Goal: Task Accomplishment & Management: Manage account settings

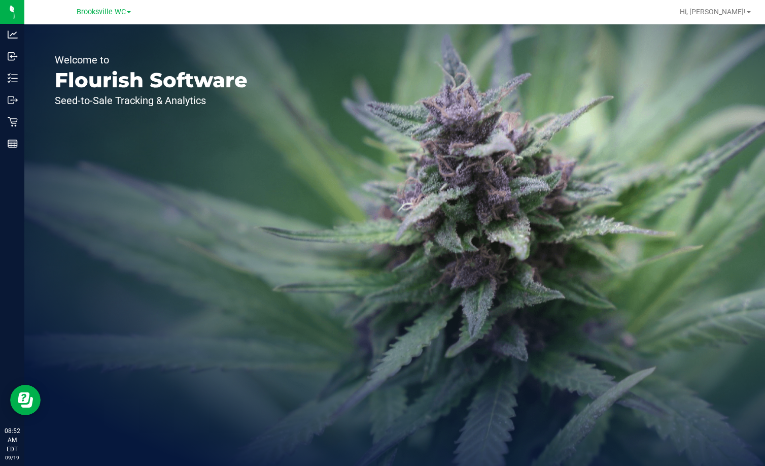
click at [178, 147] on div "Welcome to Flourish Software Seed-to-Sale Tracking & Analytics" at bounding box center [151, 244] width 254 height 441
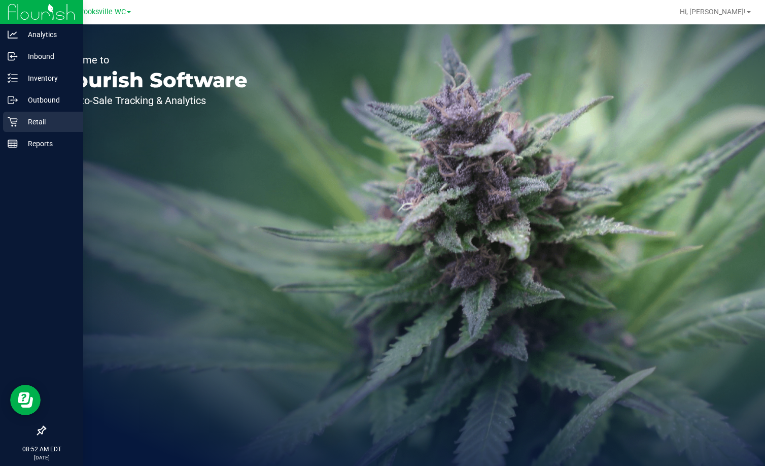
click at [16, 115] on div "Retail" at bounding box center [43, 122] width 80 height 20
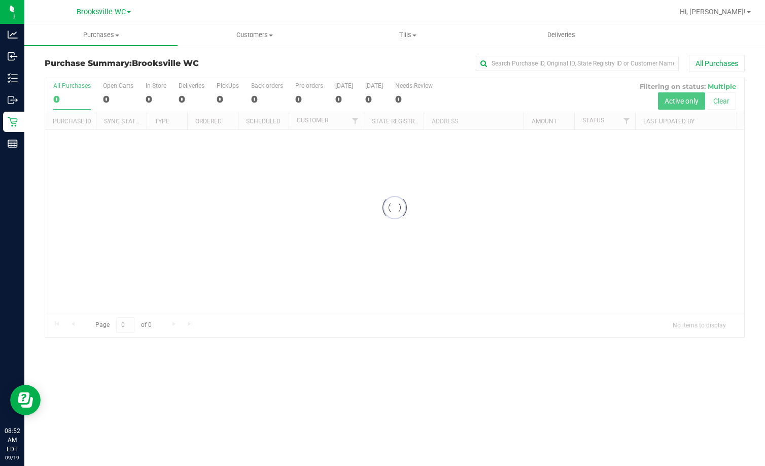
click at [250, 68] on div "Purchase Summary: Brooksville WC All Purchases" at bounding box center [395, 66] width 700 height 22
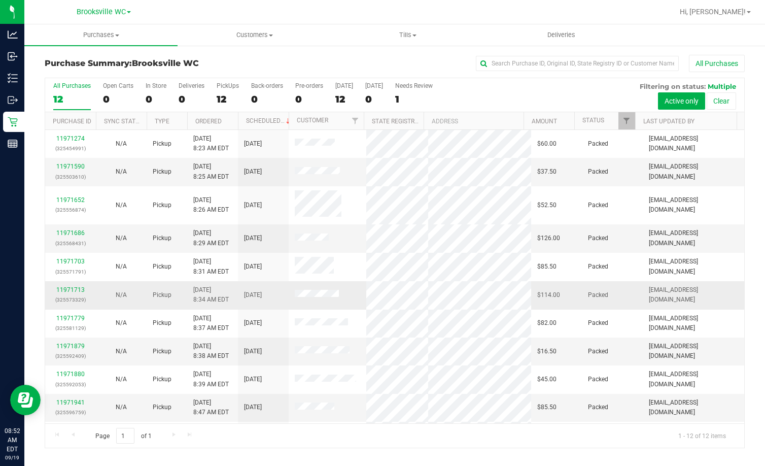
scroll to position [53, 0]
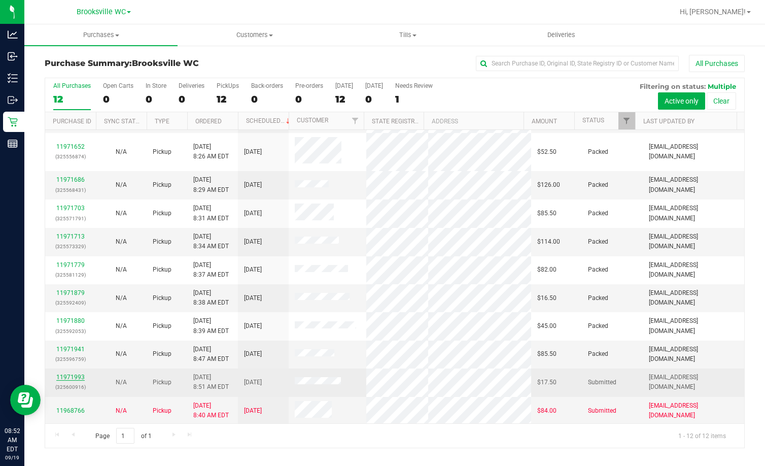
click at [73, 375] on link "11971993" at bounding box center [70, 376] width 28 height 7
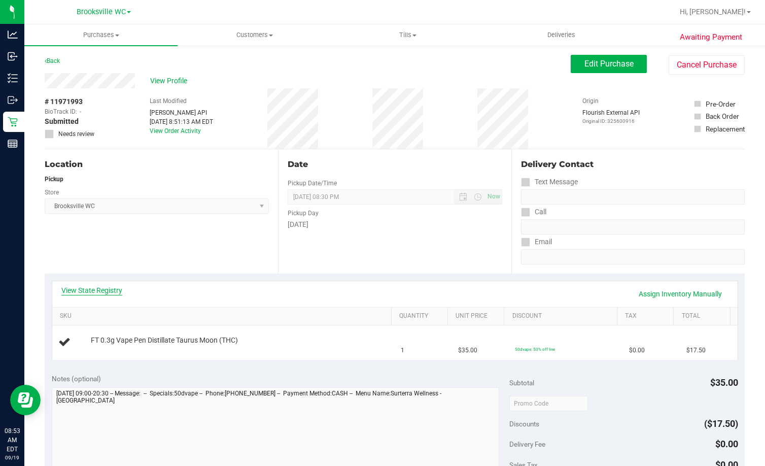
click at [98, 288] on link "View State Registry" at bounding box center [91, 290] width 61 height 10
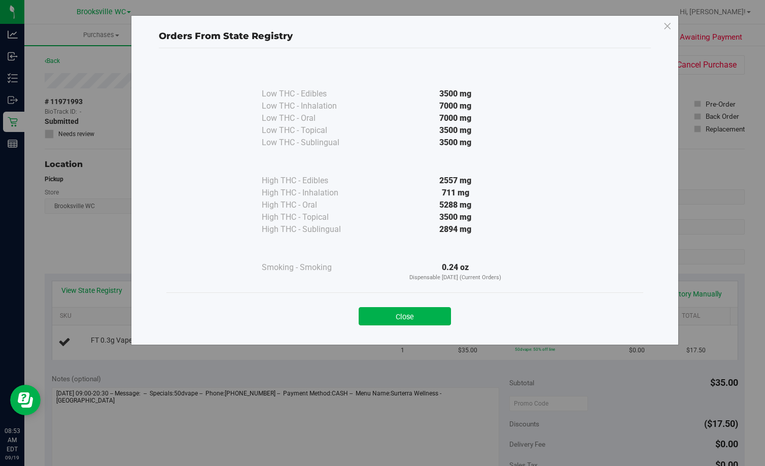
click at [429, 323] on button "Close" at bounding box center [405, 316] width 92 height 18
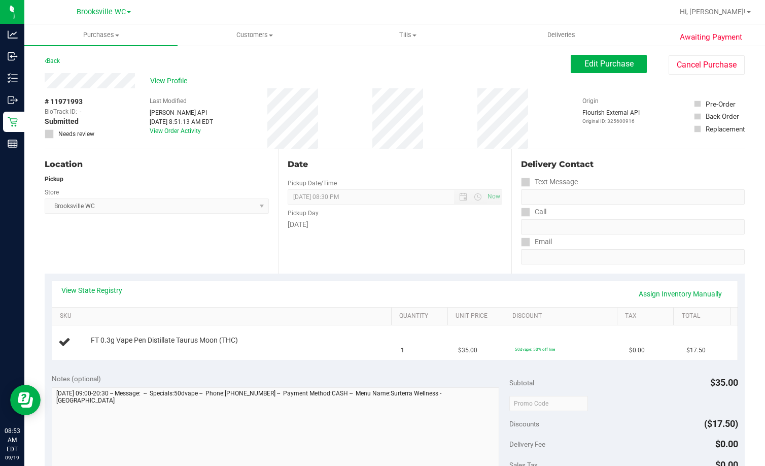
click at [410, 246] on div "Date Pickup Date/Time 09/19/2025 Now 09/19/2025 08:30 PM Now Pickup Day Friday" at bounding box center [394, 211] width 233 height 124
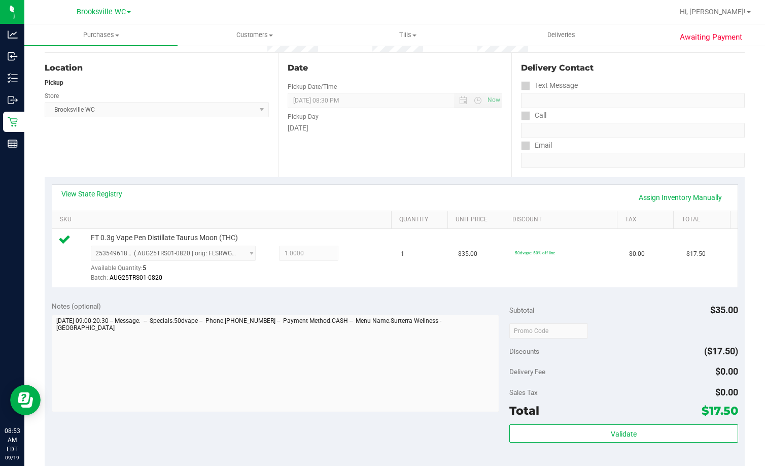
scroll to position [152, 0]
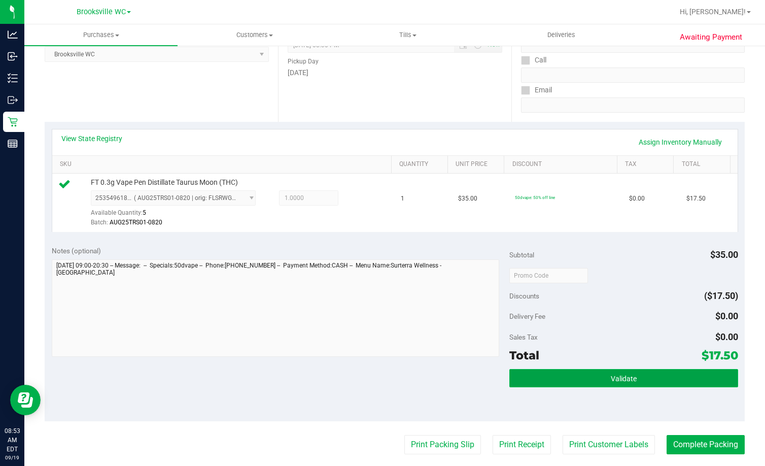
click at [486, 383] on button "Validate" at bounding box center [623, 378] width 229 height 18
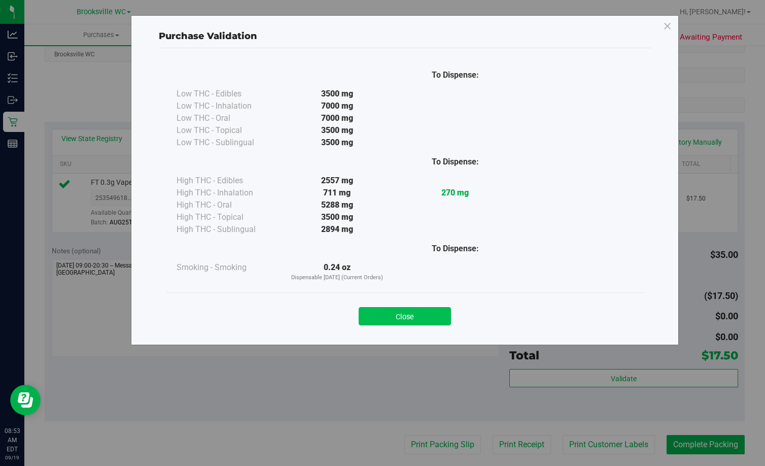
click at [418, 318] on button "Close" at bounding box center [405, 316] width 92 height 18
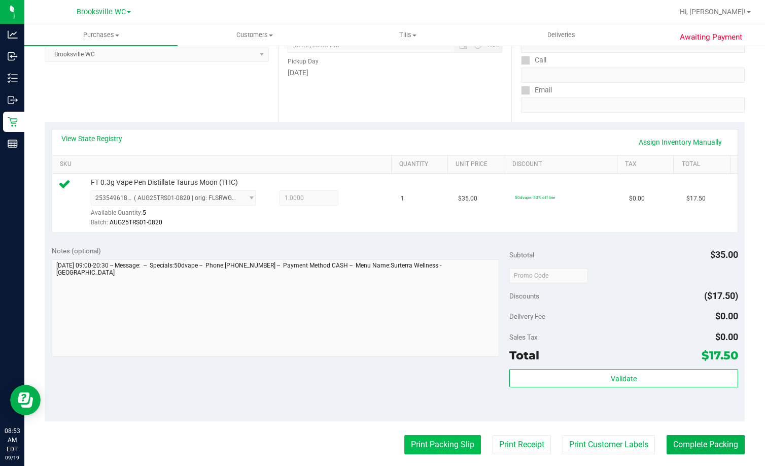
click at [418, 449] on button "Print Packing Slip" at bounding box center [442, 444] width 77 height 19
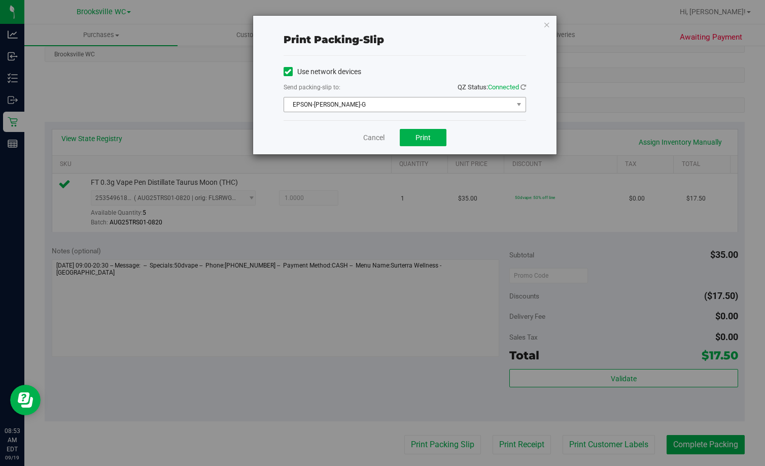
click at [396, 110] on span "EPSON-BECKY-G" at bounding box center [398, 104] width 229 height 14
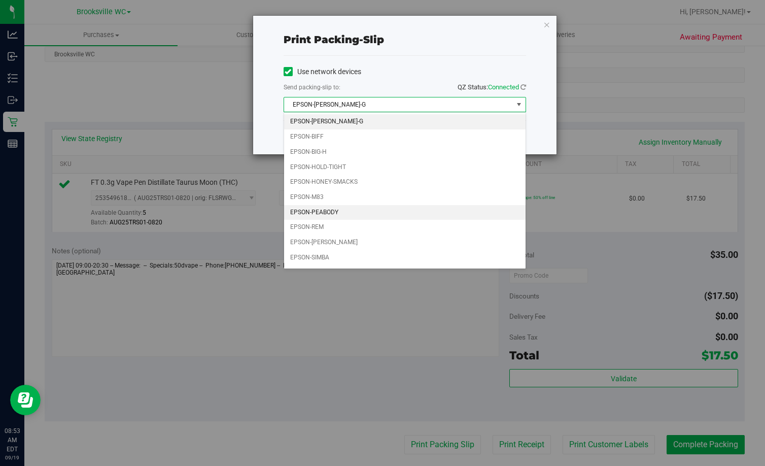
click at [337, 215] on li "EPSON-PEABODY" at bounding box center [405, 212] width 242 height 15
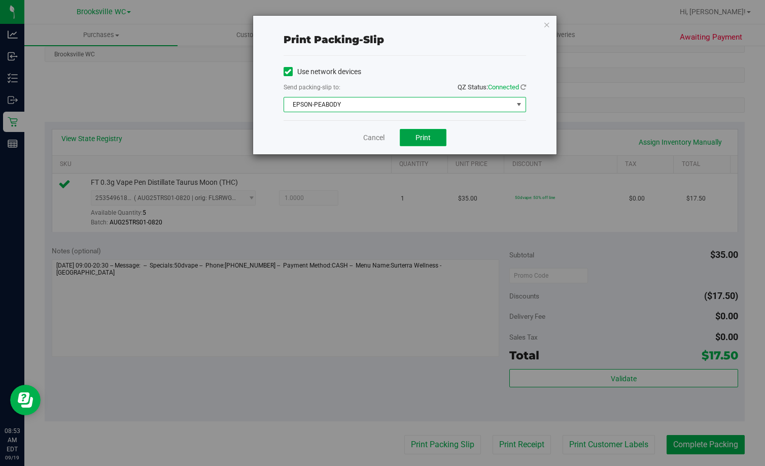
click at [426, 136] on span "Print" at bounding box center [423, 137] width 15 height 8
click at [370, 141] on link "Cancel" at bounding box center [373, 137] width 21 height 11
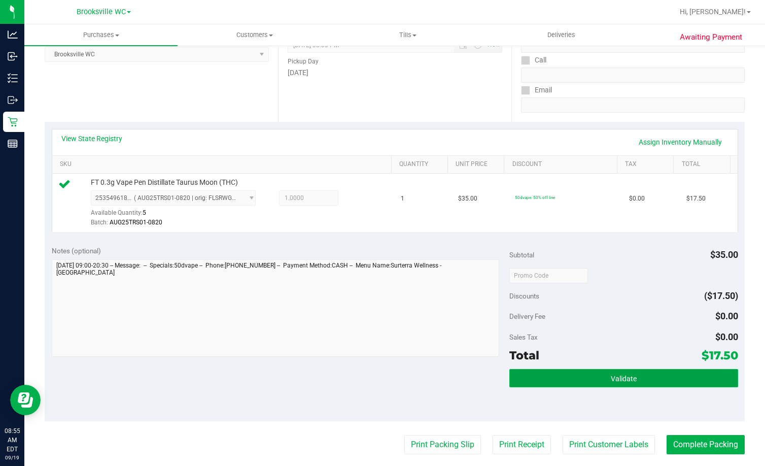
click at [486, 370] on button "Validate" at bounding box center [623, 378] width 229 height 18
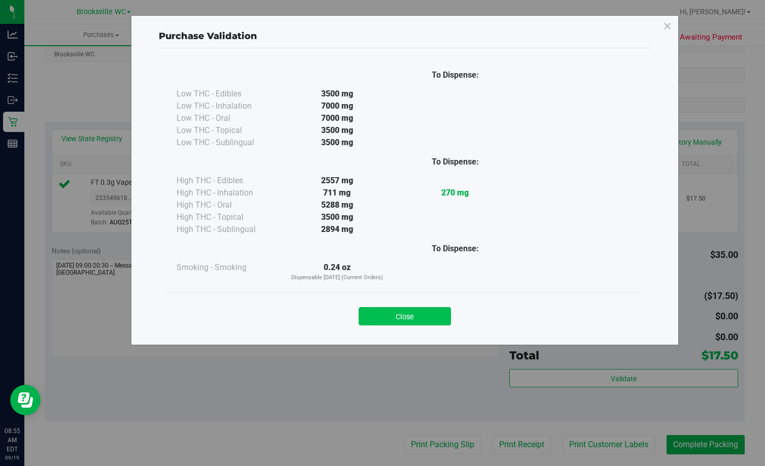
click at [429, 325] on button "Close" at bounding box center [405, 316] width 92 height 18
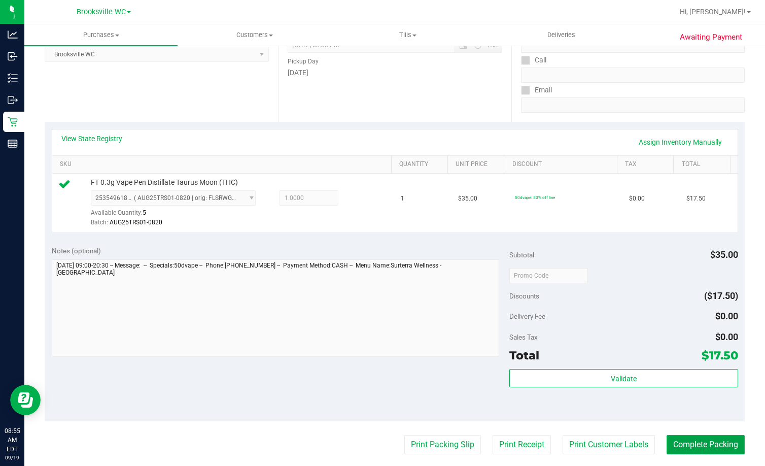
click at [486, 436] on button "Complete Packing" at bounding box center [706, 444] width 78 height 19
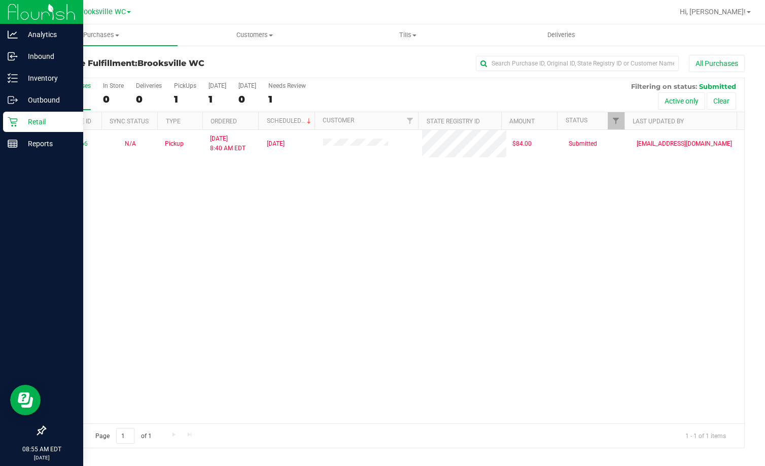
click at [23, 119] on p "Retail" at bounding box center [48, 122] width 61 height 12
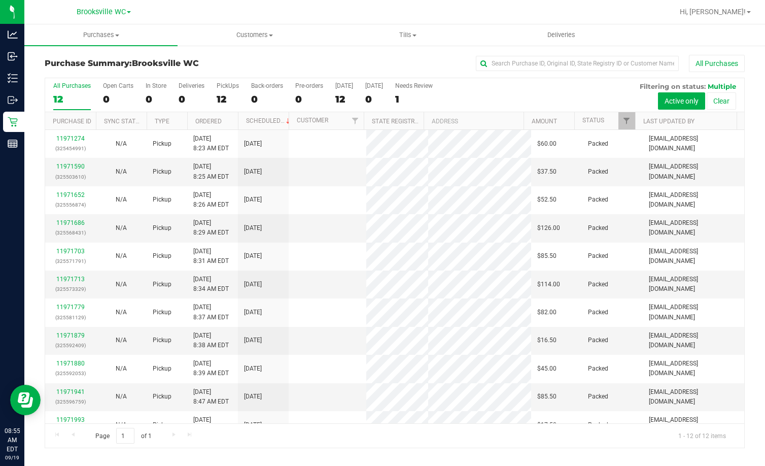
click at [217, 71] on div "Purchase Summary: Brooksville WC All Purchases" at bounding box center [395, 66] width 700 height 22
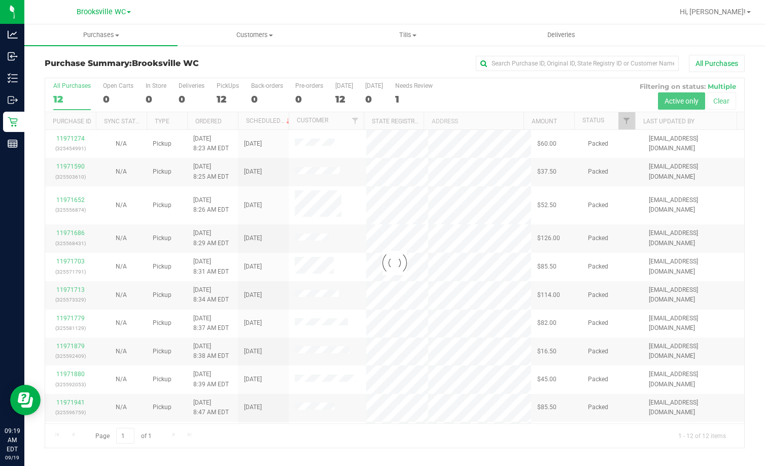
click at [224, 60] on h3 "Purchase Summary: Brooksville WC" at bounding box center [161, 63] width 233 height 9
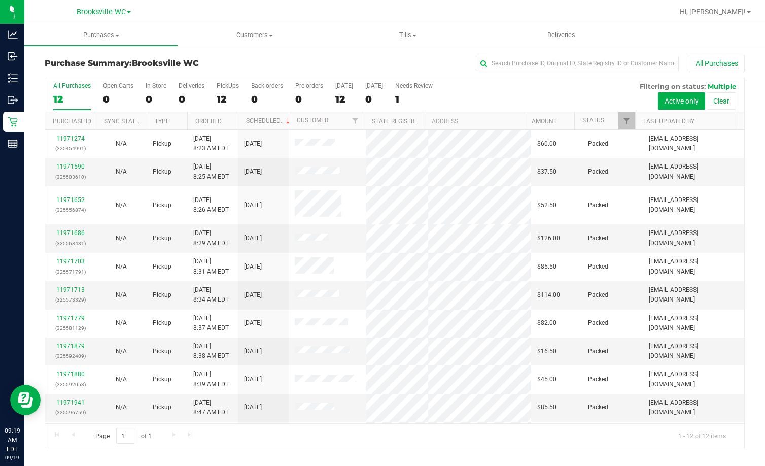
click at [223, 69] on div "Purchase Summary: [GEOGRAPHIC_DATA] WC All Purchases" at bounding box center [395, 66] width 700 height 22
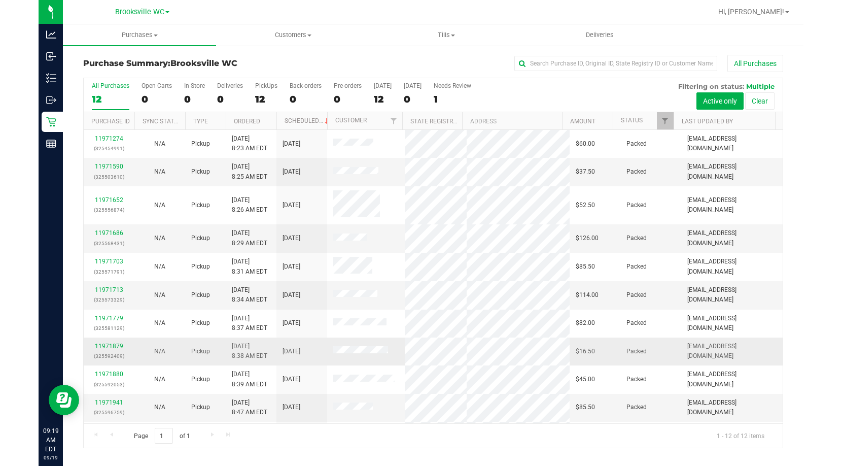
scroll to position [53, 0]
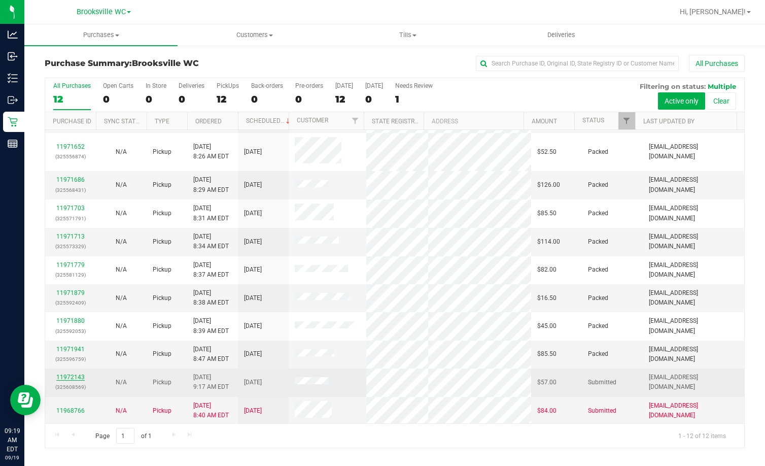
click at [70, 377] on link "11972143" at bounding box center [70, 376] width 28 height 7
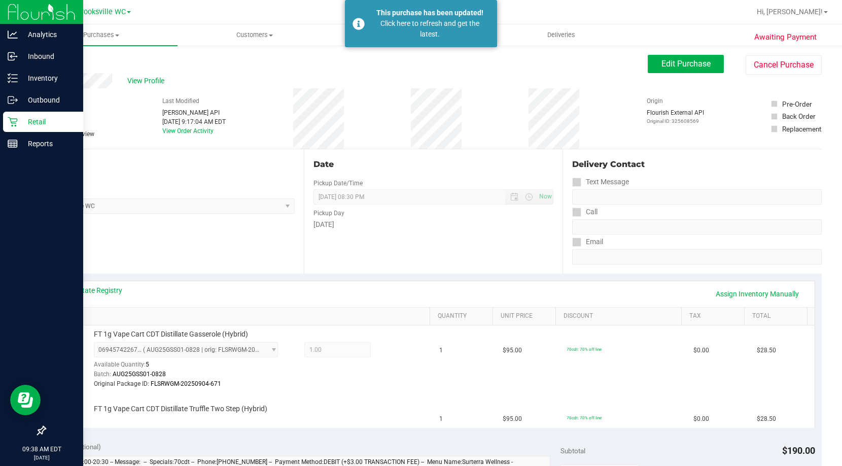
click at [32, 122] on p "Retail" at bounding box center [48, 122] width 61 height 12
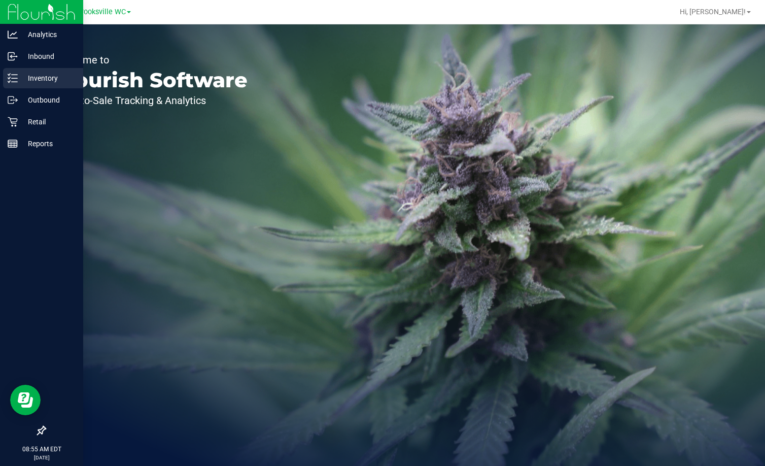
click at [12, 80] on icon at bounding box center [13, 78] width 10 height 10
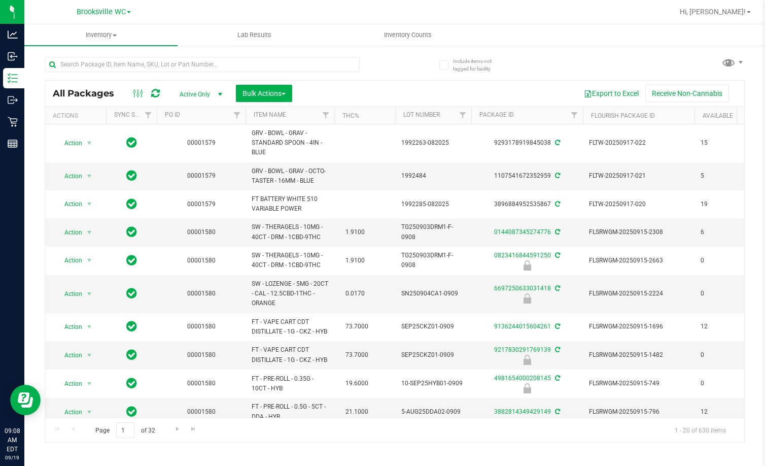
drag, startPoint x: 220, startPoint y: 76, endPoint x: 256, endPoint y: 24, distance: 63.1
click at [220, 76] on div at bounding box center [202, 68] width 315 height 23
drag, startPoint x: 167, startPoint y: 66, endPoint x: 156, endPoint y: 75, distance: 13.7
click at [167, 67] on input "text" at bounding box center [202, 64] width 315 height 15
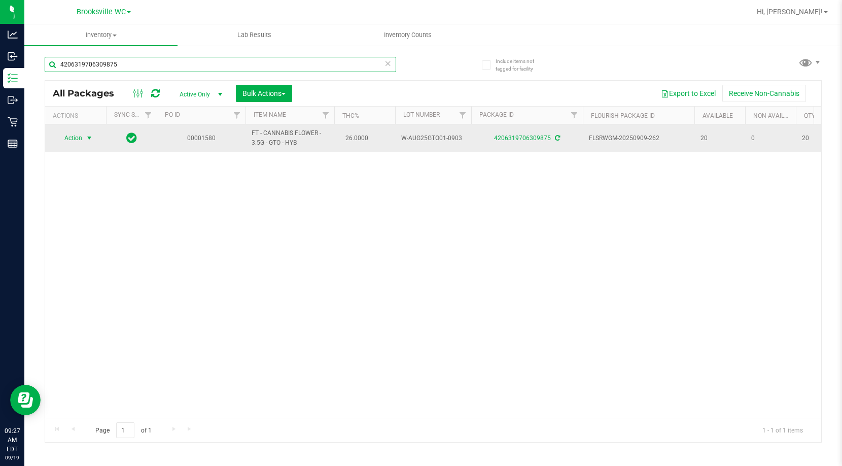
type input "4206319706309875"
click at [84, 136] on span "select" at bounding box center [89, 138] width 13 height 14
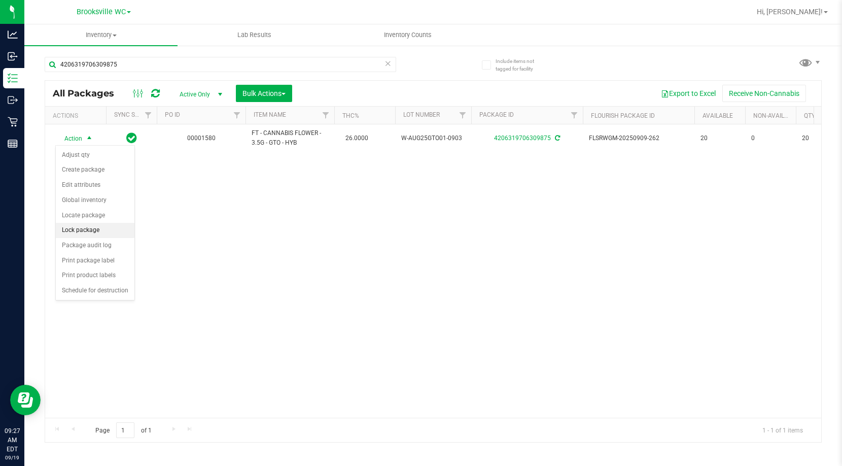
click at [89, 231] on li "Lock package" at bounding box center [95, 230] width 79 height 15
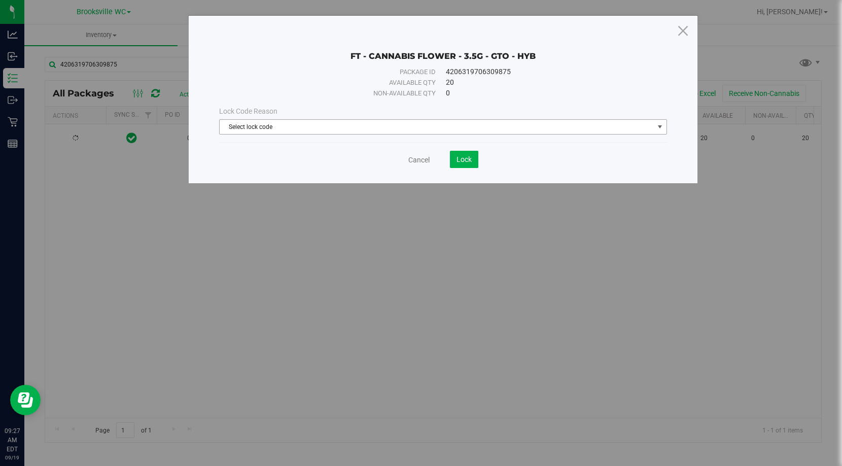
click at [338, 129] on span "Select lock code" at bounding box center [437, 127] width 434 height 14
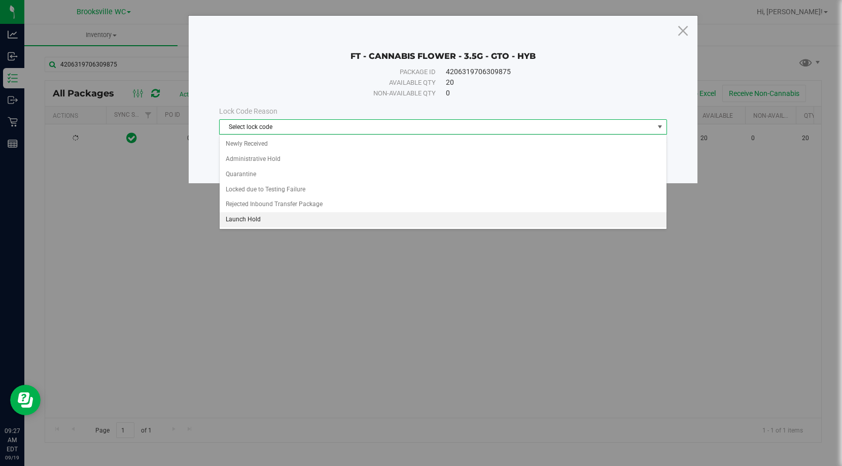
click at [287, 218] on li "Launch Hold" at bounding box center [443, 219] width 447 height 15
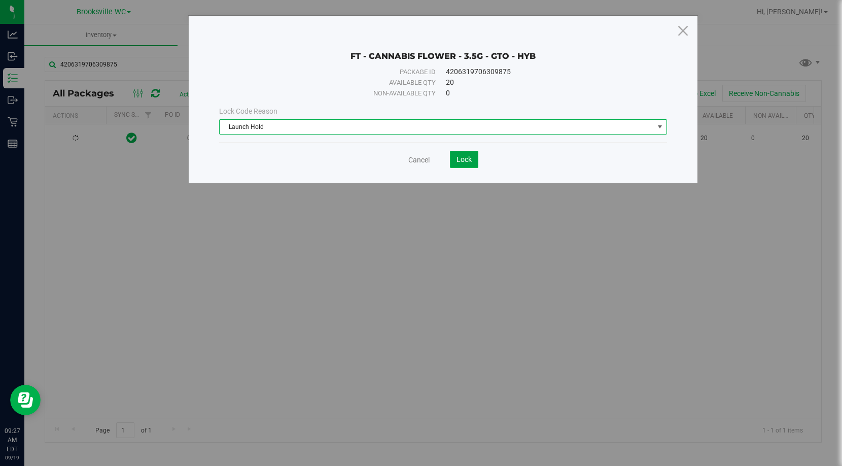
click at [469, 156] on span "Lock" at bounding box center [464, 159] width 15 height 8
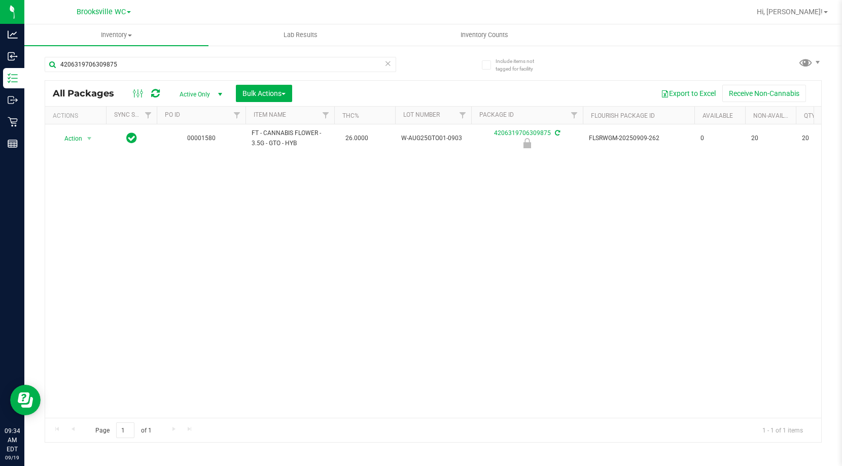
click at [256, 214] on div "Action Action Edit attributes Global inventory Locate package Package audit log…" at bounding box center [433, 270] width 776 height 293
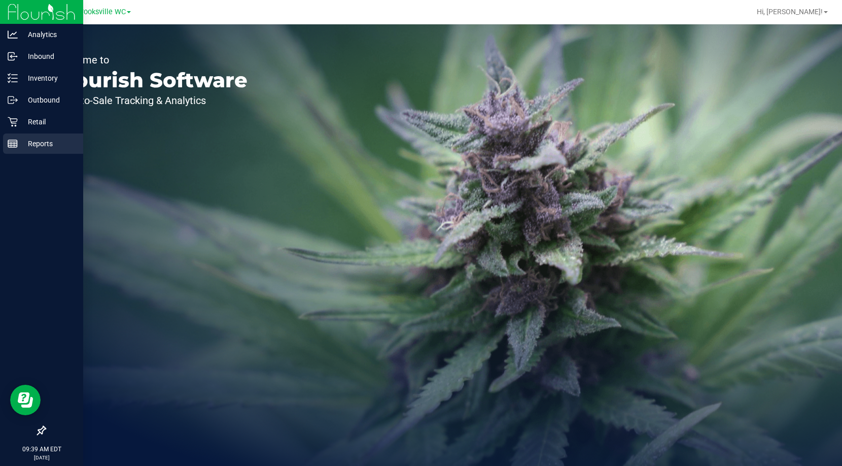
click at [15, 139] on icon at bounding box center [13, 144] width 10 height 10
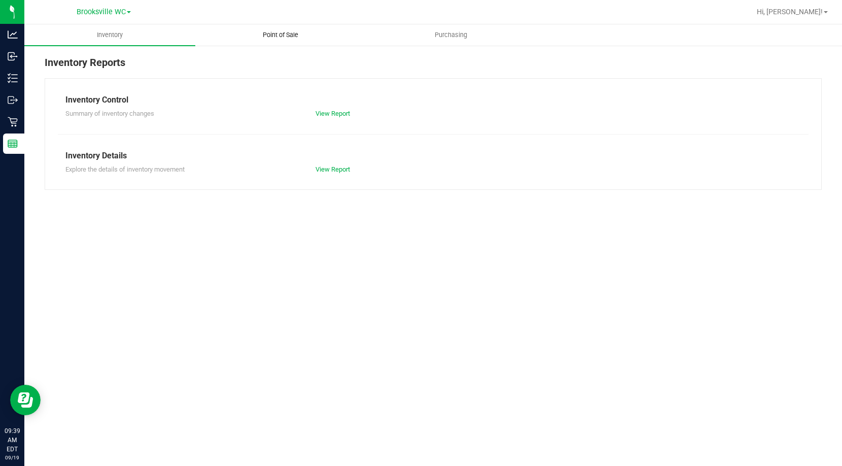
click at [288, 31] on span "Point of Sale" at bounding box center [280, 34] width 63 height 9
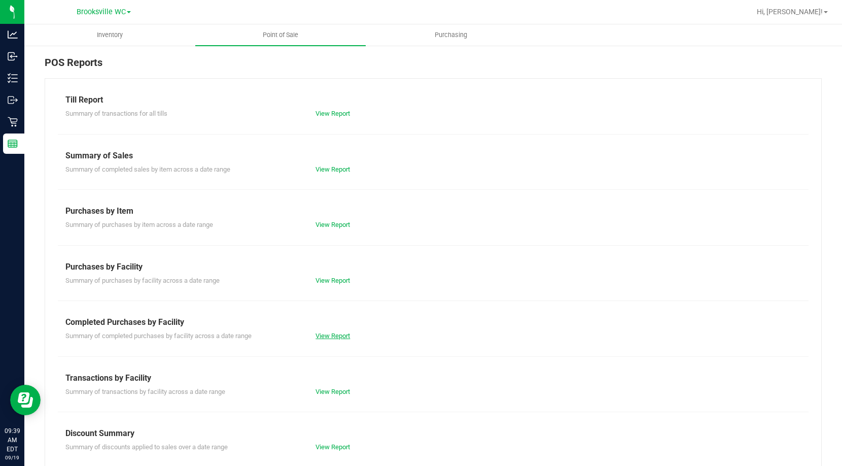
click at [325, 335] on link "View Report" at bounding box center [333, 336] width 35 height 8
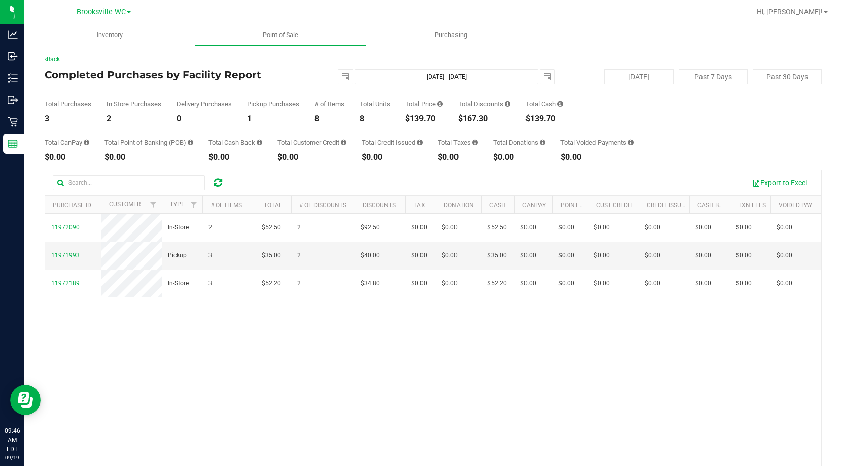
click at [306, 91] on div "Total Purchases 3 In Store Purchases 2 Delivery Purchases 0 Pickup Purchases 1 …" at bounding box center [433, 103] width 777 height 39
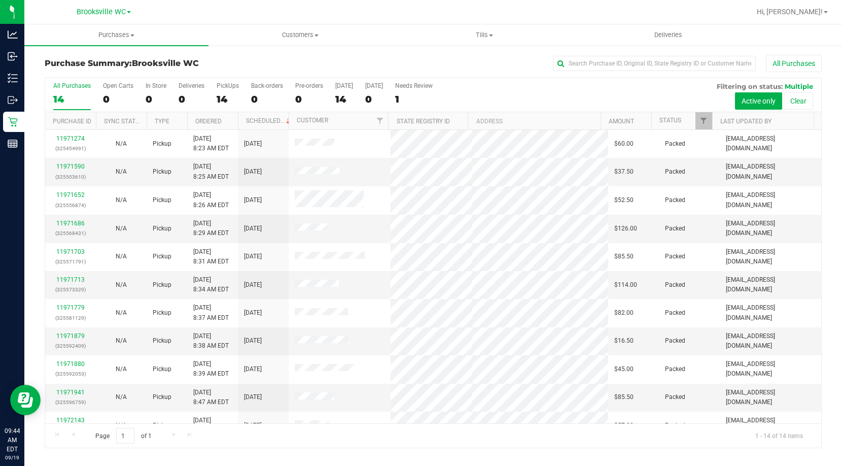
click at [258, 55] on div "Purchase Summary: Brooksville WC All Purchases" at bounding box center [433, 66] width 777 height 22
click at [292, 50] on div "Purchase Summary: Brooksville WC All Purchases All Purchases 14 Open Carts 0 In…" at bounding box center [433, 252] width 818 height 414
click at [239, 72] on div "Purchase Summary: Brooksville WC All Purchases" at bounding box center [433, 66] width 777 height 22
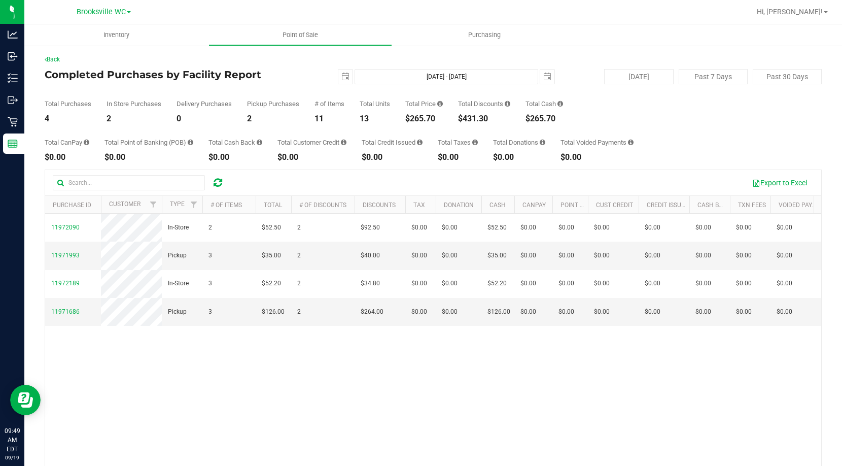
click at [290, 84] on div "Total Purchases 4 In Store Purchases 2 Delivery Purchases 0 Pickup Purchases 2 …" at bounding box center [433, 103] width 777 height 39
drag, startPoint x: 192, startPoint y: 63, endPoint x: 180, endPoint y: 6, distance: 58.2
click at [192, 63] on div "Back" at bounding box center [433, 59] width 777 height 9
click at [276, 78] on h4 "Completed Purchases by Facility Report" at bounding box center [174, 74] width 259 height 11
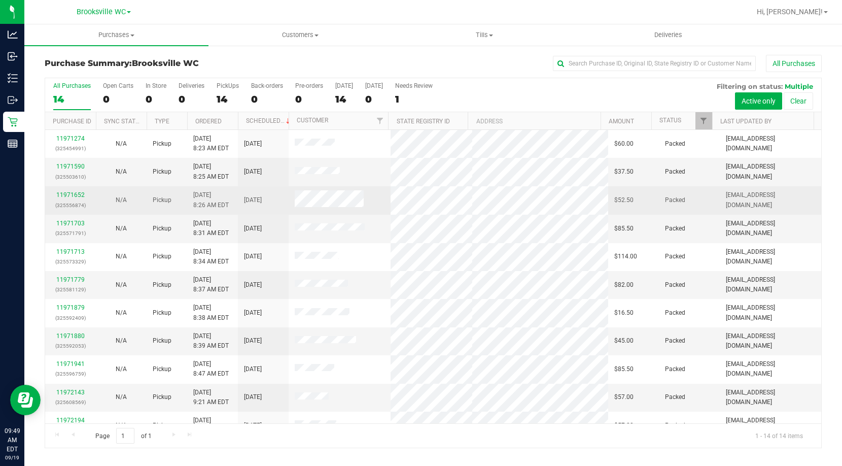
scroll to position [100, 0]
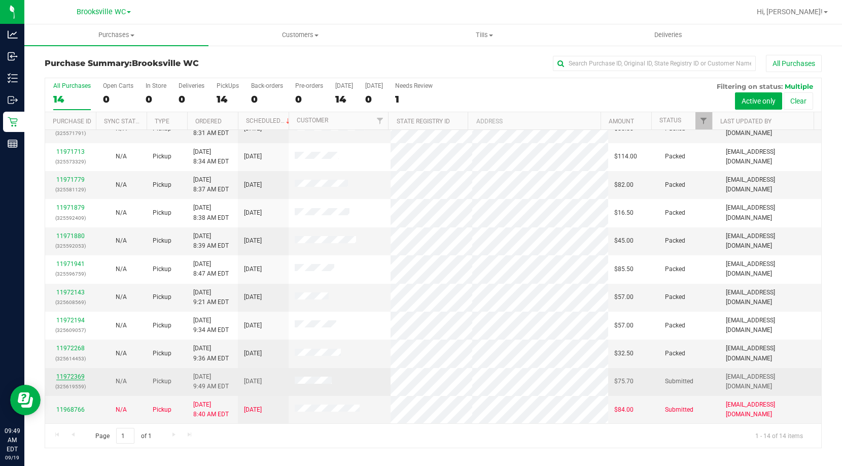
click at [75, 377] on link "11972369" at bounding box center [70, 376] width 28 height 7
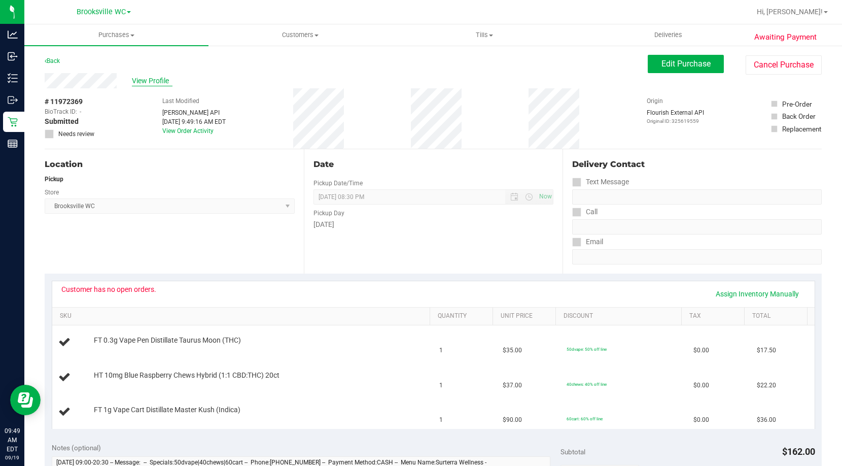
click at [156, 82] on span "View Profile" at bounding box center [152, 81] width 41 height 11
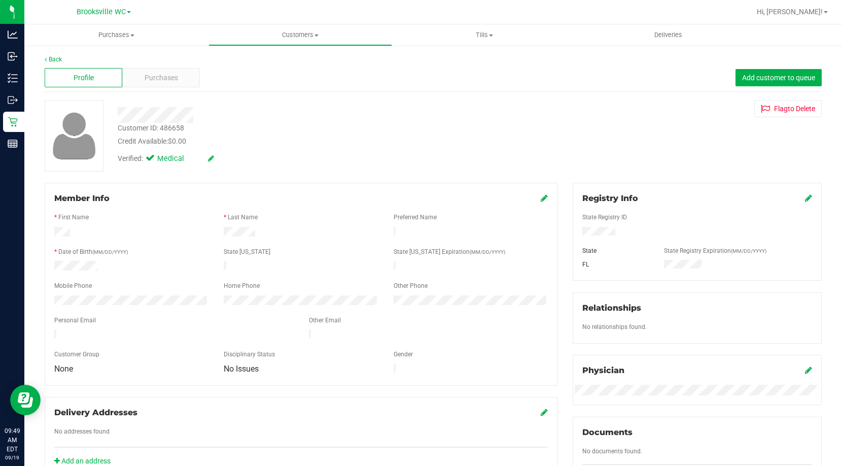
click at [173, 127] on div "Customer ID: 486658" at bounding box center [151, 128] width 66 height 11
copy div "Customer ID: 486658"
click at [168, 74] on span "Purchases" at bounding box center [161, 78] width 33 height 11
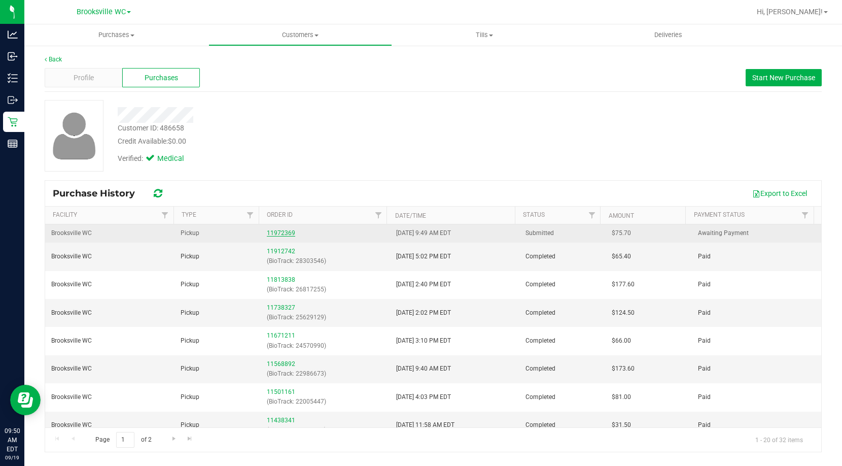
click at [281, 235] on link "11972369" at bounding box center [281, 232] width 28 height 7
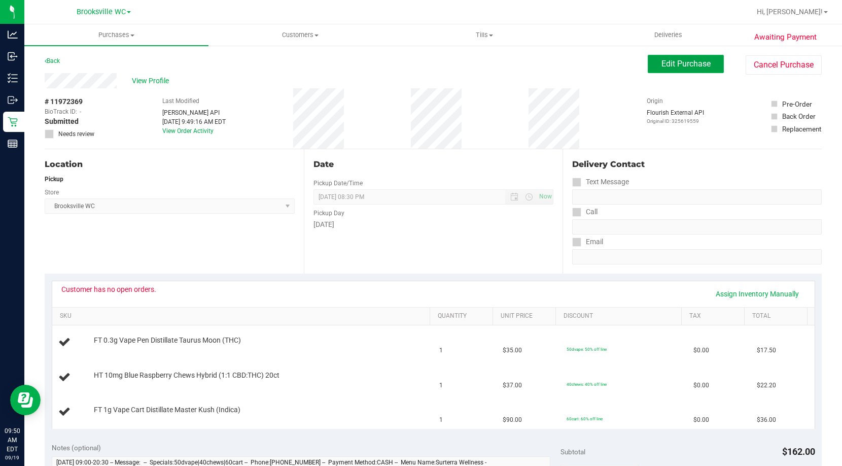
click at [669, 62] on span "Edit Purchase" at bounding box center [686, 64] width 49 height 10
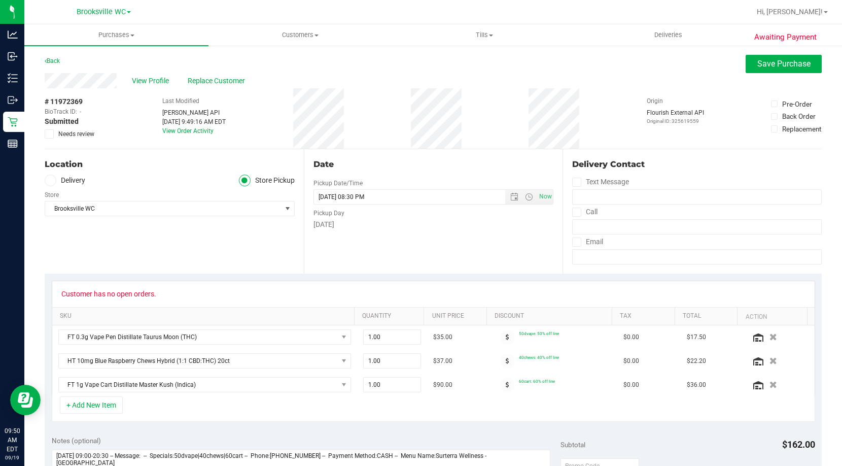
click at [52, 130] on span at bounding box center [49, 133] width 9 height 9
click at [0, 0] on input "Needs review" at bounding box center [0, 0] width 0 height 0
click at [767, 53] on div "Awaiting Payment Back Save Purchase View Profile Replace Customer # 11972369 Bi…" at bounding box center [433, 456] width 818 height 823
click at [765, 63] on span "Save Purchase" at bounding box center [784, 64] width 53 height 10
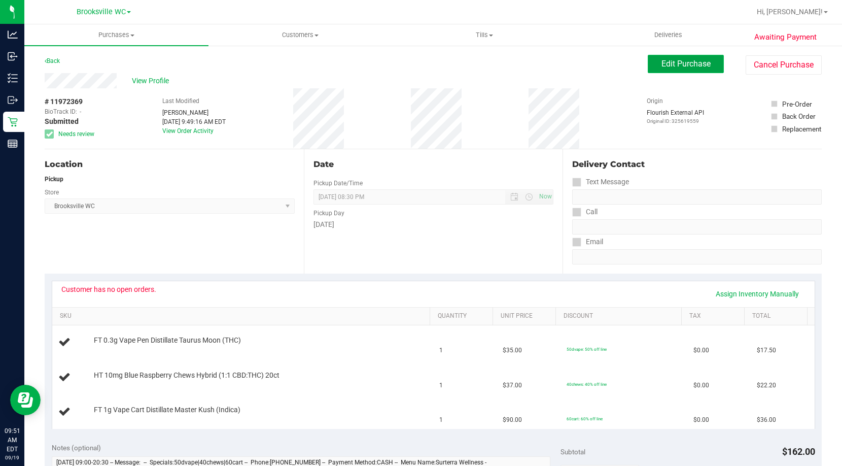
click at [675, 65] on span "Edit Purchase" at bounding box center [686, 64] width 49 height 10
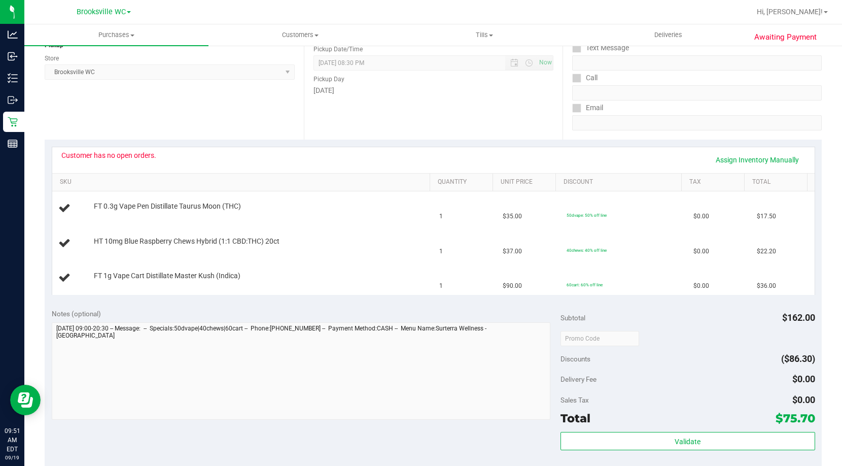
scroll to position [203, 0]
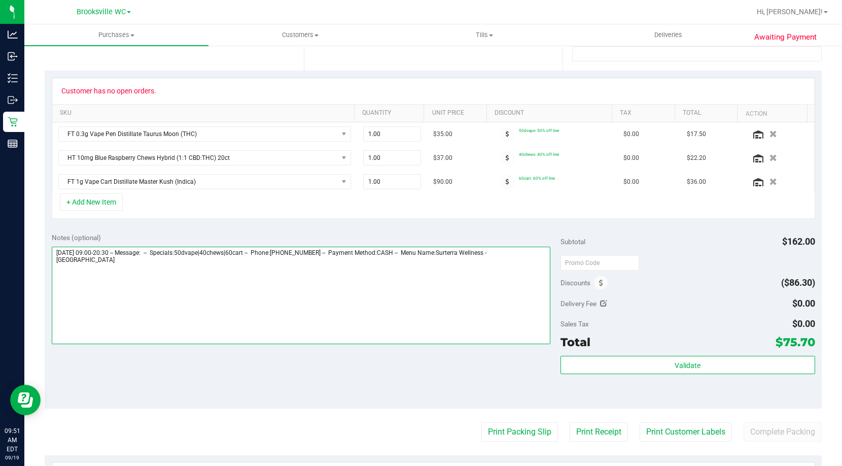
click at [539, 262] on textarea at bounding box center [301, 295] width 499 height 97
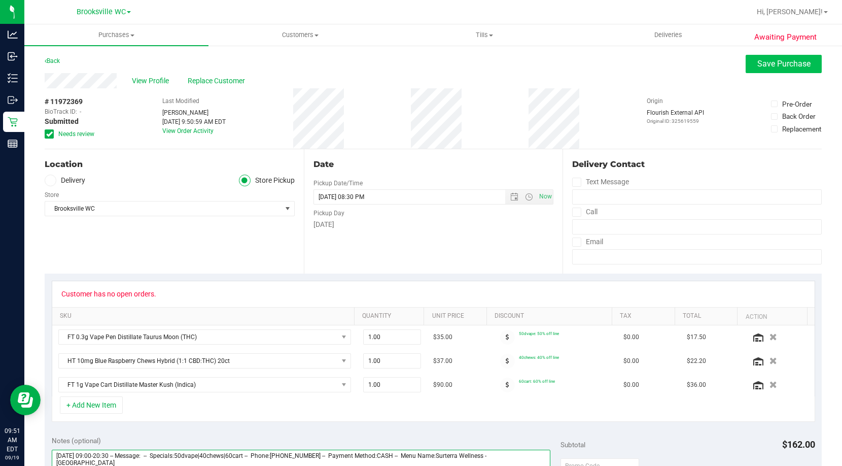
type textarea "[DATE] 09:00-20:30 -- Message: -- Specials:50dvape|40chews|60cart -- Phone:[PHO…"
click at [779, 65] on span "Save Purchase" at bounding box center [784, 64] width 53 height 10
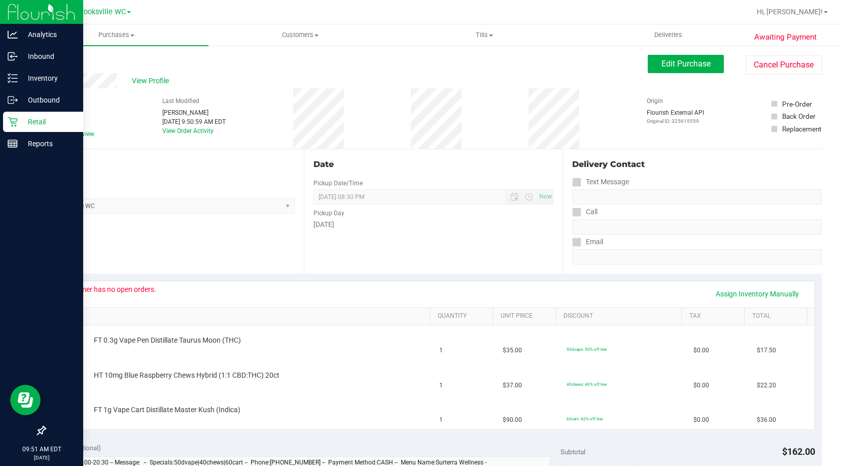
click at [9, 115] on div "Retail" at bounding box center [43, 122] width 80 height 20
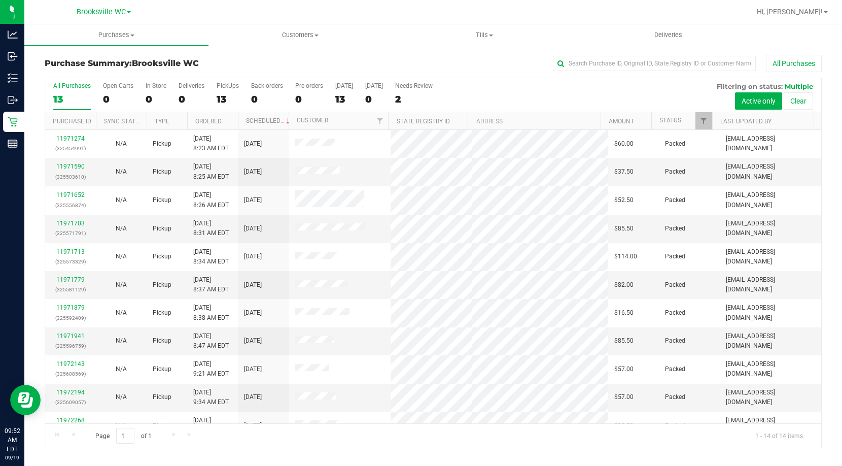
click at [243, 59] on h3 "Purchase Summary: Brooksville WC" at bounding box center [174, 63] width 259 height 9
click at [324, 67] on div "All Purchases" at bounding box center [563, 63] width 518 height 17
click at [251, 74] on div "Purchase Summary: Brooksville WC All Purchases" at bounding box center [433, 66] width 777 height 22
click at [687, 121] on th "Status" at bounding box center [681, 121] width 61 height 18
click at [687, 121] on span at bounding box center [689, 121] width 8 height 8
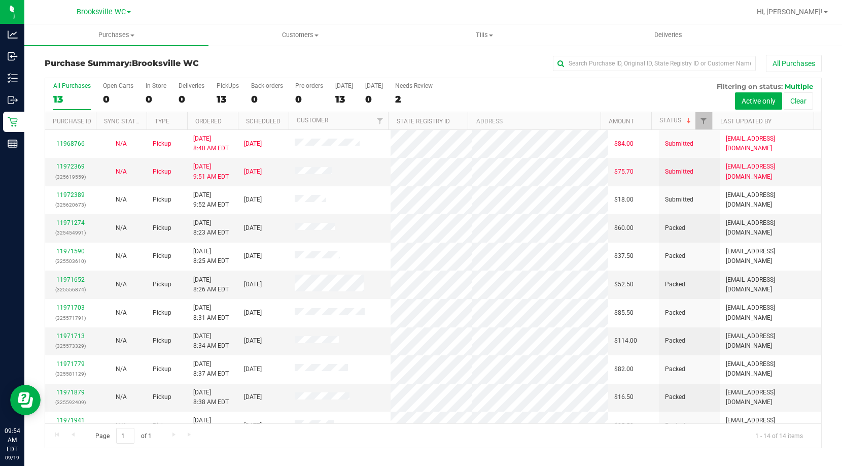
click at [258, 73] on div "Purchase Summary: Brooksville WC All Purchases" at bounding box center [433, 66] width 777 height 22
drag, startPoint x: 224, startPoint y: 54, endPoint x: 226, endPoint y: 45, distance: 9.3
click at [224, 54] on div "Purchase Summary: Brooksville WC All Purchases All Purchases 13 Open Carts 0 In…" at bounding box center [433, 252] width 818 height 414
click at [232, 61] on h3 "Purchase Summary: Brooksville WC" at bounding box center [174, 63] width 259 height 9
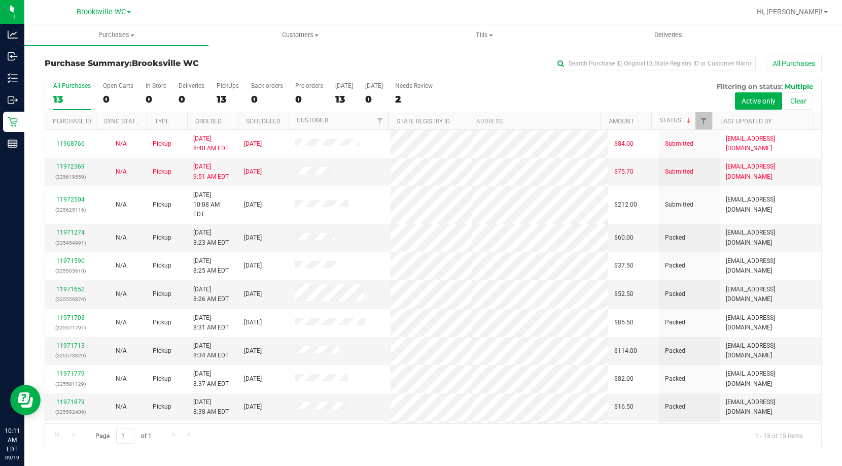
click at [251, 71] on div "Purchase Summary: Brooksville WC All Purchases" at bounding box center [433, 66] width 777 height 22
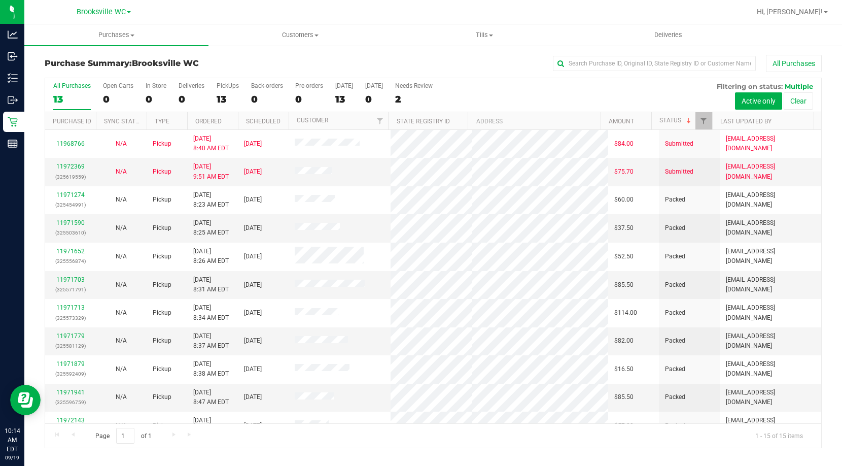
click at [234, 69] on div "Purchase Summary: Brooksville WC All Purchases" at bounding box center [433, 66] width 777 height 22
drag, startPoint x: 229, startPoint y: 73, endPoint x: 251, endPoint y: 78, distance: 22.9
click at [229, 73] on div "Purchase Summary: Brooksville WC All Purchases" at bounding box center [433, 66] width 777 height 22
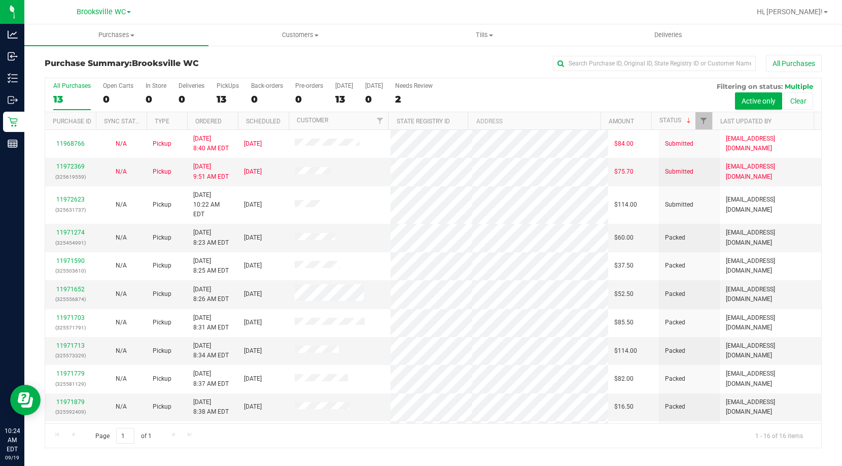
click at [234, 62] on h3 "Purchase Summary: Brooksville WC" at bounding box center [174, 63] width 259 height 9
click at [253, 52] on div "Purchase Summary: Brooksville WC All Purchases All Purchases 13 Open Carts 0 In…" at bounding box center [433, 252] width 818 height 414
click at [268, 68] on div "Purchase Summary: Brooksville WC All Purchases" at bounding box center [433, 66] width 777 height 22
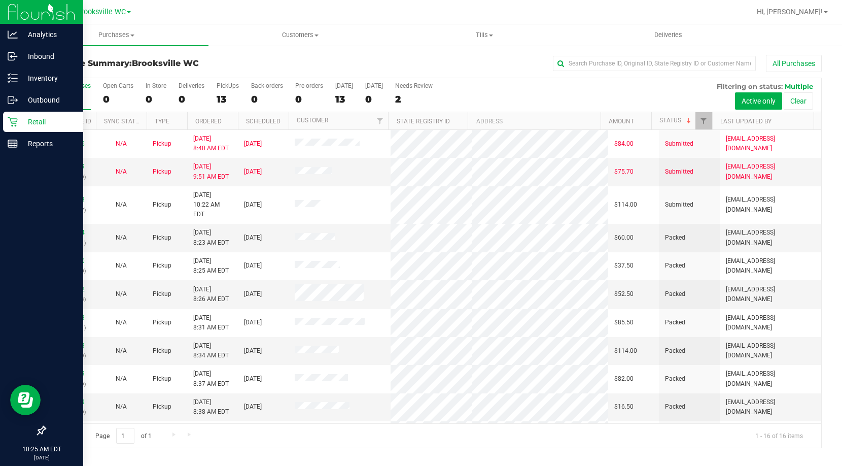
drag, startPoint x: 9, startPoint y: 124, endPoint x: 15, endPoint y: 125, distance: 6.2
click at [9, 124] on icon at bounding box center [13, 122] width 10 height 10
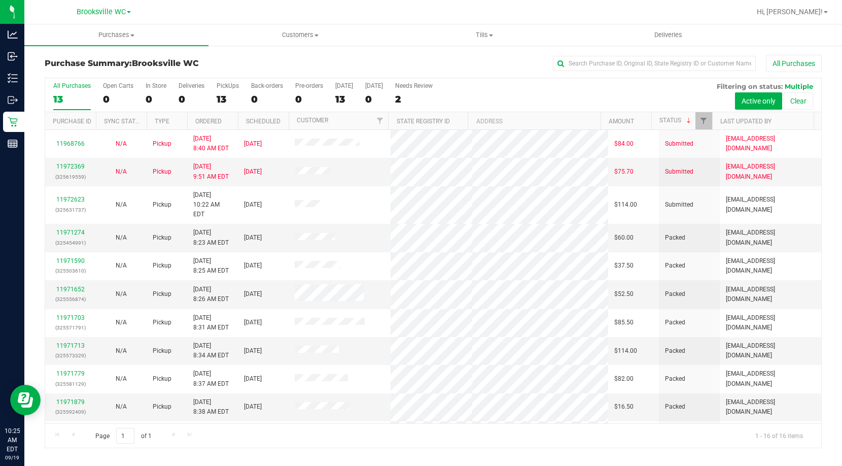
click at [287, 58] on div "Purchase Summary: Brooksville WC All Purchases" at bounding box center [433, 66] width 777 height 22
click at [204, 68] on div "Purchase Summary: Brooksville WC All Purchases" at bounding box center [433, 66] width 777 height 22
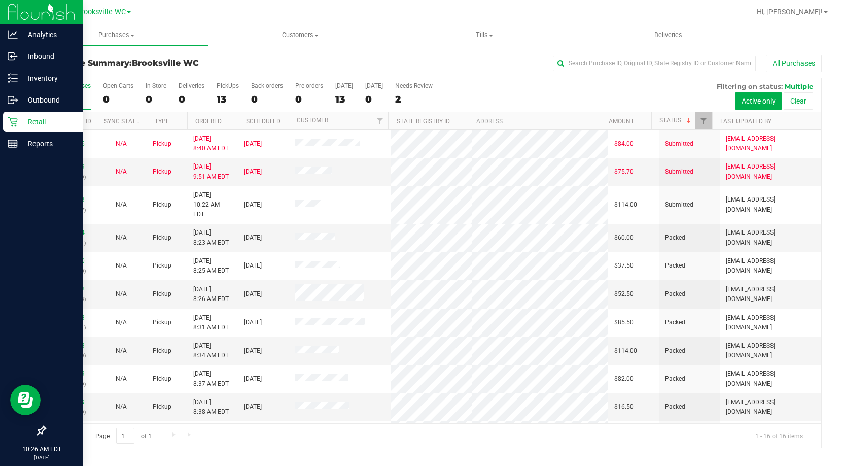
click at [31, 124] on p "Retail" at bounding box center [48, 122] width 61 height 12
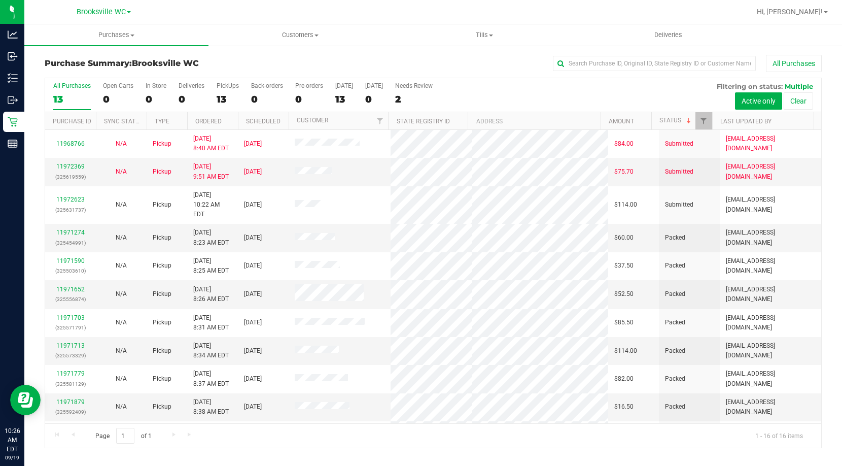
click at [354, 66] on div "All Purchases" at bounding box center [563, 63] width 518 height 17
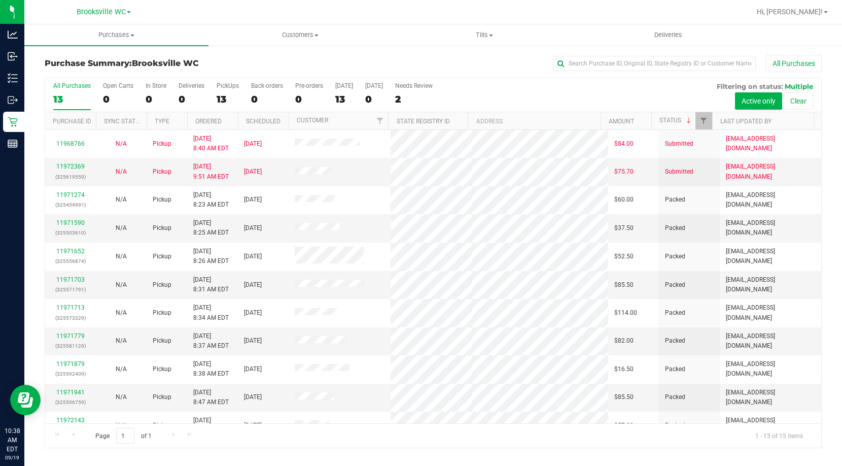
click at [234, 59] on h3 "Purchase Summary: Brooksville WC" at bounding box center [174, 63] width 259 height 9
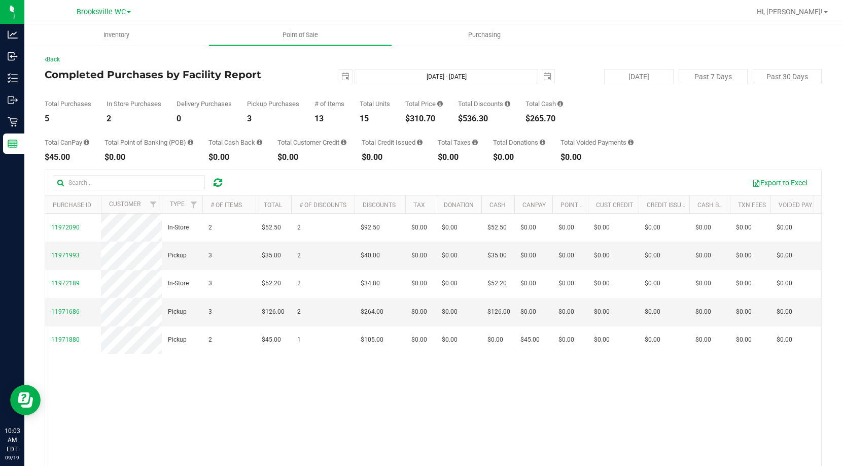
click at [308, 72] on div "[DATE] [DATE] - [DATE] [DATE]" at bounding box center [429, 76] width 267 height 15
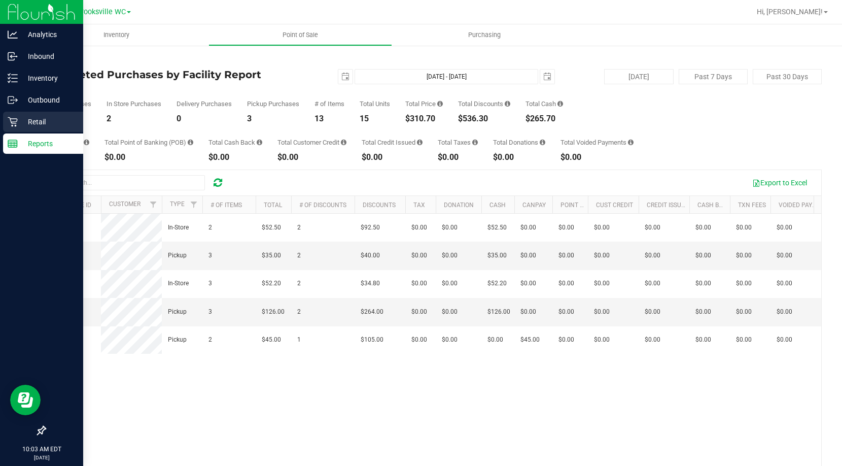
click at [41, 128] on div "Retail" at bounding box center [43, 122] width 80 height 20
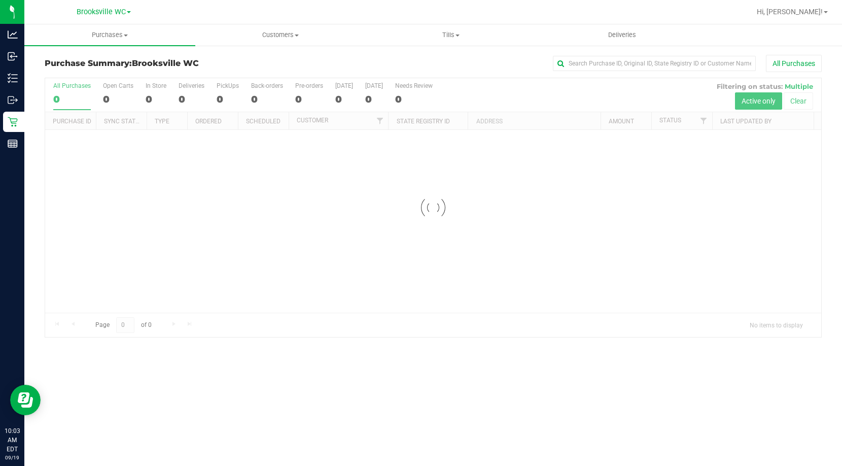
drag, startPoint x: 459, startPoint y: 70, endPoint x: 466, endPoint y: 68, distance: 7.3
click at [459, 70] on div "All Purchases" at bounding box center [563, 63] width 518 height 17
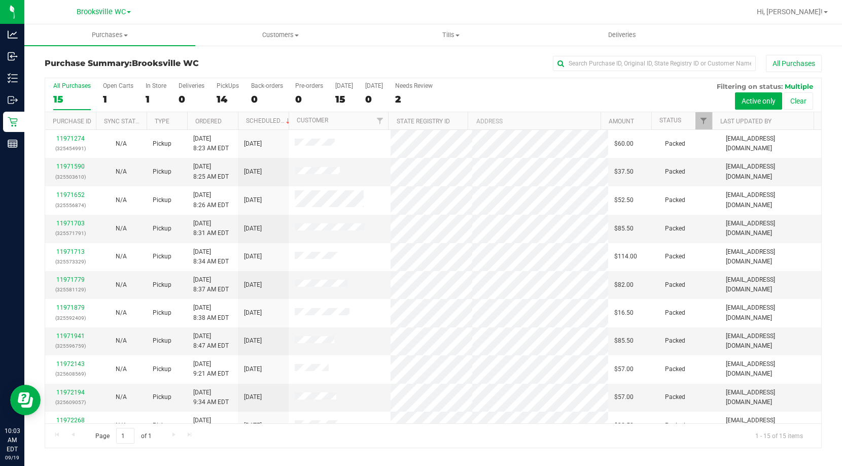
click at [243, 66] on h3 "Purchase Summary: Brooksville WC" at bounding box center [174, 63] width 259 height 9
drag, startPoint x: 219, startPoint y: 70, endPoint x: 283, endPoint y: 55, distance: 65.6
click at [223, 70] on div "Purchase Summary: [GEOGRAPHIC_DATA] WC All Purchases" at bounding box center [433, 66] width 777 height 22
click at [454, 36] on span "Tills" at bounding box center [451, 34] width 170 height 9
click at [438, 61] on li "Manage tills" at bounding box center [451, 61] width 171 height 12
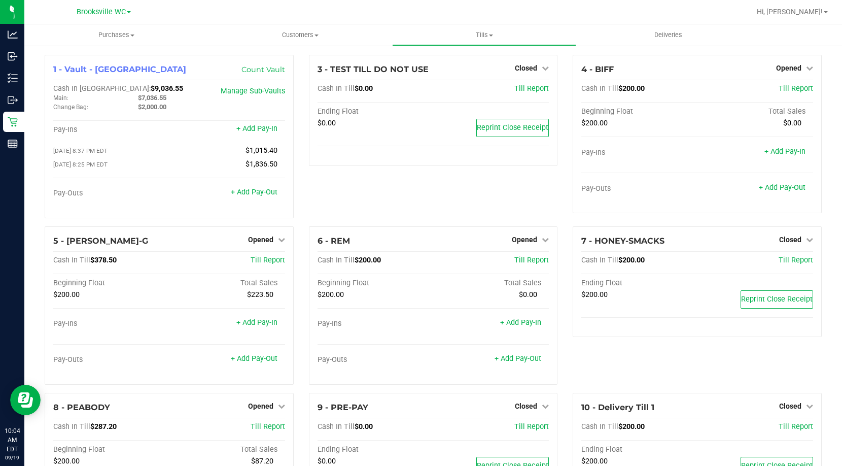
click at [34, 220] on div "1 - Vault - Brooksville Count Vault Cash In Vault: $9,036.55 Main: $7,036.55 Ch…" at bounding box center [433, 307] width 818 height 525
click at [258, 196] on link "+ Add Pay-Out" at bounding box center [254, 192] width 47 height 9
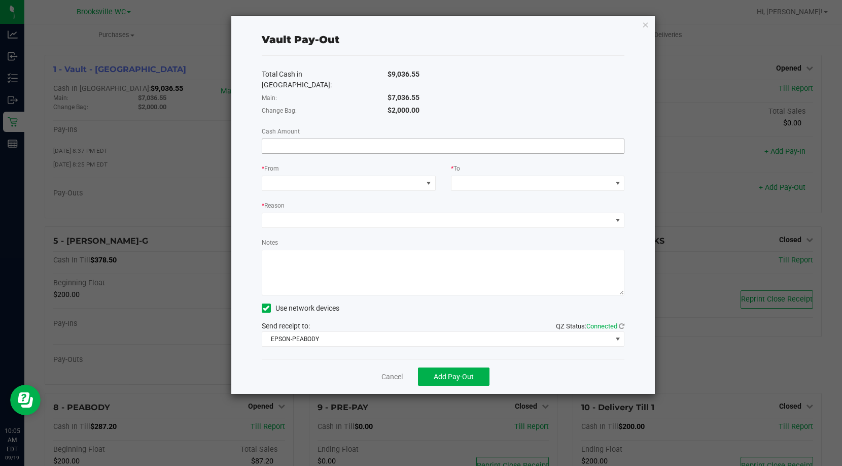
click at [341, 139] on input at bounding box center [443, 146] width 362 height 14
type input "$1,300.00"
click at [376, 164] on div "* From" at bounding box center [349, 169] width 174 height 13
click at [381, 176] on span at bounding box center [342, 183] width 160 height 14
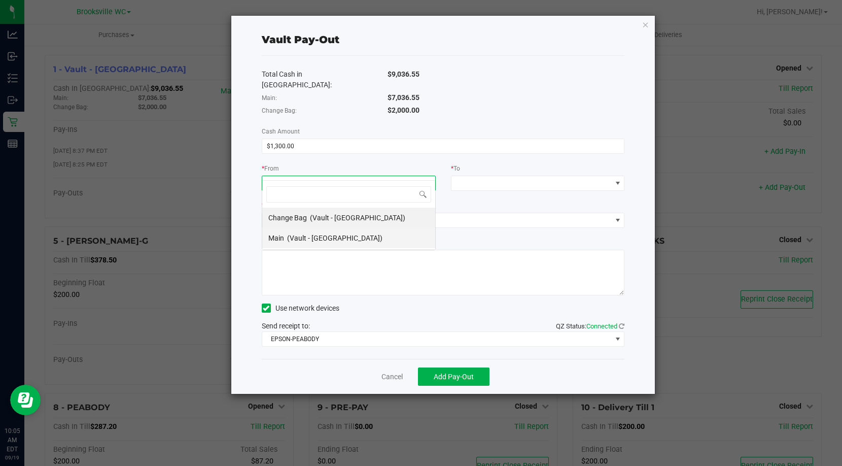
scroll to position [15, 174]
click at [353, 214] on span "(Vault - Brooksville)" at bounding box center [357, 218] width 95 height 8
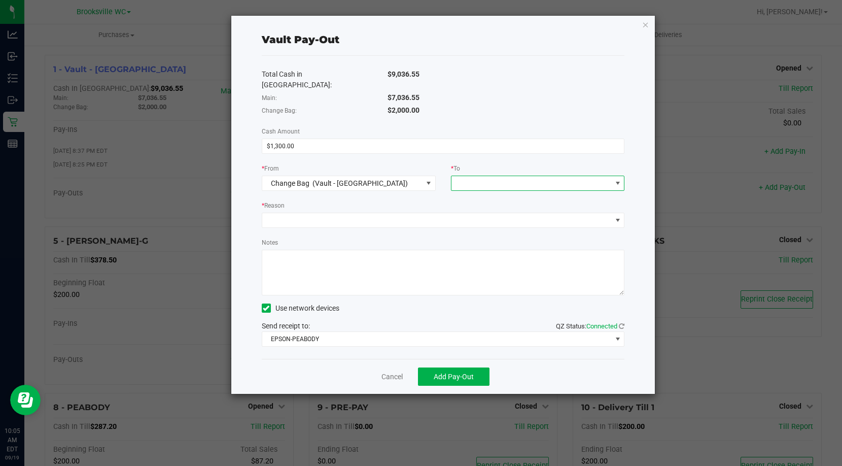
click at [506, 176] on span at bounding box center [532, 183] width 160 height 14
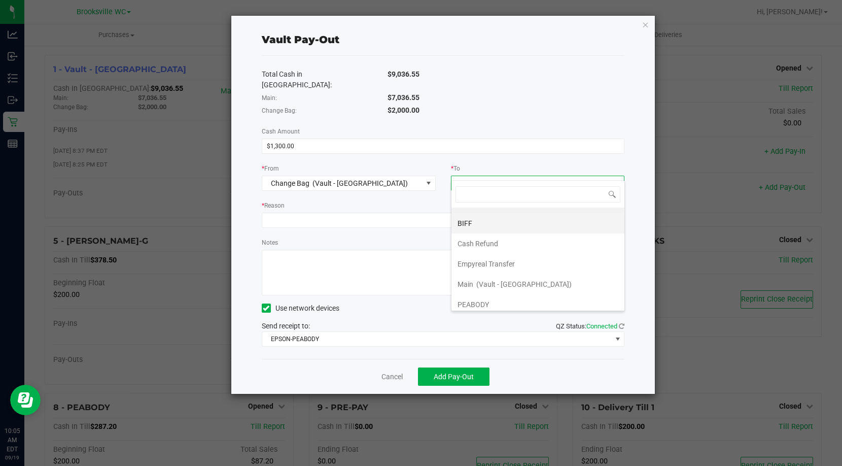
scroll to position [41, 0]
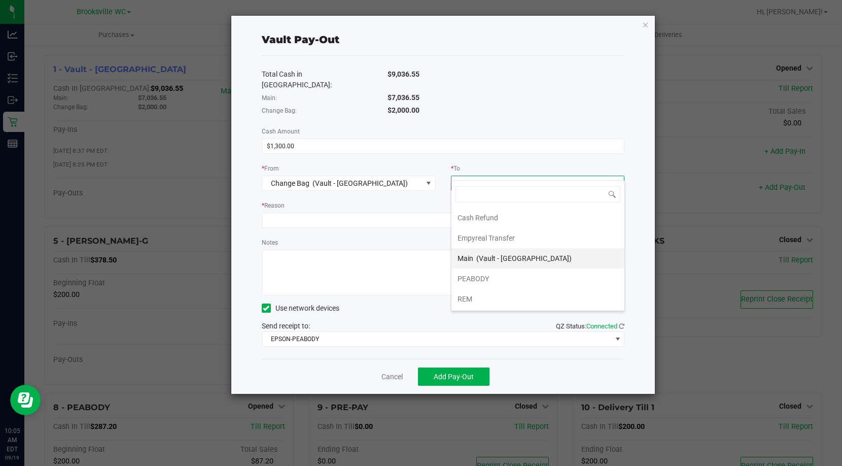
click at [527, 257] on span "(Vault - Brooksville)" at bounding box center [523, 258] width 95 height 8
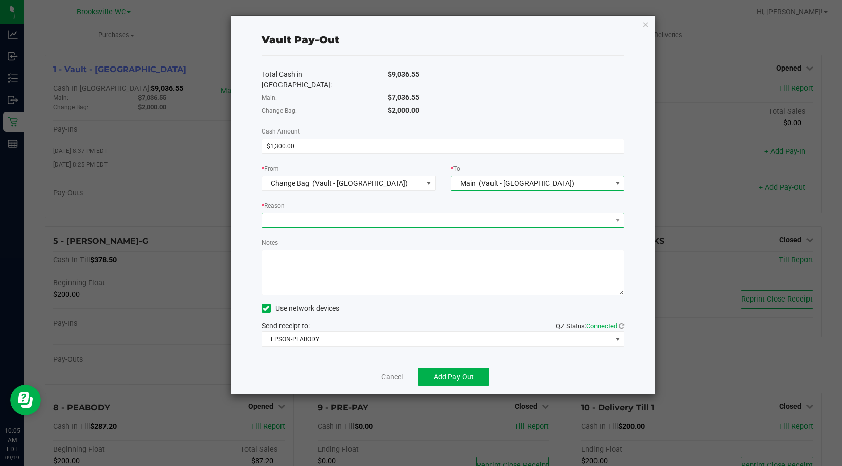
click at [382, 214] on span at bounding box center [437, 220] width 350 height 14
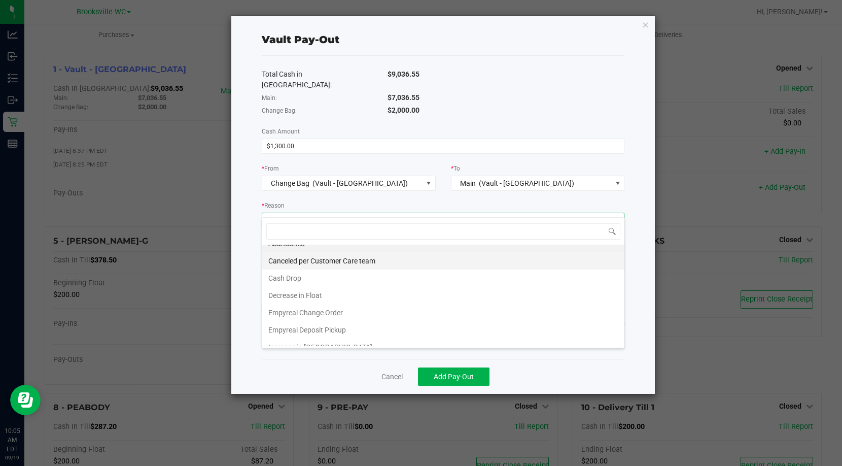
scroll to position [19, 0]
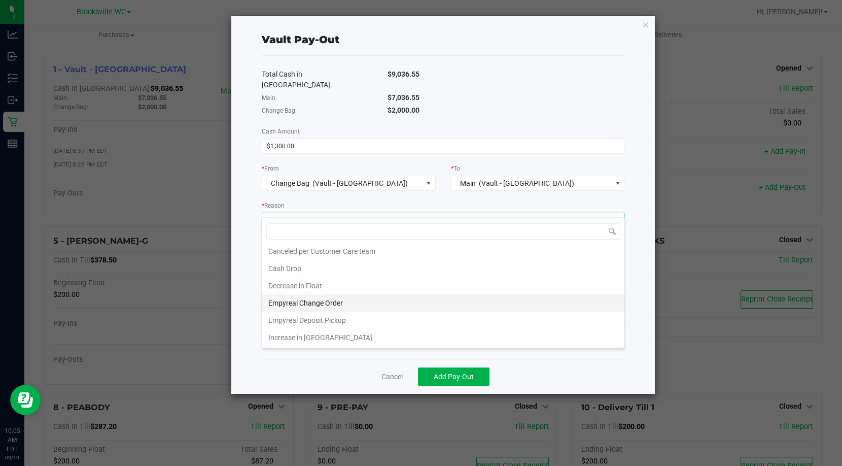
click at [367, 301] on li "Empyreal Change Order" at bounding box center [443, 302] width 362 height 17
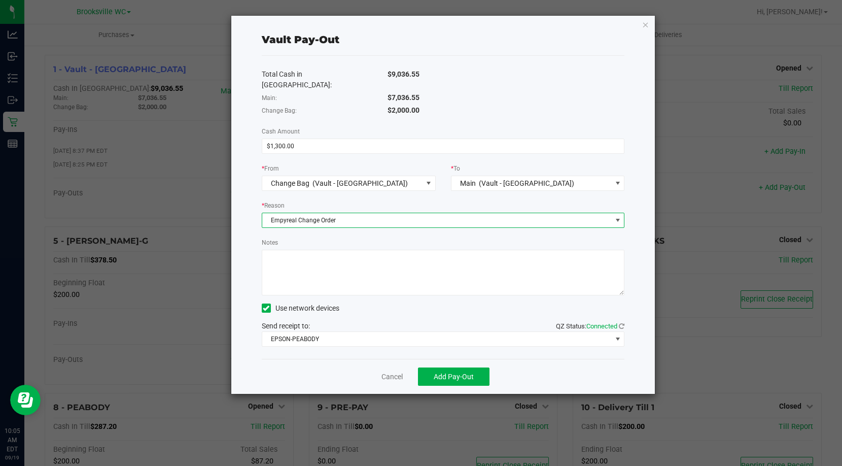
click at [372, 263] on textarea "Notes" at bounding box center [443, 273] width 363 height 46
type textarea "eb"
click at [362, 222] on div "Total Cash in Vault: $9,036.55 Main: $7,036.55 Change Bag: $2,000.00 Cash Amoun…" at bounding box center [443, 207] width 363 height 303
click at [399, 371] on link "Cancel" at bounding box center [392, 376] width 21 height 11
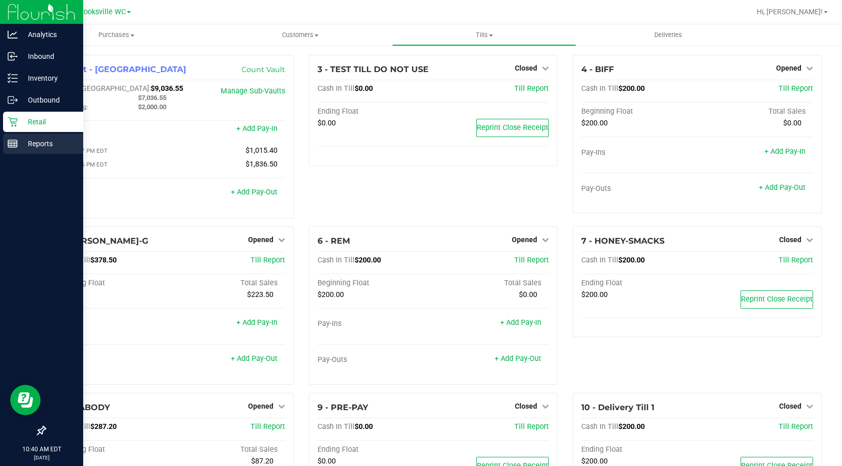
click at [18, 143] on p "Reports" at bounding box center [48, 143] width 61 height 12
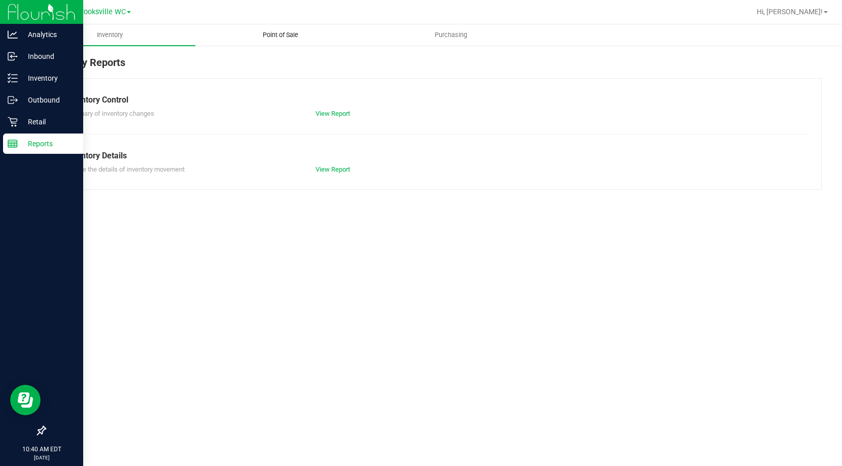
click at [287, 36] on span "Point of Sale" at bounding box center [280, 34] width 63 height 9
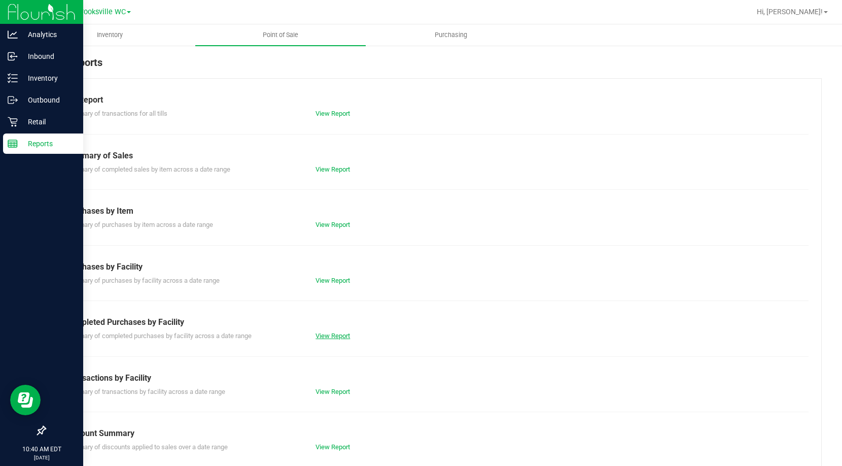
click at [332, 335] on link "View Report" at bounding box center [333, 336] width 35 height 8
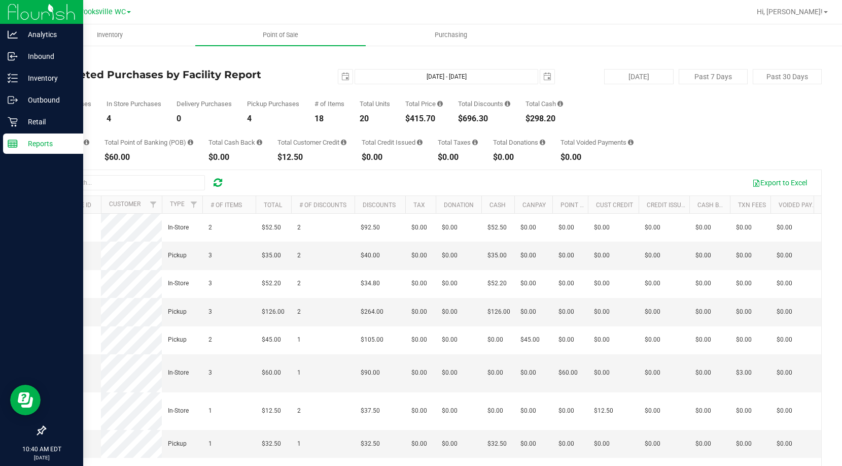
click at [266, 120] on div "4" at bounding box center [273, 119] width 52 height 8
click at [225, 92] on div "Total Purchases 8 In Store Purchases 4 Delivery Purchases 0 Pickup Purchases 4 …" at bounding box center [433, 103] width 777 height 39
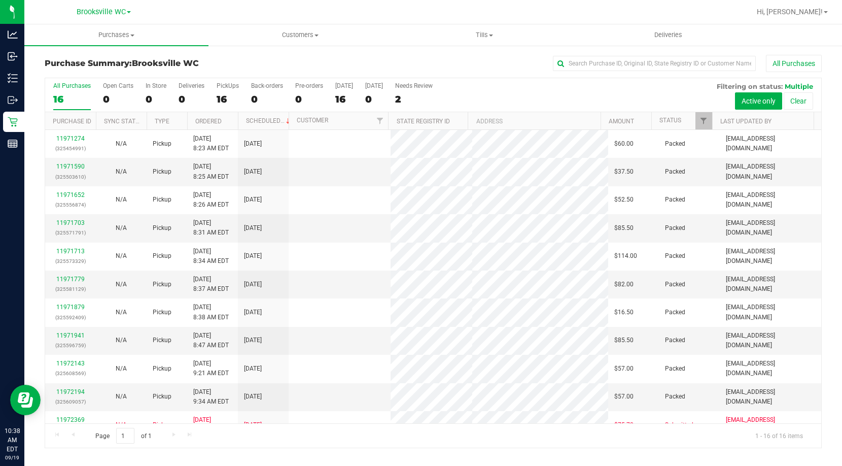
scroll to position [156, 0]
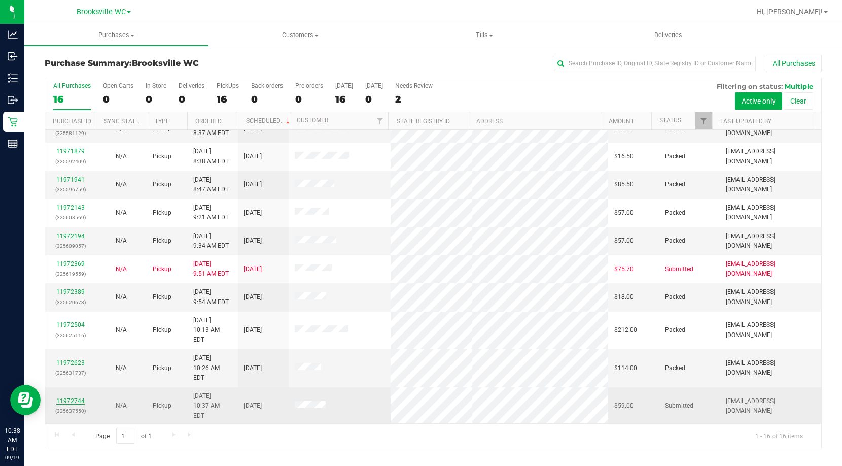
click at [77, 397] on link "11972744" at bounding box center [70, 400] width 28 height 7
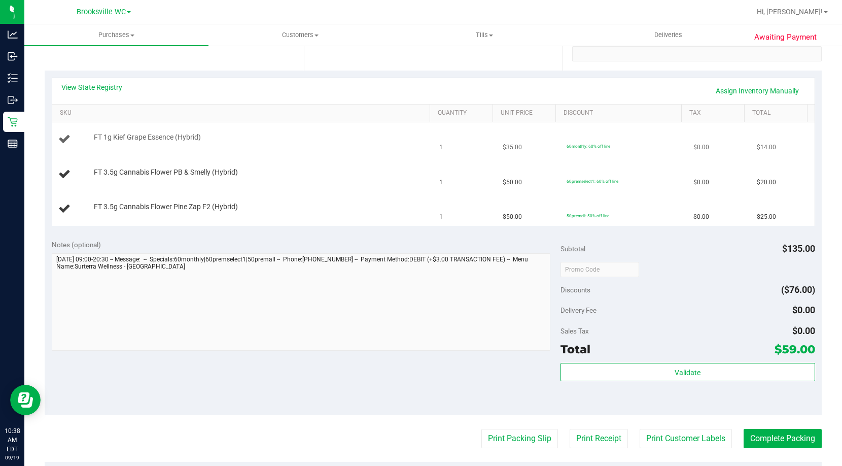
scroll to position [51, 0]
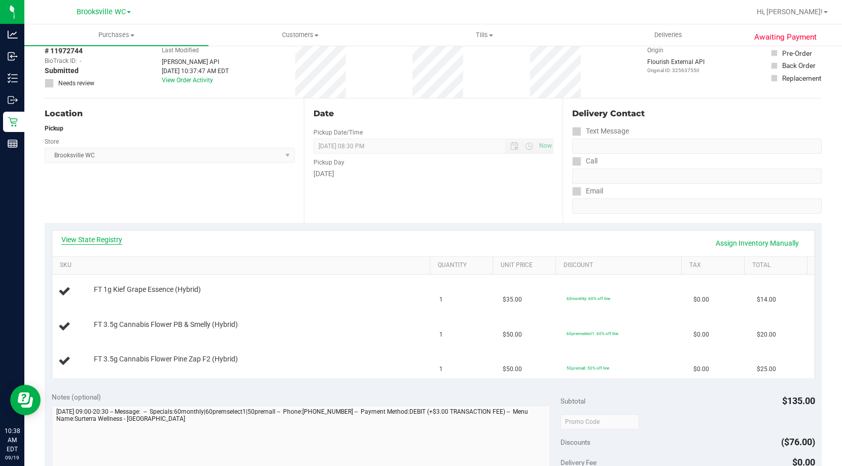
click at [92, 238] on link "View State Registry" at bounding box center [91, 239] width 61 height 10
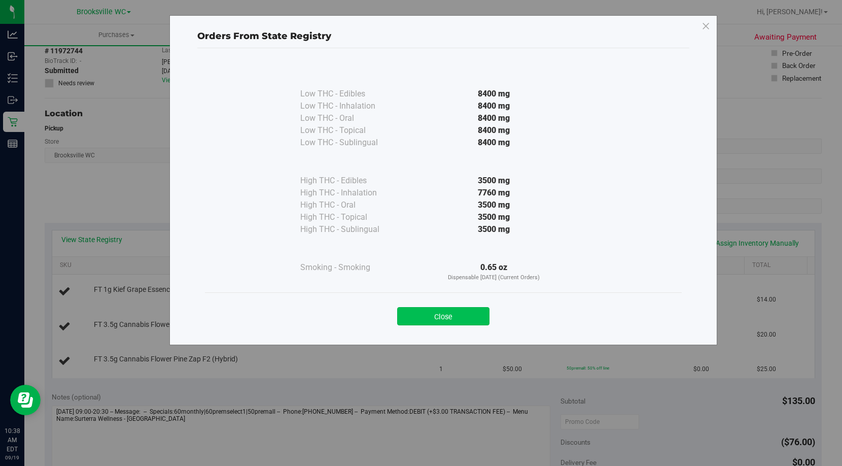
click at [444, 318] on button "Close" at bounding box center [443, 316] width 92 height 18
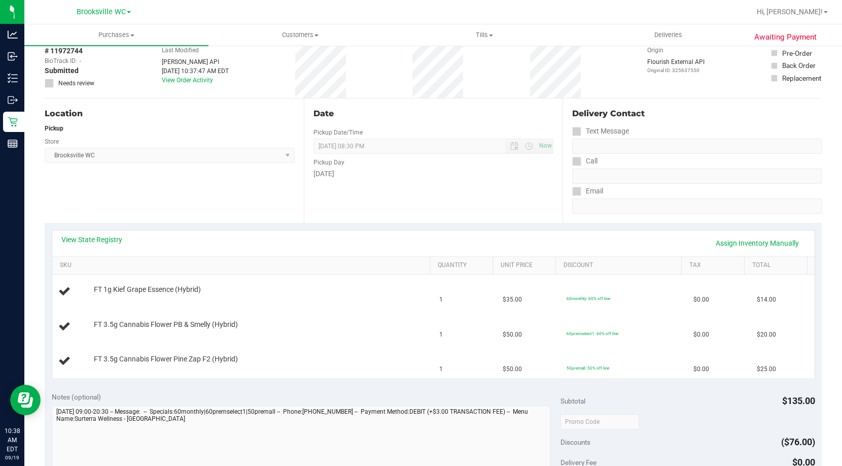
click at [395, 186] on div "Date Pickup Date/Time [DATE] Now [DATE] 08:30 PM Now Pickup Day [DATE]" at bounding box center [433, 160] width 259 height 124
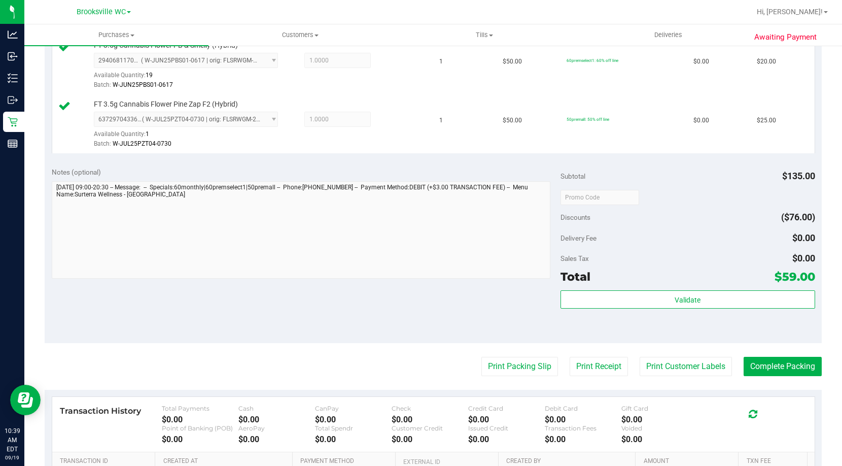
scroll to position [355, 0]
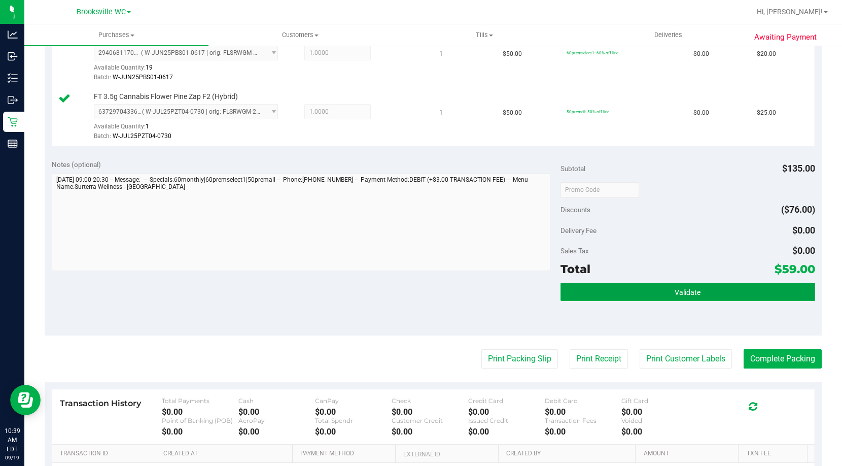
click at [652, 295] on button "Validate" at bounding box center [688, 292] width 255 height 18
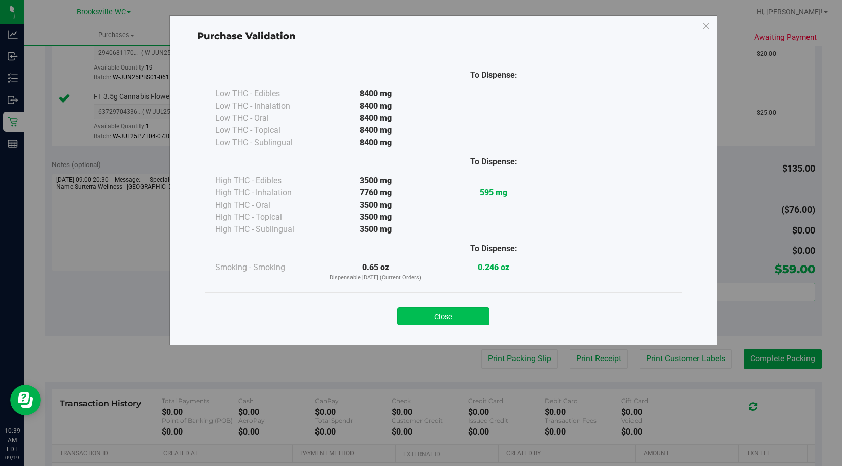
click at [419, 322] on button "Close" at bounding box center [443, 316] width 92 height 18
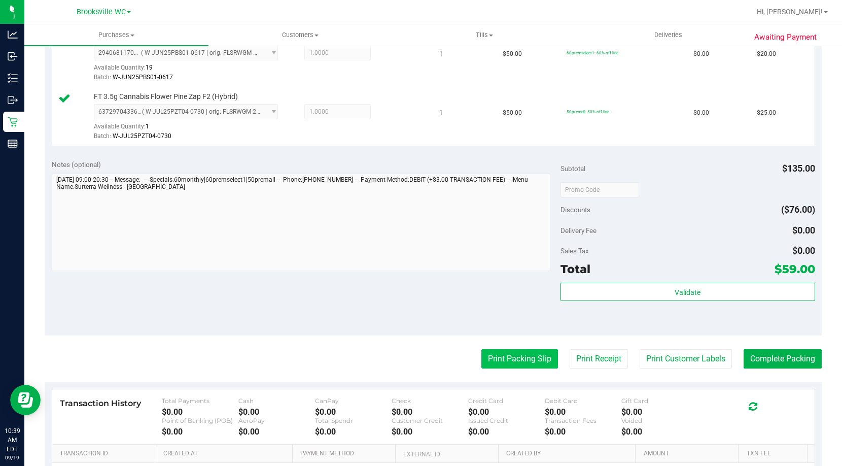
click at [512, 350] on button "Print Packing Slip" at bounding box center [519, 358] width 77 height 19
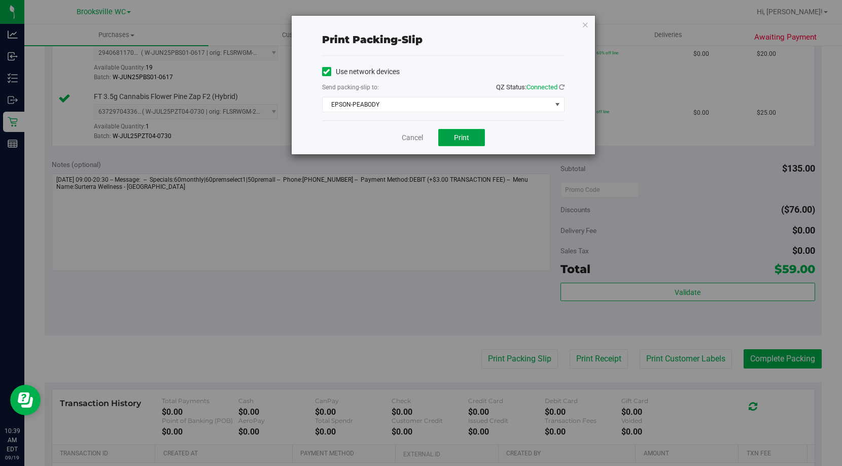
click at [465, 143] on button "Print" at bounding box center [461, 137] width 47 height 17
click at [405, 140] on link "Cancel" at bounding box center [412, 137] width 21 height 11
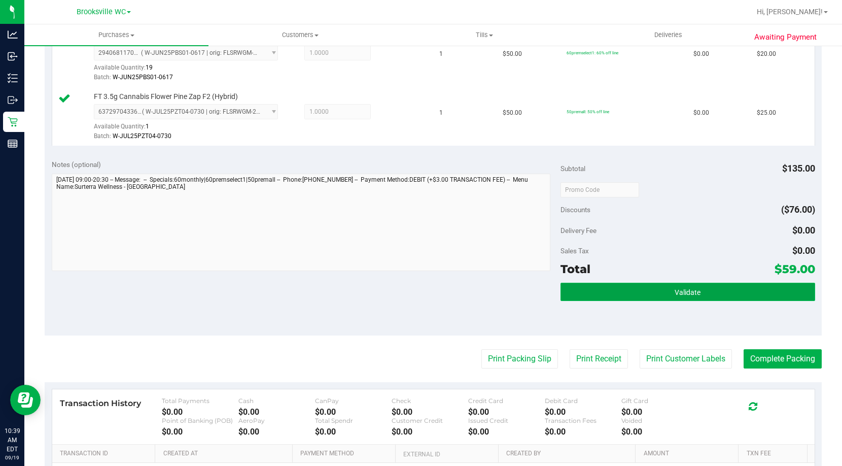
click at [720, 297] on button "Validate" at bounding box center [688, 292] width 255 height 18
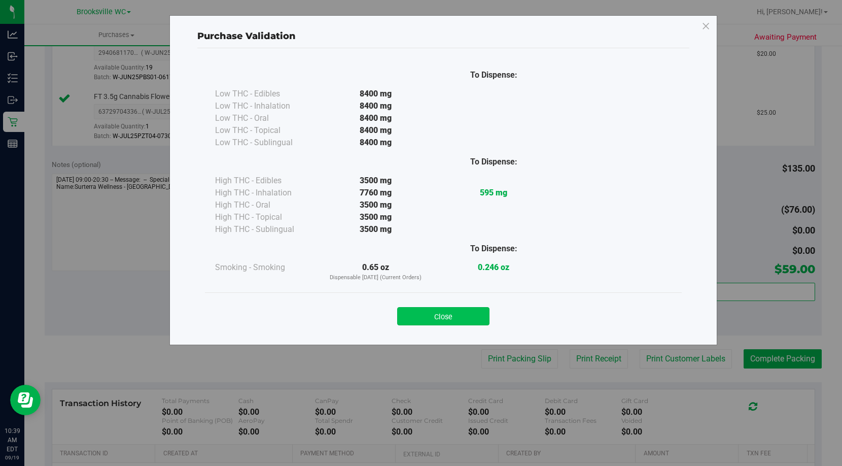
click at [475, 321] on button "Close" at bounding box center [443, 316] width 92 height 18
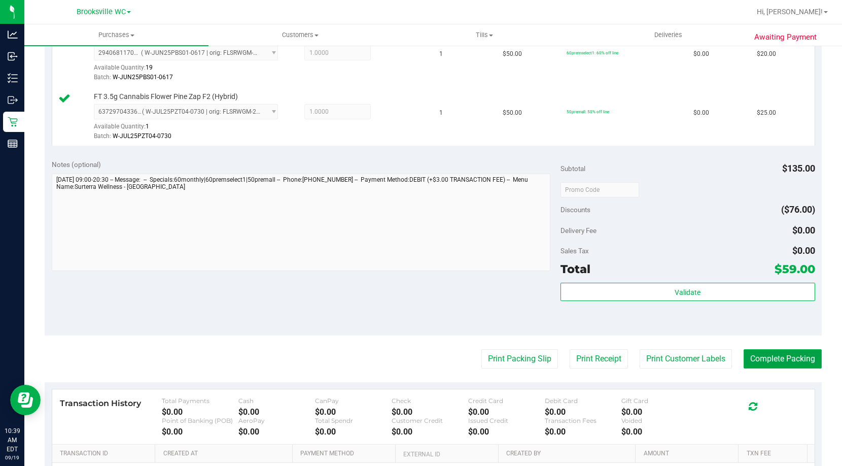
click at [798, 358] on button "Complete Packing" at bounding box center [783, 358] width 78 height 19
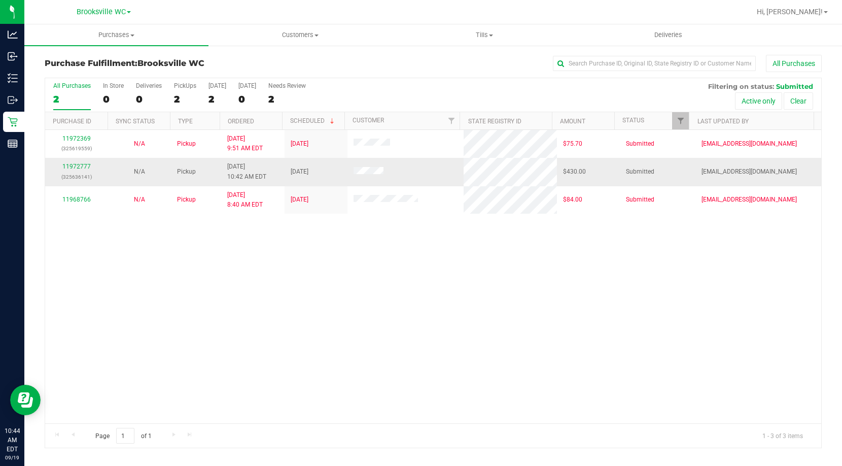
click at [77, 162] on div "11972777 (325636141)" at bounding box center [76, 171] width 51 height 19
click at [78, 164] on link "11972777" at bounding box center [76, 166] width 28 height 7
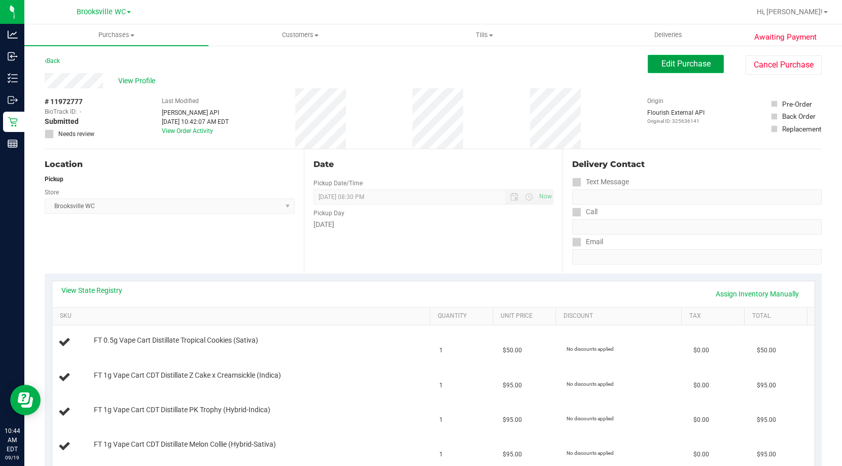
click at [679, 60] on span "Edit Purchase" at bounding box center [686, 64] width 49 height 10
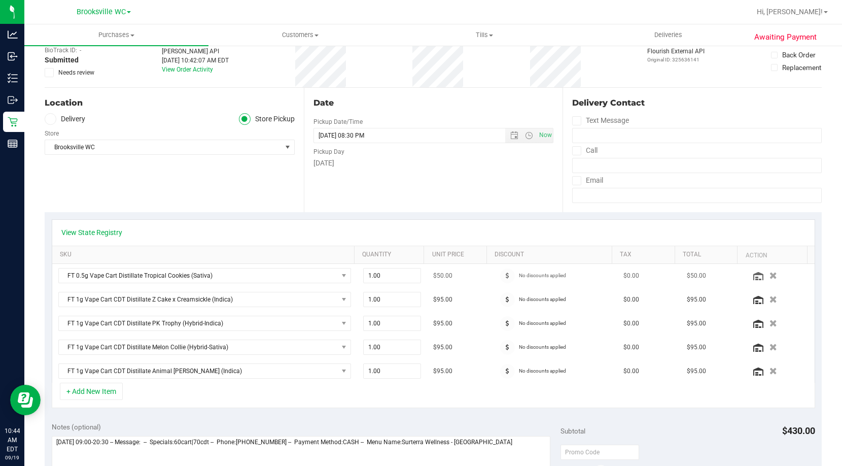
scroll to position [152, 0]
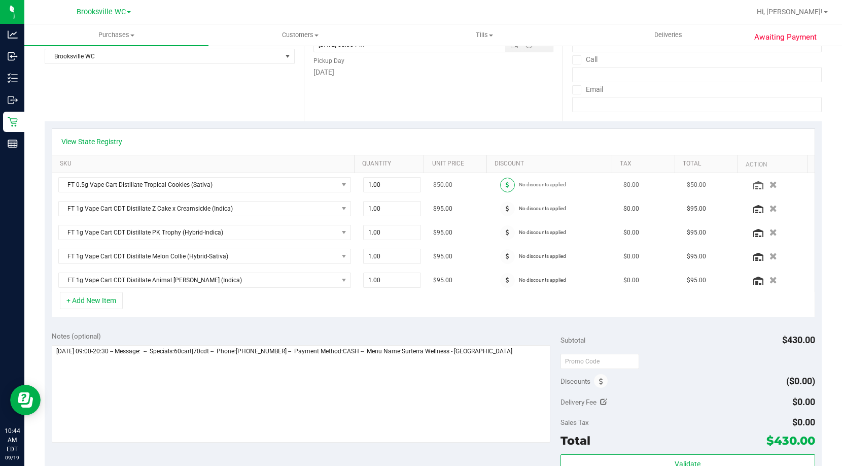
click at [502, 189] on span at bounding box center [507, 185] width 15 height 15
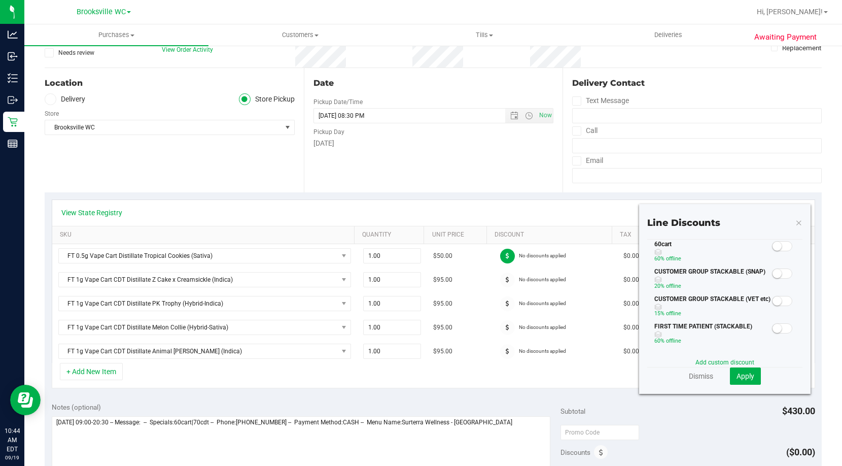
scroll to position [0, 0]
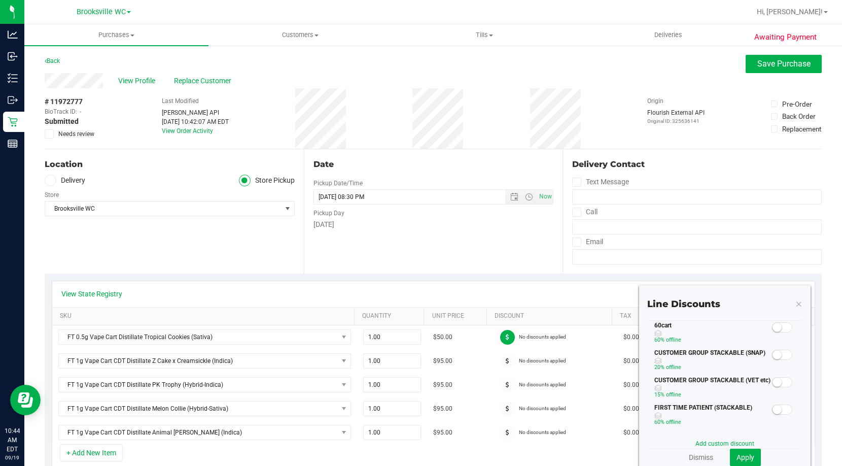
click at [776, 329] on span at bounding box center [782, 327] width 20 height 10
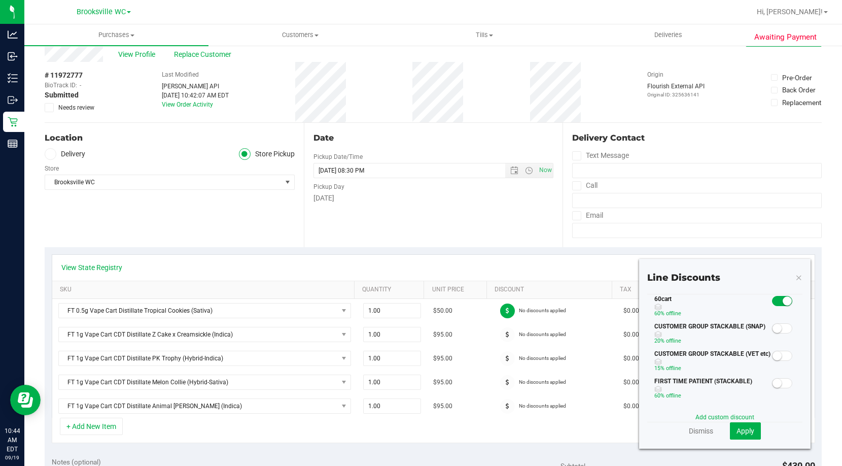
scroll to position [51, 0]
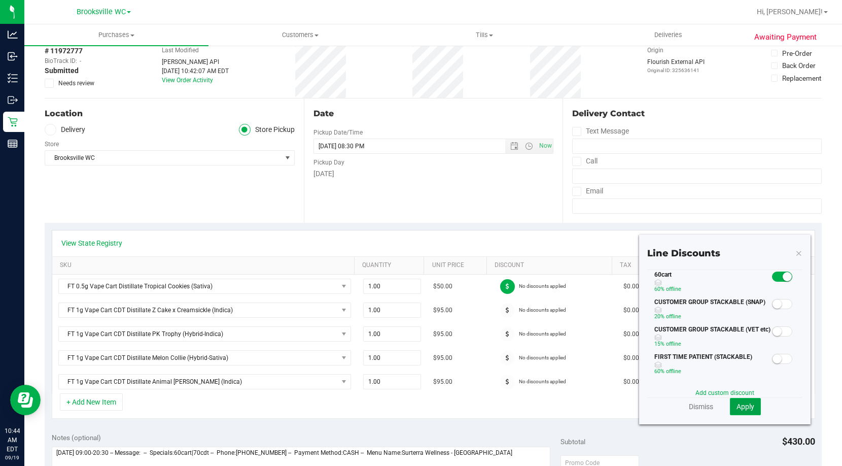
click at [736, 411] on button "Apply" at bounding box center [745, 406] width 31 height 17
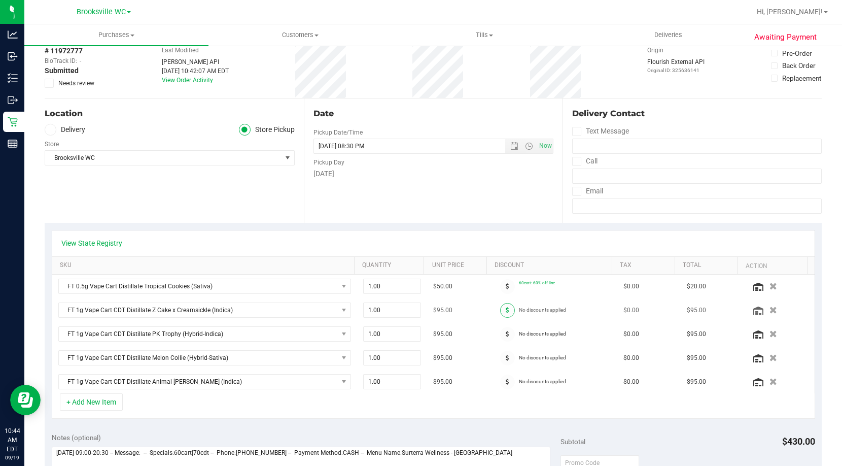
click at [506, 307] on icon at bounding box center [508, 310] width 4 height 6
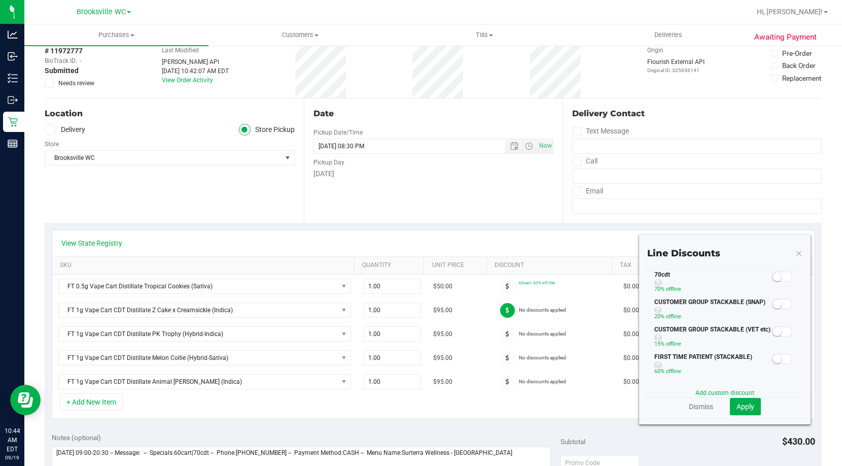
click at [778, 274] on span at bounding box center [782, 276] width 20 height 10
click at [745, 408] on span "Apply" at bounding box center [746, 406] width 18 height 8
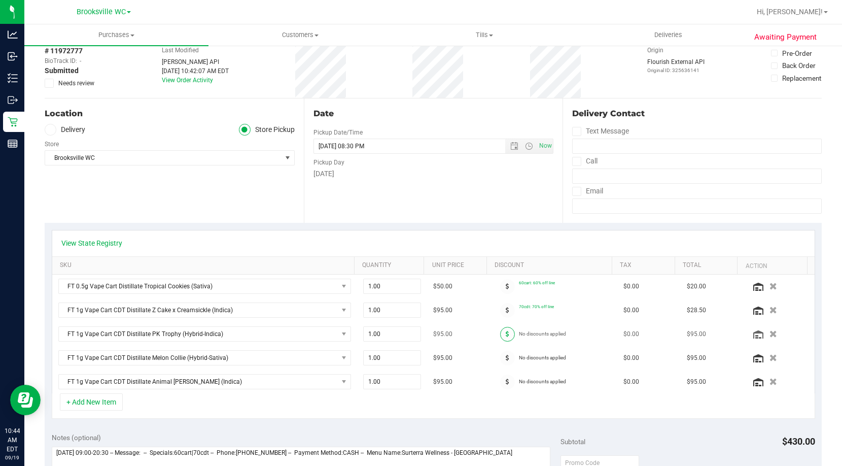
click at [503, 336] on span at bounding box center [507, 334] width 15 height 15
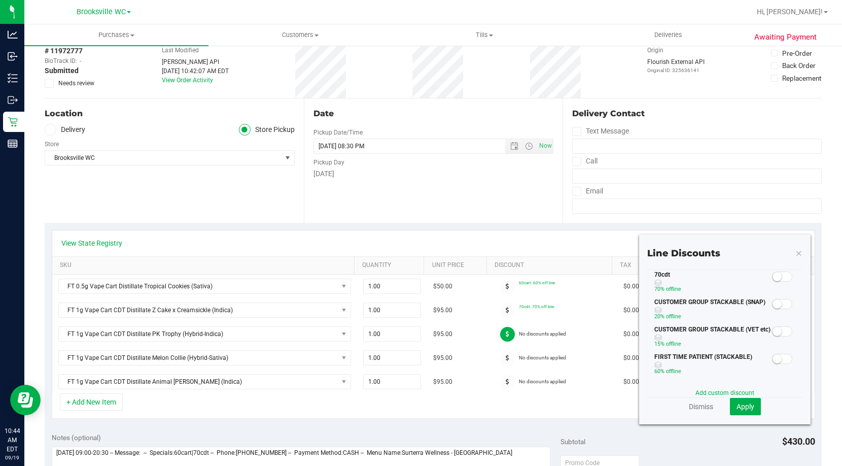
click at [776, 273] on span at bounding box center [782, 276] width 20 height 10
click at [739, 404] on span "Apply" at bounding box center [746, 406] width 18 height 8
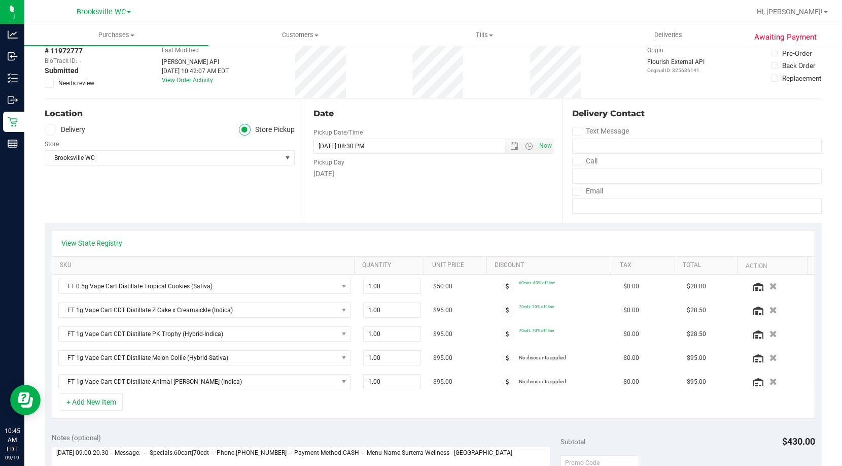
click at [505, 357] on span at bounding box center [507, 358] width 15 height 15
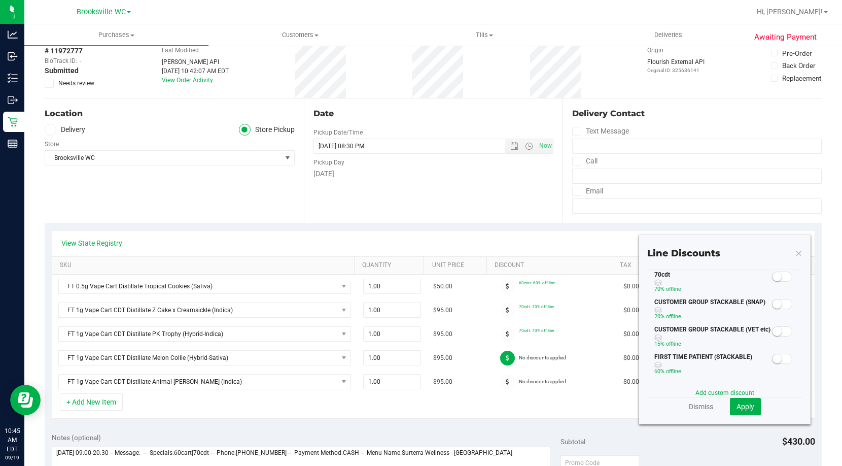
click at [774, 275] on span at bounding box center [782, 276] width 20 height 10
click at [739, 405] on span "Apply" at bounding box center [746, 406] width 18 height 8
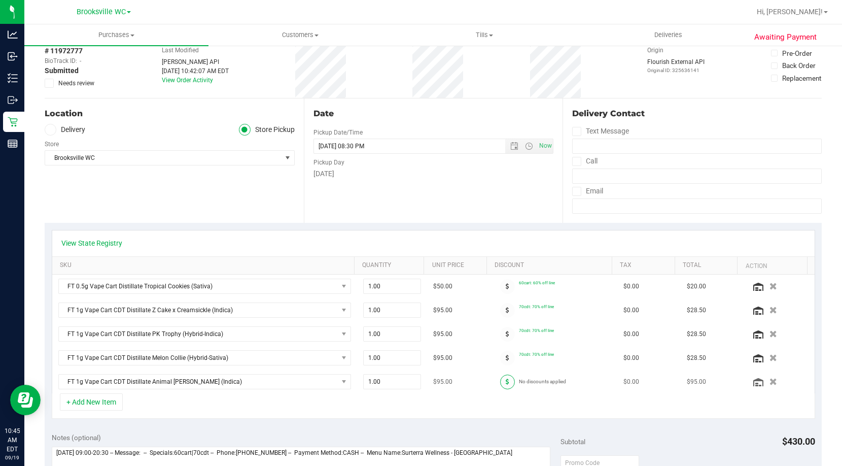
click at [500, 386] on span at bounding box center [507, 381] width 15 height 15
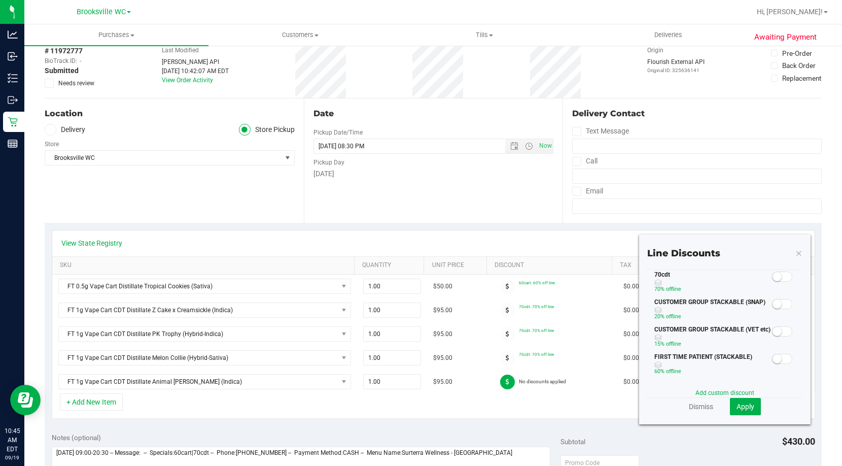
click at [773, 279] on small at bounding box center [777, 276] width 9 height 9
click at [749, 410] on button "Apply" at bounding box center [745, 406] width 31 height 17
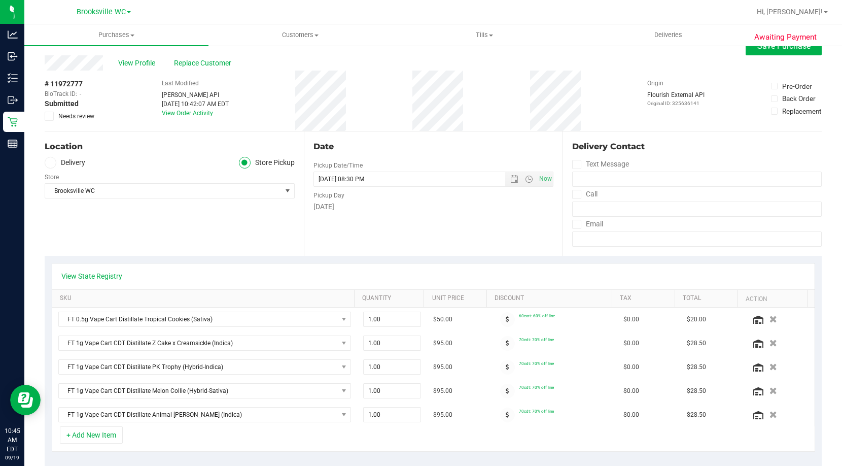
scroll to position [0, 0]
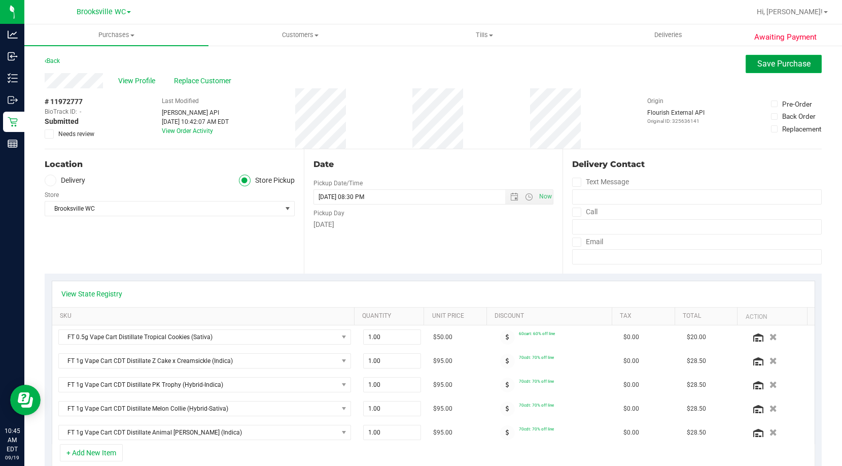
click at [783, 73] on button "Save Purchase" at bounding box center [784, 64] width 76 height 18
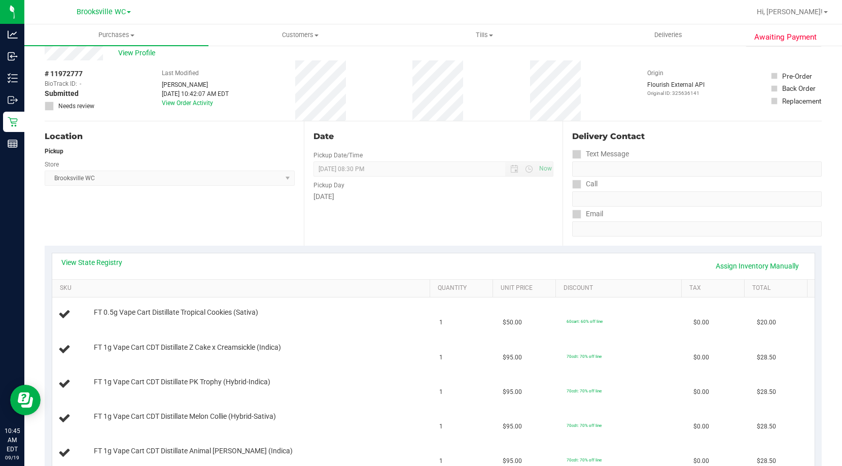
scroll to position [152, 0]
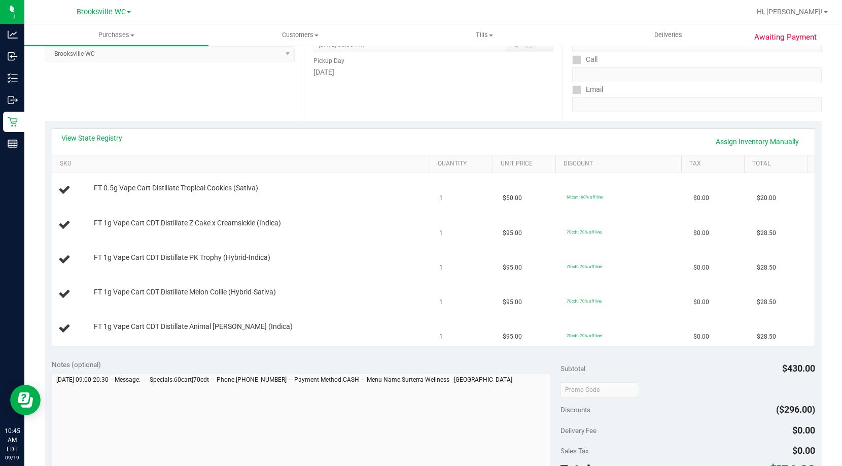
click at [107, 144] on div "View State Registry Assign Inventory Manually" at bounding box center [433, 141] width 744 height 17
drag, startPoint x: 89, startPoint y: 134, endPoint x: 470, endPoint y: 152, distance: 381.5
click at [88, 132] on div "View State Registry Assign Inventory Manually" at bounding box center [433, 142] width 763 height 26
click at [97, 137] on link "View State Registry" at bounding box center [91, 138] width 61 height 10
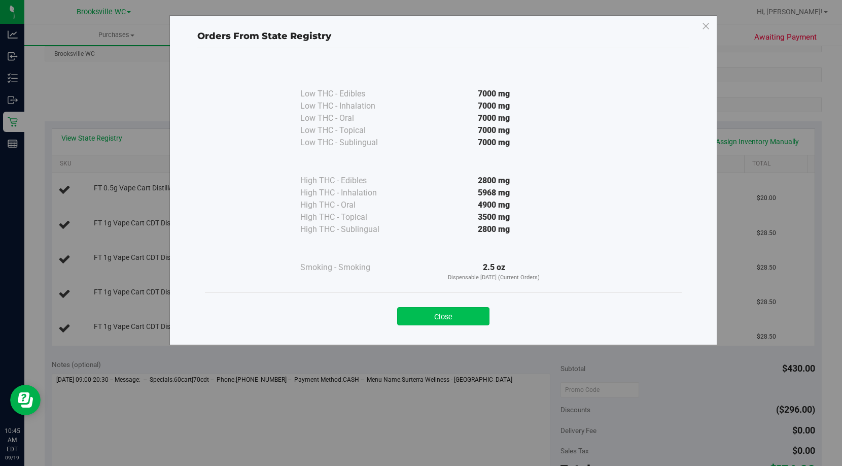
click at [423, 312] on button "Close" at bounding box center [443, 316] width 92 height 18
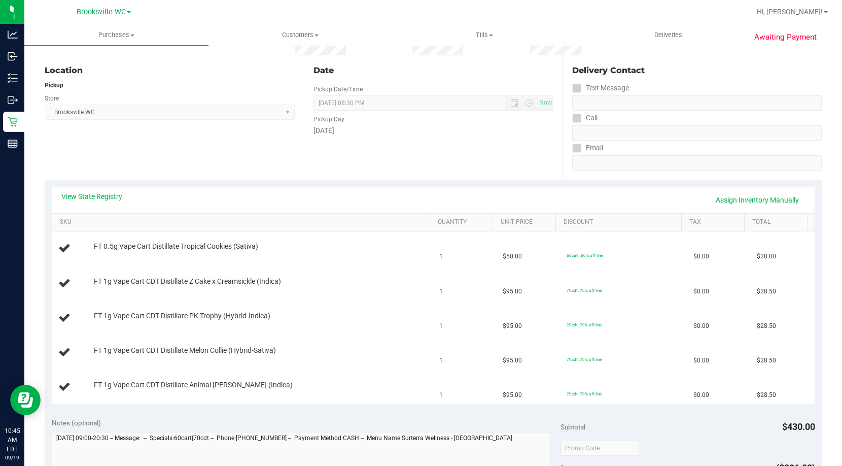
scroll to position [0, 0]
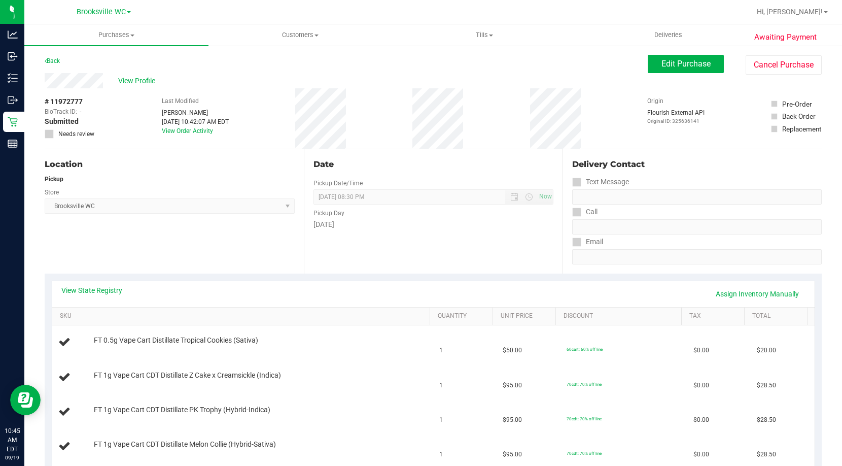
click at [404, 156] on div "Date Pickup Date/Time 09/19/2025 Now 09/19/2025 08:30 PM Now Pickup Day Friday" at bounding box center [433, 211] width 259 height 124
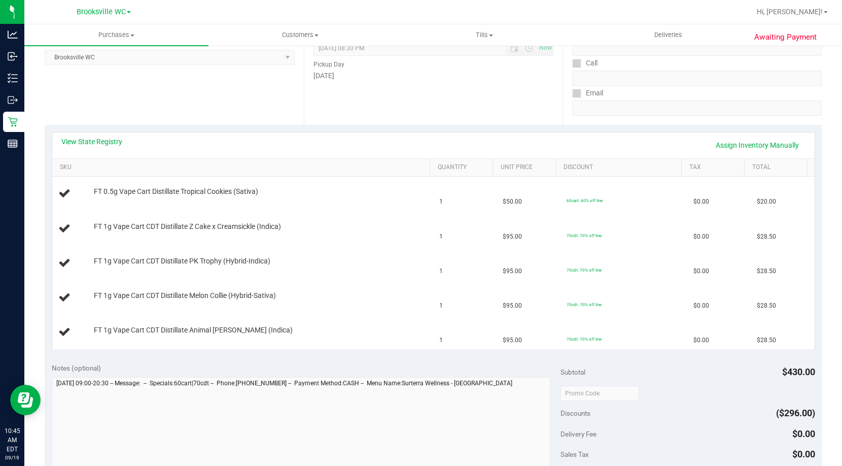
scroll to position [152, 0]
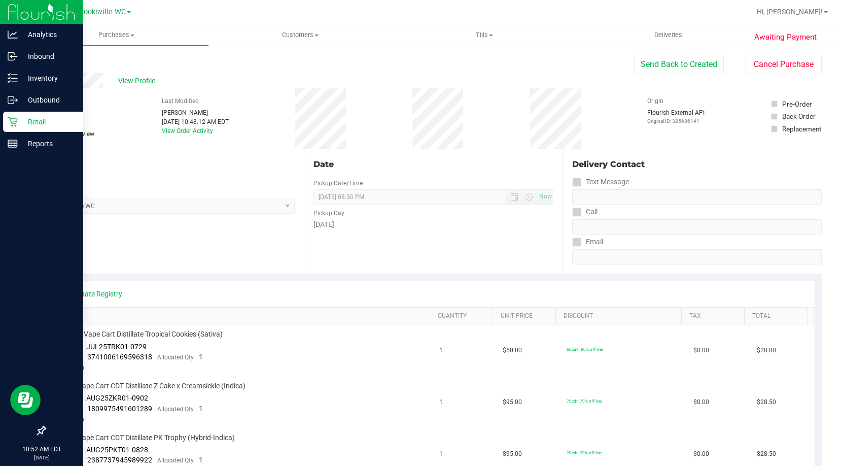
click at [21, 121] on p "Retail" at bounding box center [48, 122] width 61 height 12
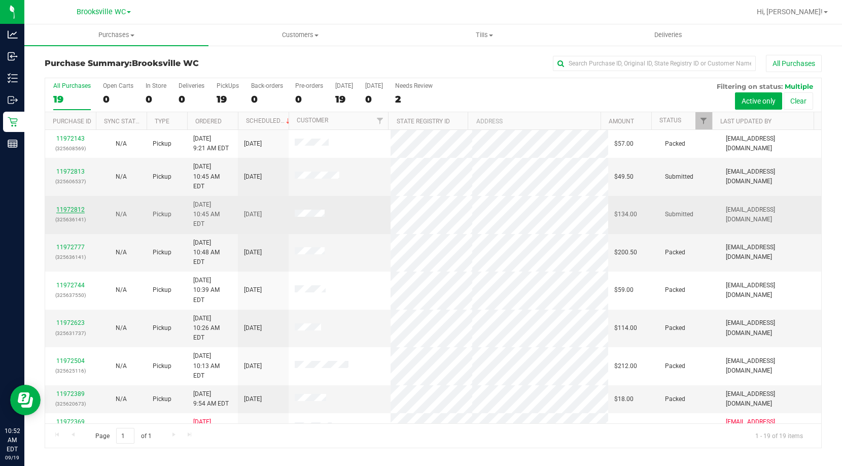
click at [71, 206] on link "11972812" at bounding box center [70, 209] width 28 height 7
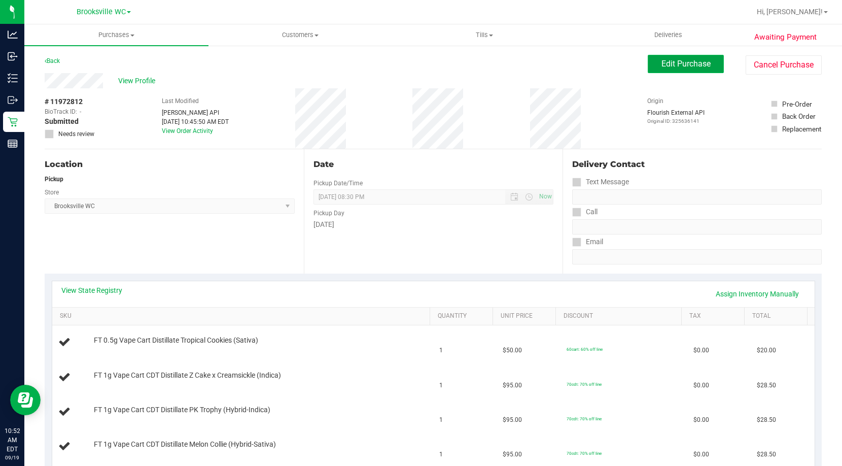
click at [678, 71] on button "Edit Purchase" at bounding box center [686, 64] width 76 height 18
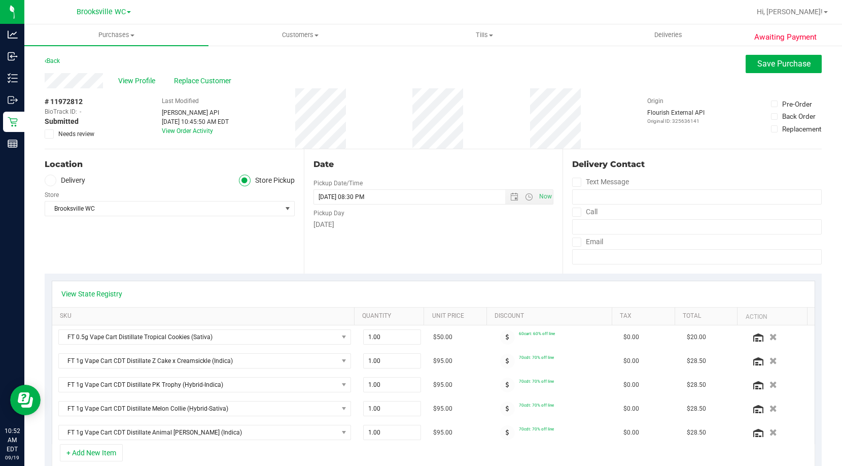
click at [51, 134] on icon at bounding box center [49, 134] width 7 height 0
click at [0, 0] on input "Needs review" at bounding box center [0, 0] width 0 height 0
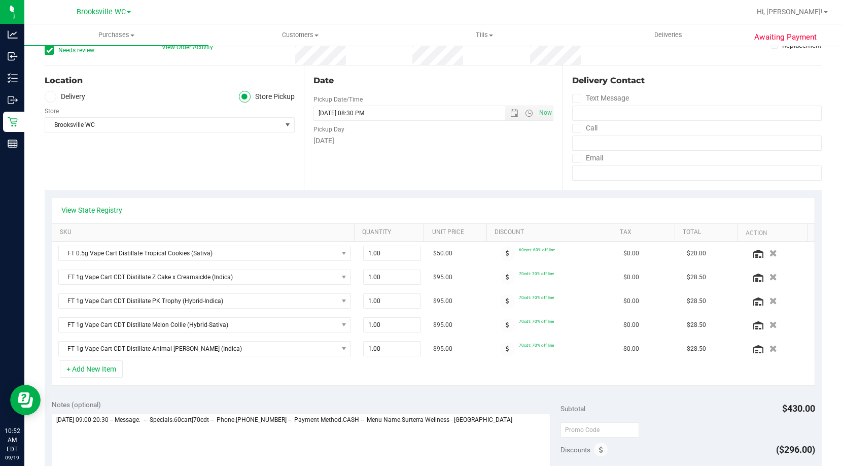
scroll to position [101, 0]
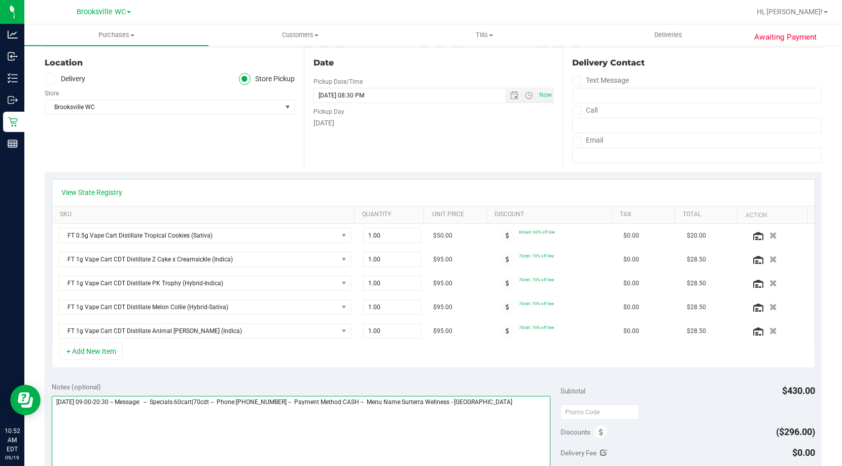
click at [527, 400] on textarea at bounding box center [301, 444] width 499 height 97
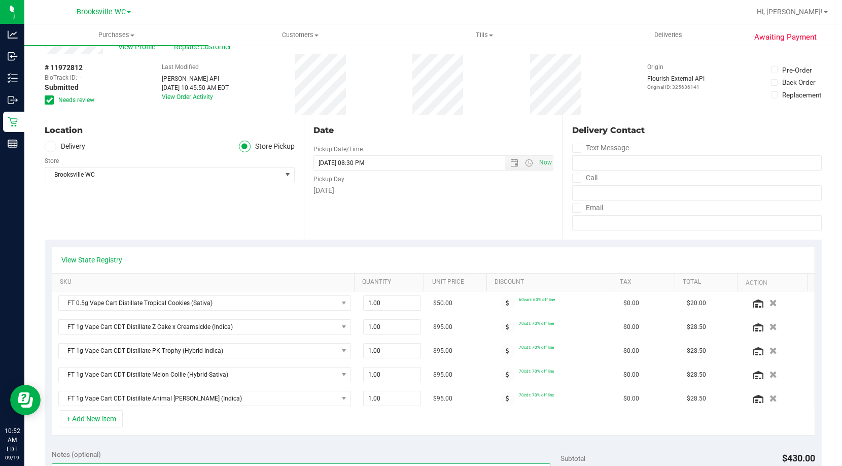
scroll to position [0, 0]
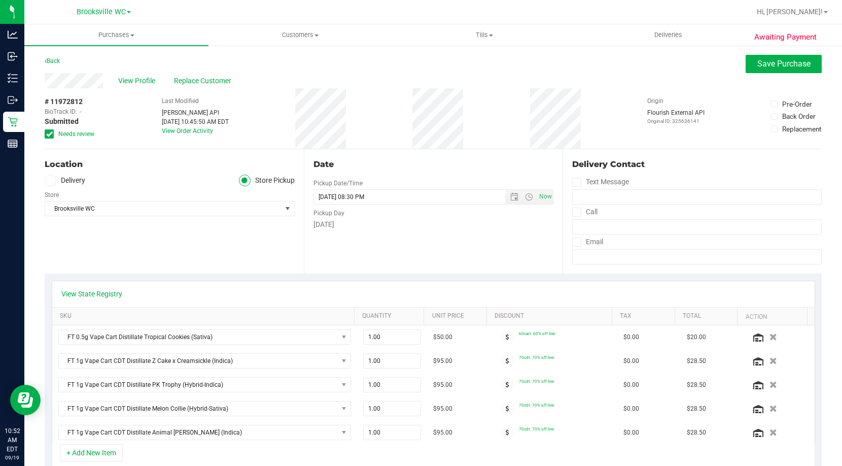
type textarea "[DATE] 09:00-20:30 -- Message: -- Specials:60cart|70cdt -- Phone:[PHONE_NUMBER]…"
click at [764, 77] on div "View Profile Replace Customer" at bounding box center [433, 80] width 777 height 15
click at [762, 72] on button "Save Purchase" at bounding box center [784, 64] width 76 height 18
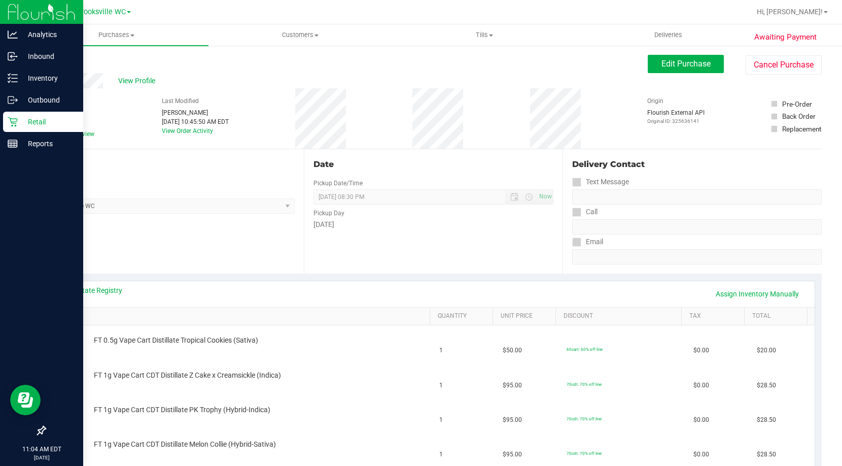
click at [45, 117] on p "Retail" at bounding box center [48, 122] width 61 height 12
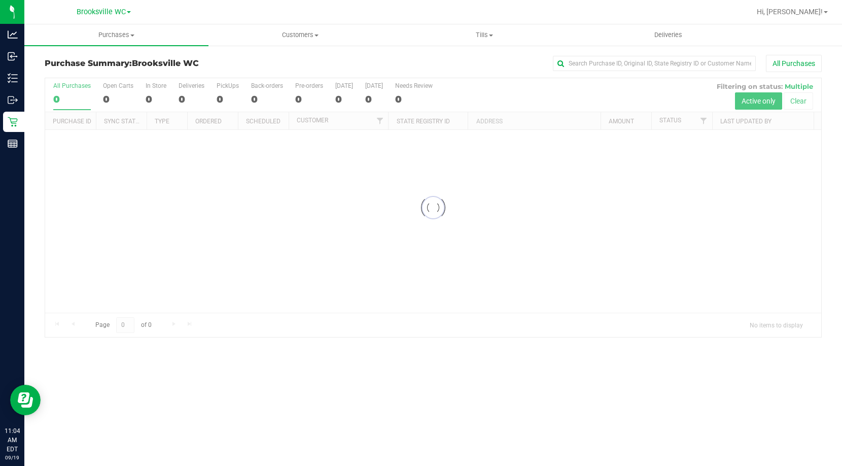
click at [338, 65] on div "All Purchases" at bounding box center [563, 63] width 518 height 17
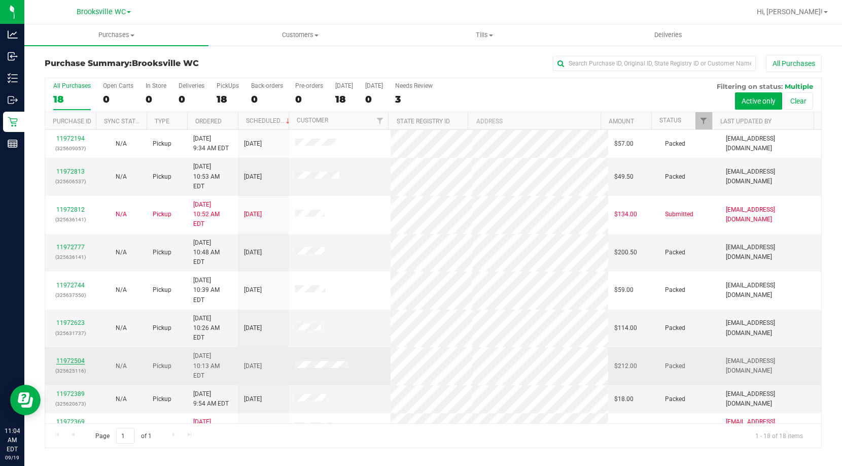
click at [78, 357] on link "11972504" at bounding box center [70, 360] width 28 height 7
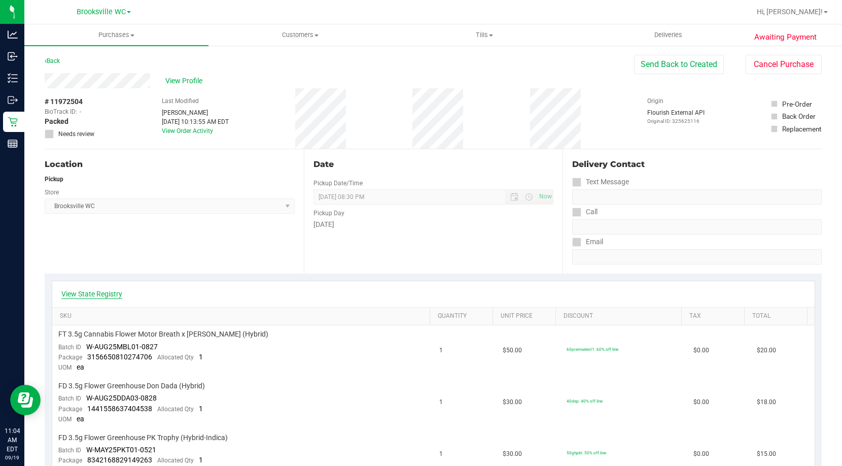
click at [98, 295] on link "View State Registry" at bounding box center [91, 294] width 61 height 10
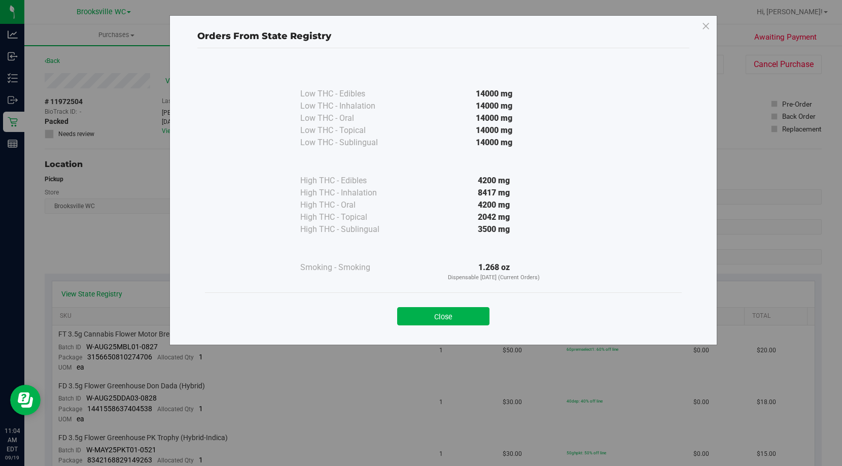
drag, startPoint x: 445, startPoint y: 316, endPoint x: 459, endPoint y: 318, distance: 13.8
click at [445, 318] on button "Close" at bounding box center [443, 316] width 92 height 18
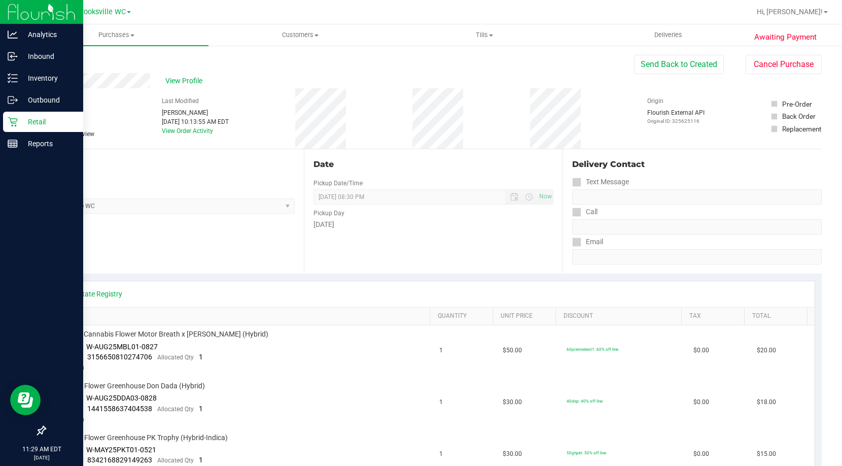
click at [15, 127] on div "Retail" at bounding box center [43, 122] width 80 height 20
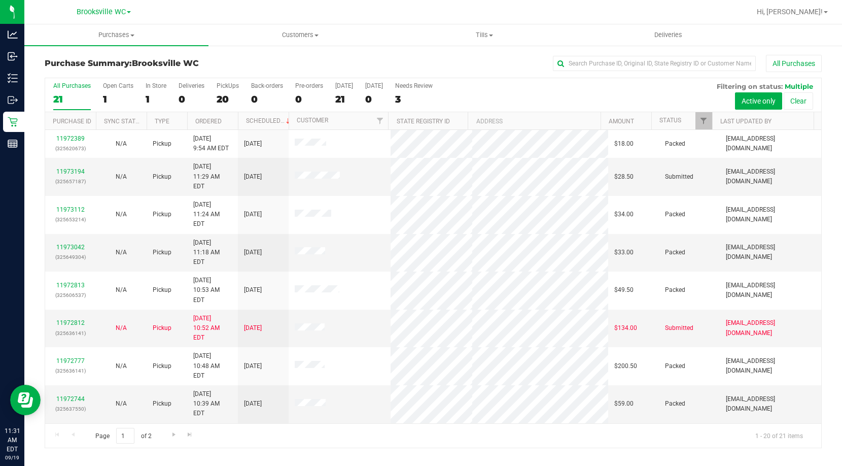
click at [217, 47] on div "Purchase Summary: [GEOGRAPHIC_DATA] WC All Purchases All Purchases 21 Open Cart…" at bounding box center [433, 252] width 818 height 414
click at [66, 168] on link "11973194" at bounding box center [70, 171] width 28 height 7
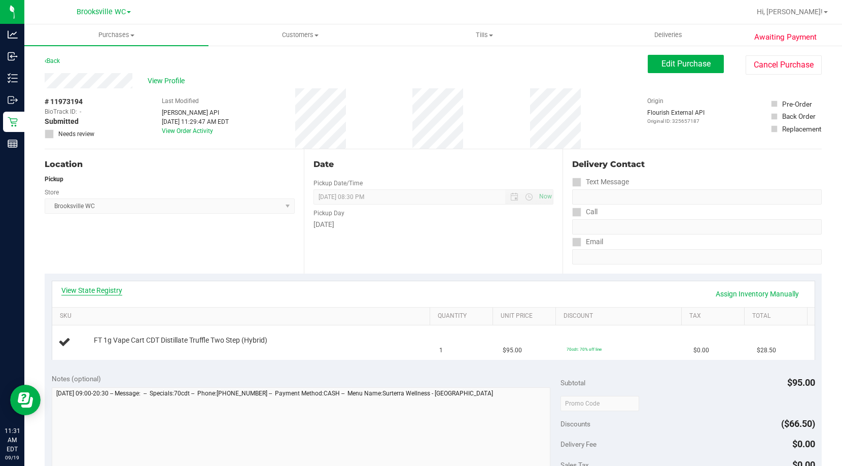
click at [79, 287] on link "View State Registry" at bounding box center [91, 290] width 61 height 10
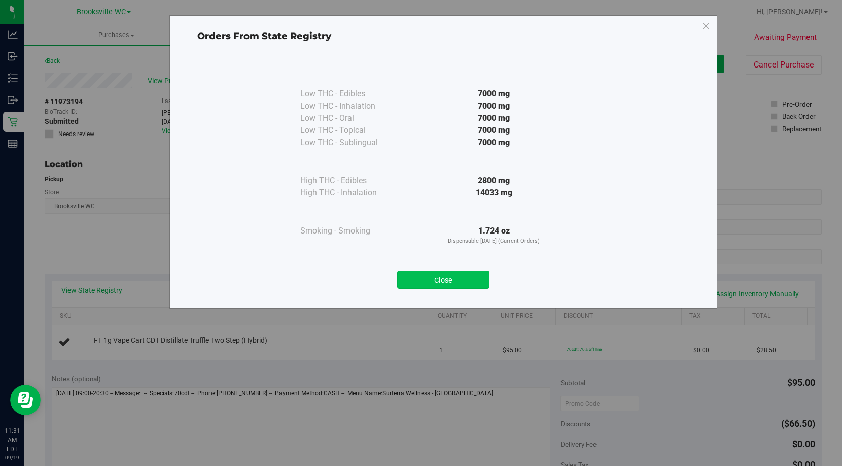
click at [489, 276] on button "Close" at bounding box center [443, 279] width 92 height 18
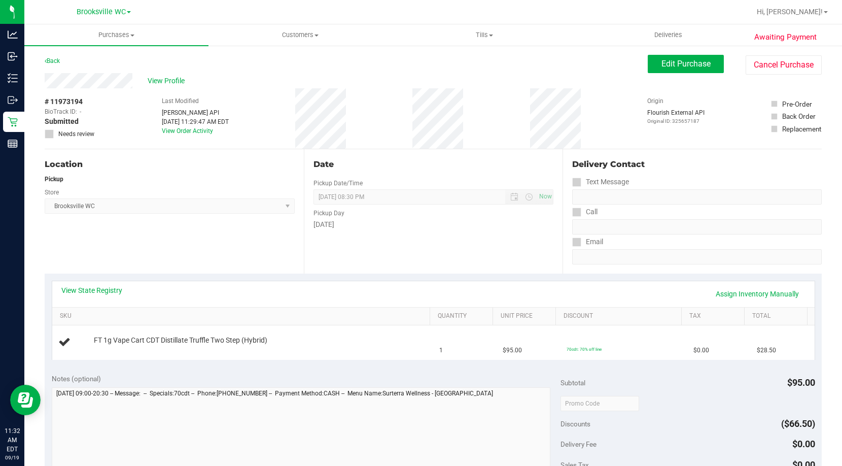
click at [142, 214] on div "Location Pickup Store [GEOGRAPHIC_DATA] WC Select Store [PERSON_NAME][GEOGRAPHI…" at bounding box center [174, 211] width 259 height 124
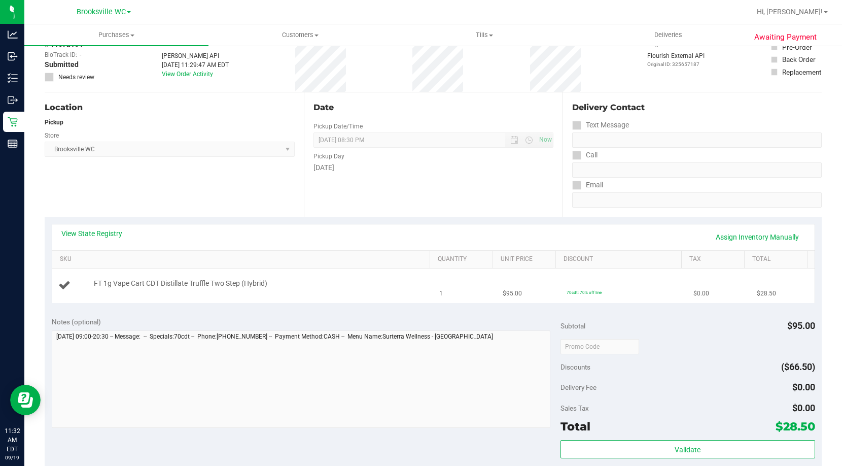
scroll to position [101, 0]
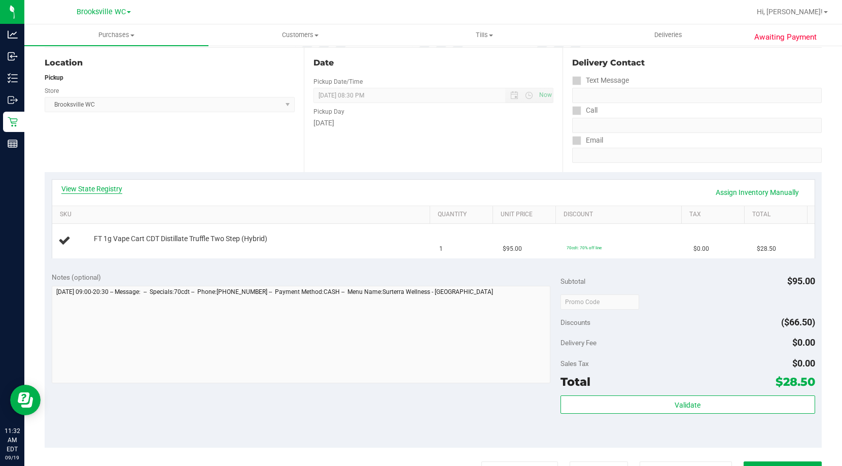
click at [88, 188] on link "View State Registry" at bounding box center [91, 189] width 61 height 10
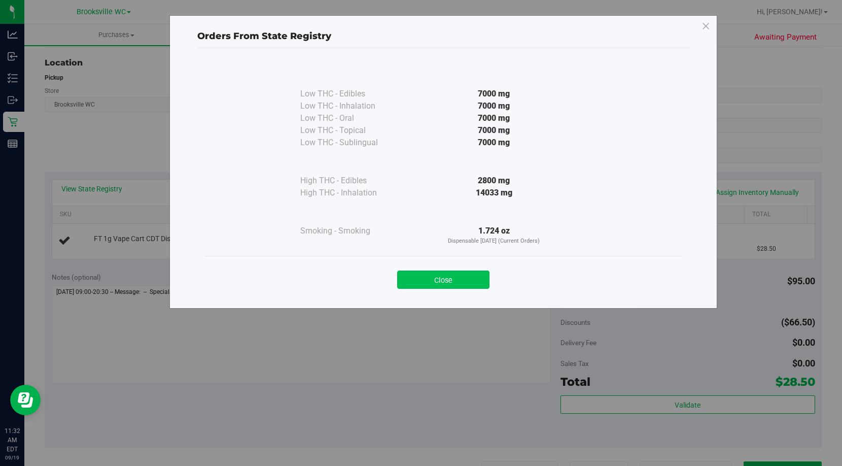
click at [439, 280] on button "Close" at bounding box center [443, 279] width 92 height 18
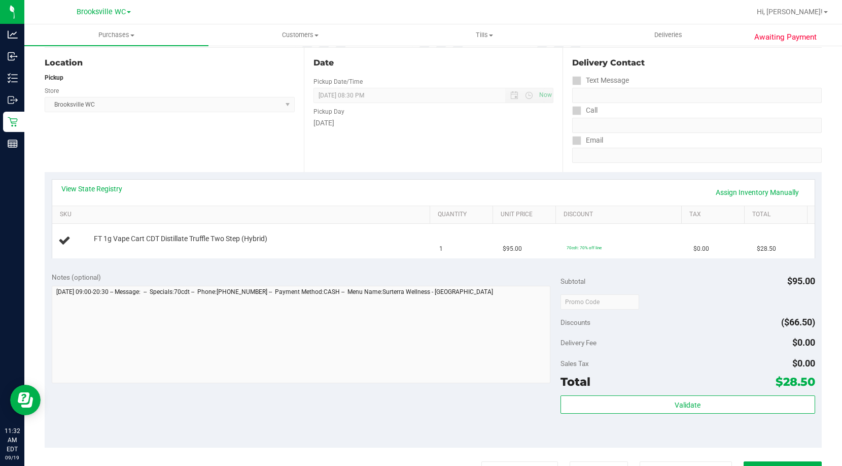
click at [395, 170] on div "Date Pickup Date/Time [DATE] Now [DATE] 08:30 PM Now Pickup Day [DATE]" at bounding box center [433, 110] width 259 height 124
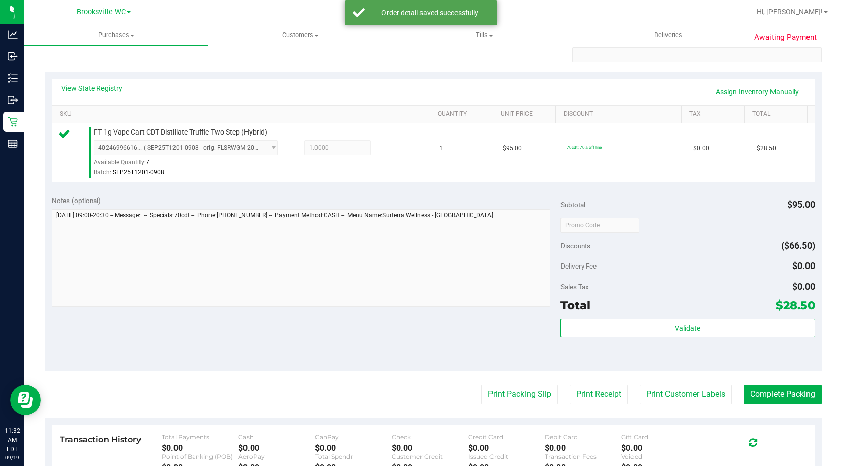
scroll to position [304, 0]
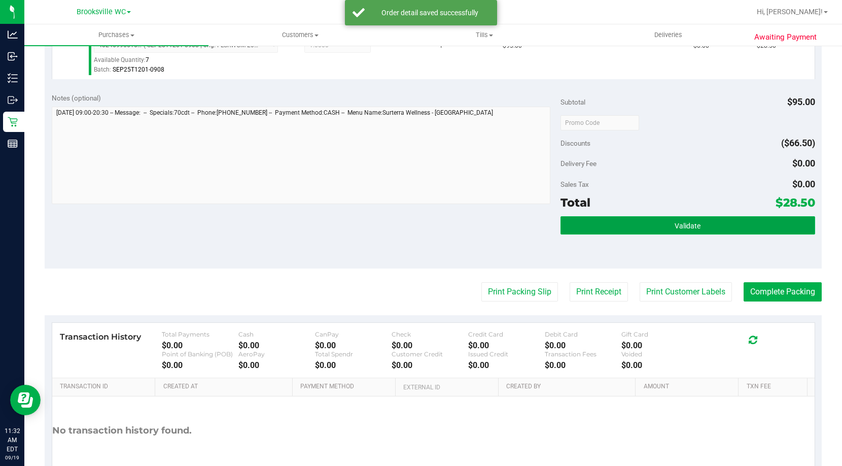
click at [697, 231] on button "Validate" at bounding box center [688, 225] width 255 height 18
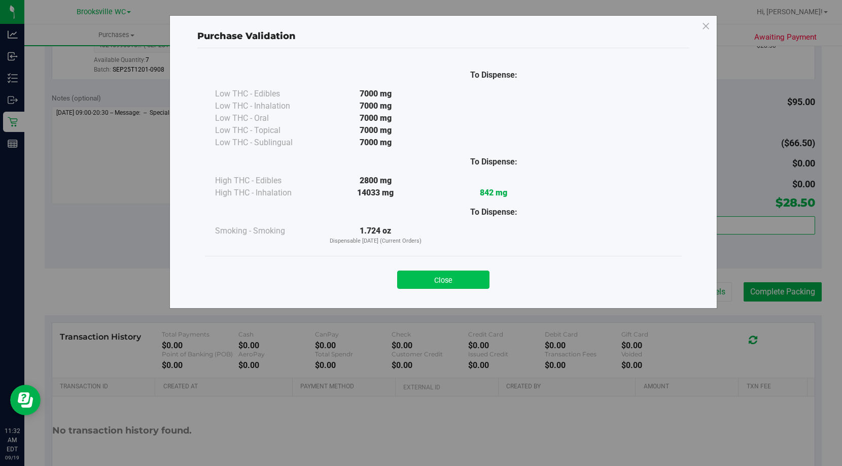
click at [451, 283] on button "Close" at bounding box center [443, 279] width 92 height 18
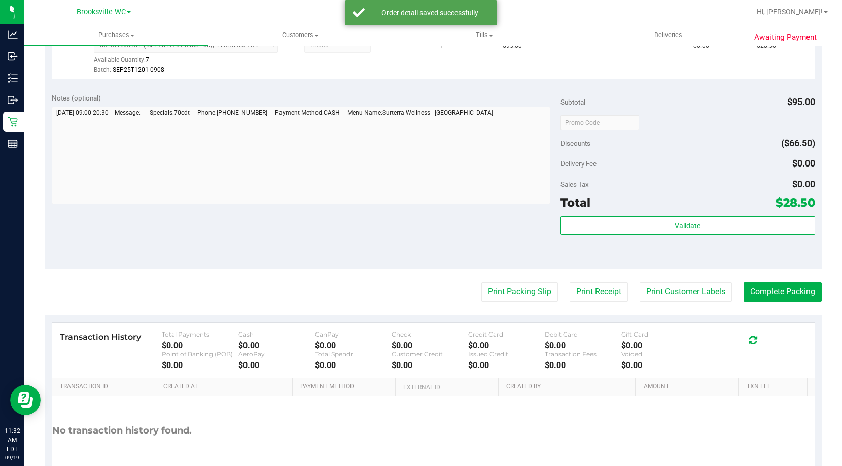
click at [494, 280] on purchase-details "Back Edit Purchase Cancel Purchase View Profile # 11973194 BioTrack ID: - Submi…" at bounding box center [433, 127] width 777 height 754
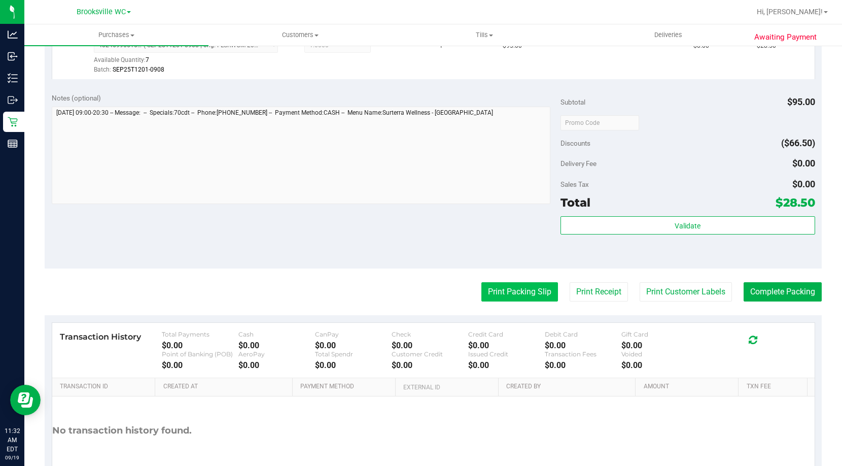
click at [500, 287] on button "Print Packing Slip" at bounding box center [519, 291] width 77 height 19
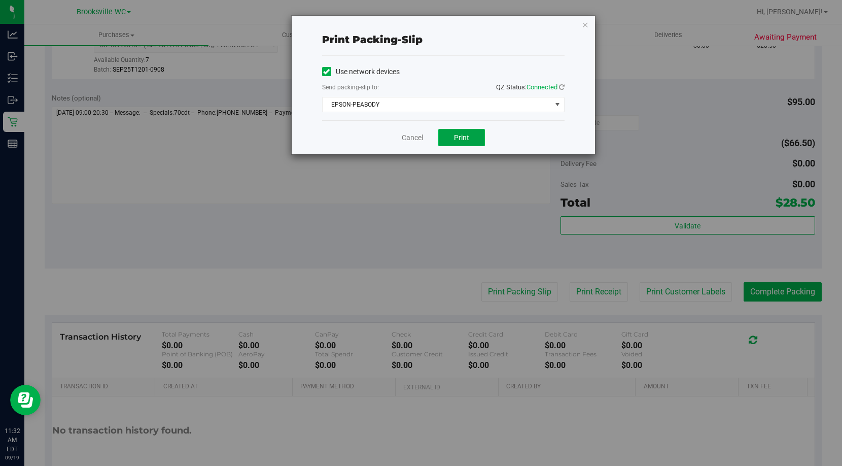
click at [477, 136] on button "Print" at bounding box center [461, 137] width 47 height 17
click at [461, 143] on button "Print" at bounding box center [461, 137] width 47 height 17
click at [414, 141] on link "Cancel" at bounding box center [412, 137] width 21 height 11
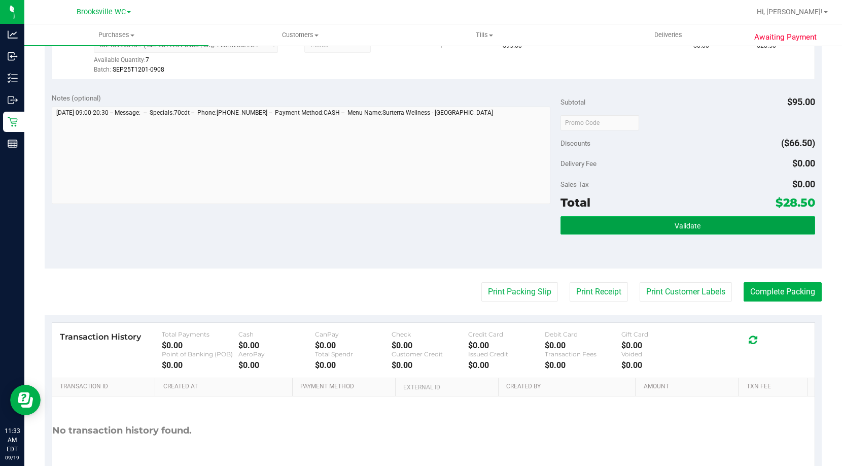
click at [754, 231] on button "Validate" at bounding box center [688, 225] width 255 height 18
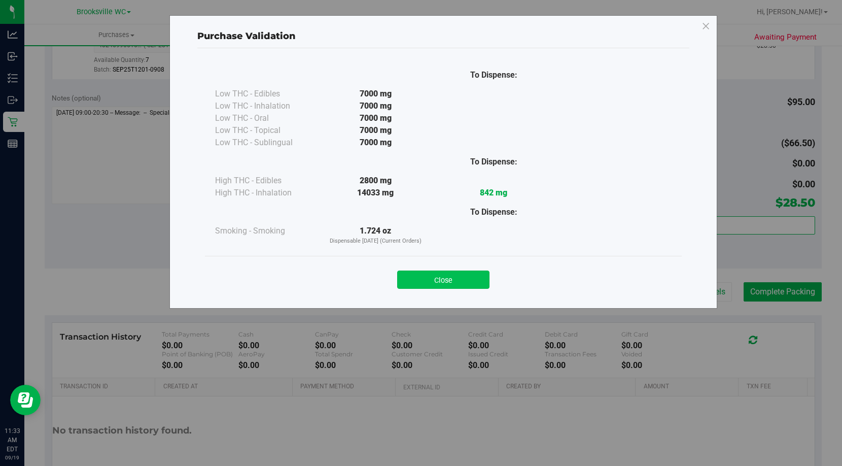
click at [462, 286] on button "Close" at bounding box center [443, 279] width 92 height 18
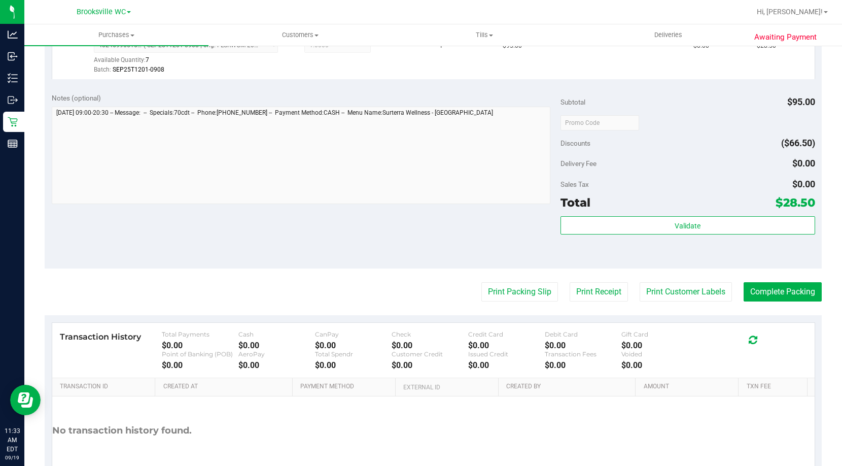
click at [779, 311] on purchase-details "Back Edit Purchase Cancel Purchase View Profile # 11973194 BioTrack ID: - Submi…" at bounding box center [433, 127] width 777 height 754
click at [790, 294] on button "Complete Packing" at bounding box center [783, 291] width 78 height 19
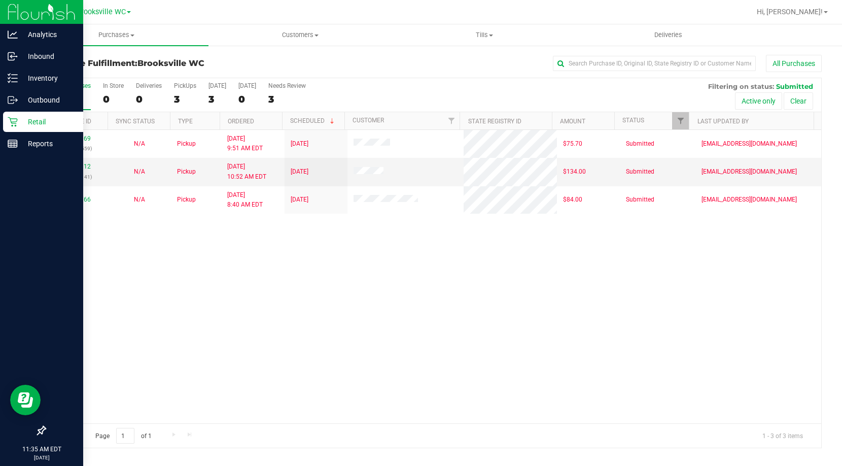
click at [19, 118] on p "Retail" at bounding box center [48, 122] width 61 height 12
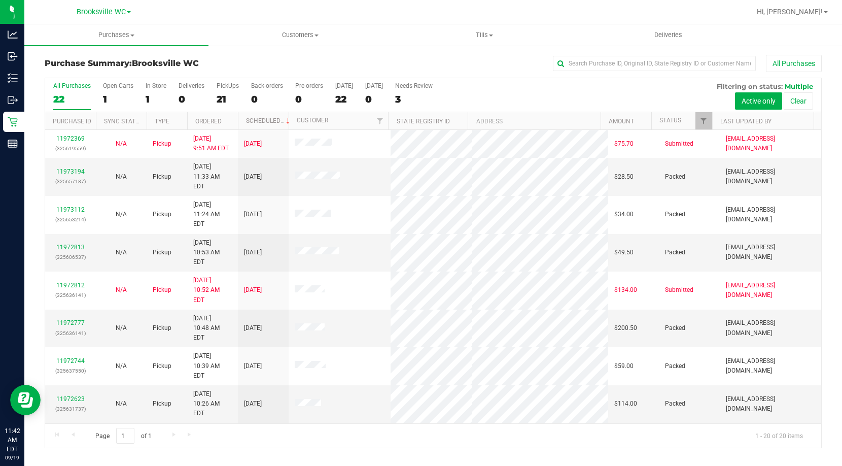
click at [235, 59] on h3 "Purchase Summary: [GEOGRAPHIC_DATA] WC" at bounding box center [174, 63] width 259 height 9
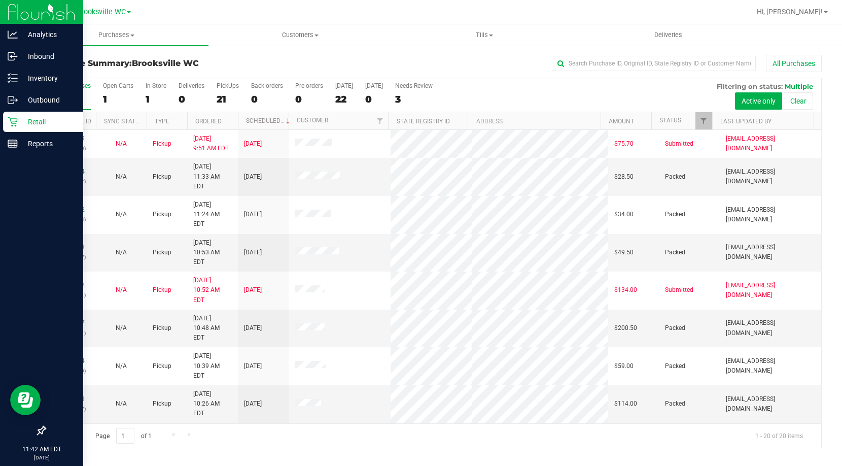
click at [18, 127] on p "Retail" at bounding box center [48, 122] width 61 height 12
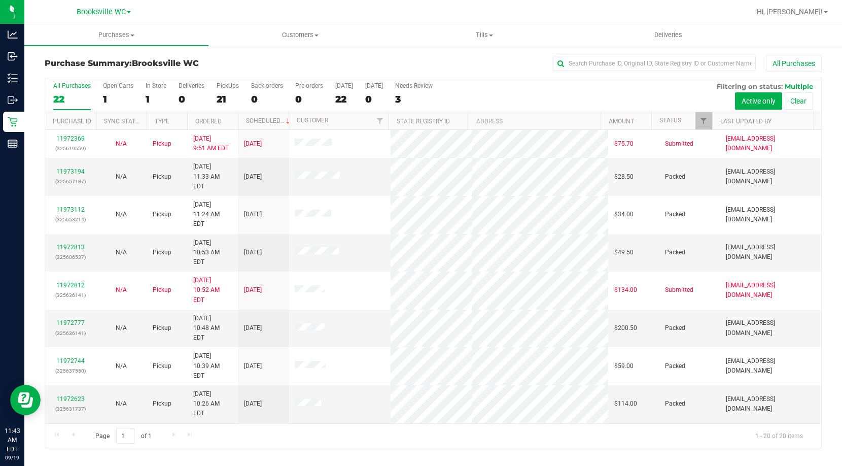
click at [232, 68] on div "Purchase Summary: [GEOGRAPHIC_DATA] WC All Purchases" at bounding box center [433, 66] width 777 height 22
click at [547, 94] on div "All Purchases 22 Open Carts 1 In Store 1 Deliveries 0 PickUps 21 Back-orders 0 …" at bounding box center [433, 95] width 776 height 34
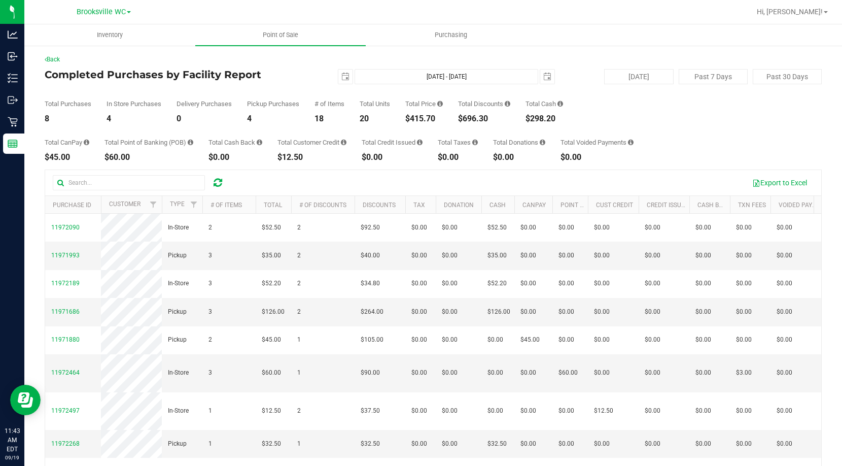
click at [312, 86] on div "Total Purchases 8 In Store Purchases 4 Delivery Purchases 0 Pickup Purchases 4 …" at bounding box center [433, 103] width 777 height 39
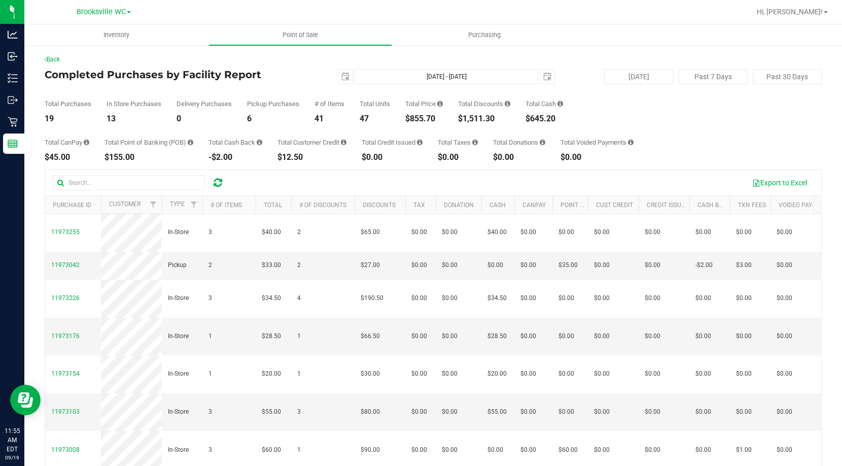
click at [277, 64] on div "Back Completed Purchases by Facility Report 2025-09-19 Sep 19, 2025 - Sep 19, 2…" at bounding box center [433, 293] width 777 height 477
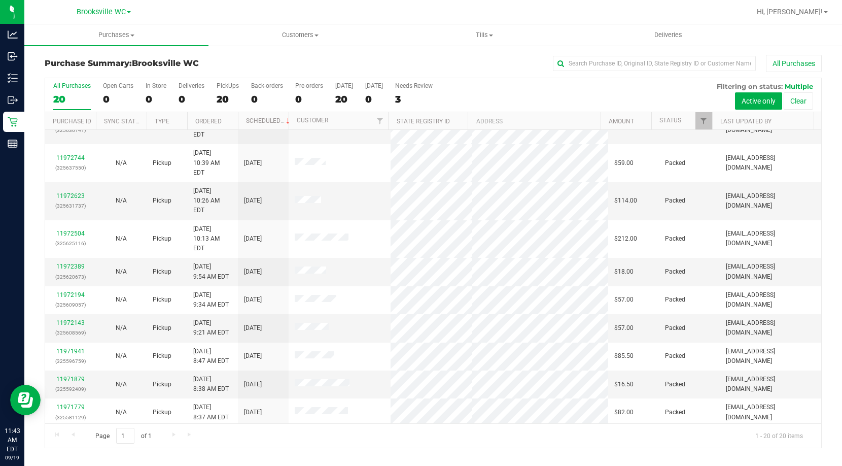
scroll to position [268, 0]
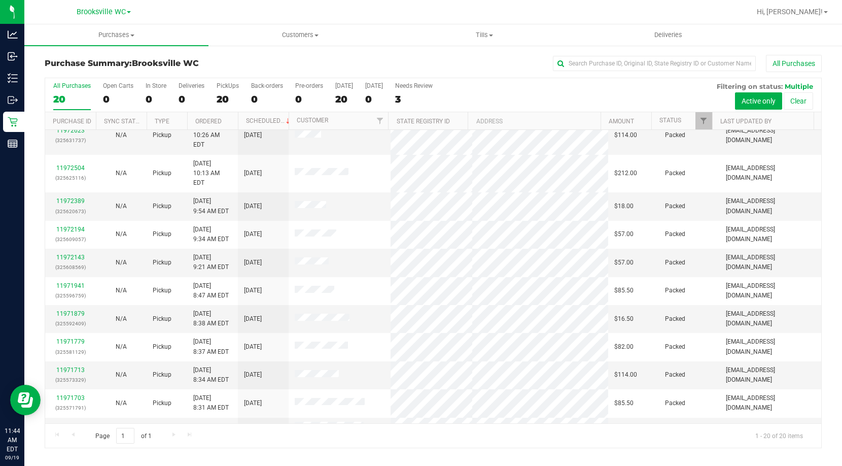
click at [239, 50] on div "Purchase Summary: [GEOGRAPHIC_DATA] WC All Purchases All Purchases 20 Open Cart…" at bounding box center [433, 252] width 818 height 414
click at [686, 116] on th "Status" at bounding box center [681, 121] width 61 height 18
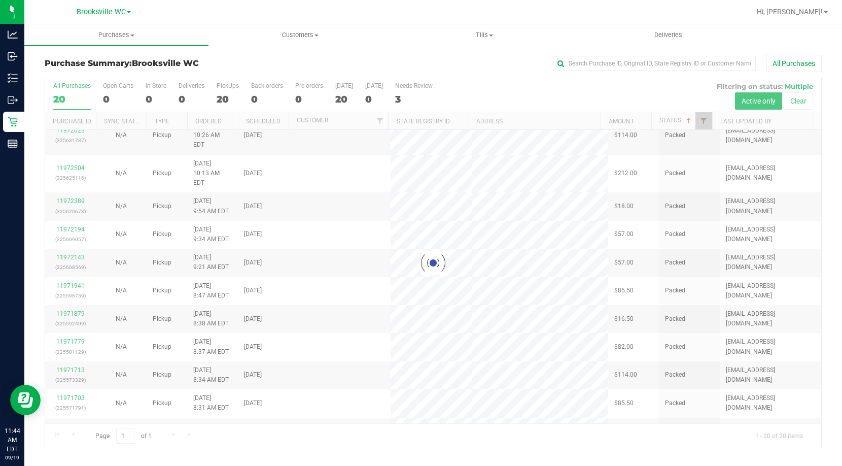
scroll to position [0, 0]
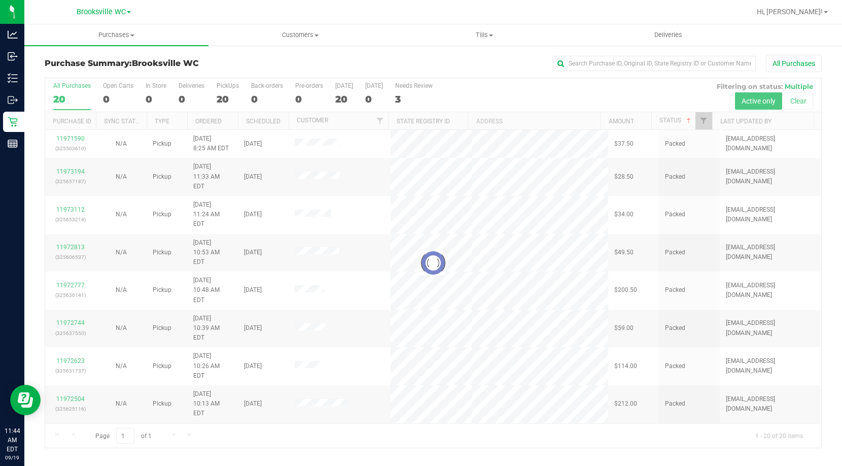
click at [689, 121] on div at bounding box center [433, 262] width 776 height 369
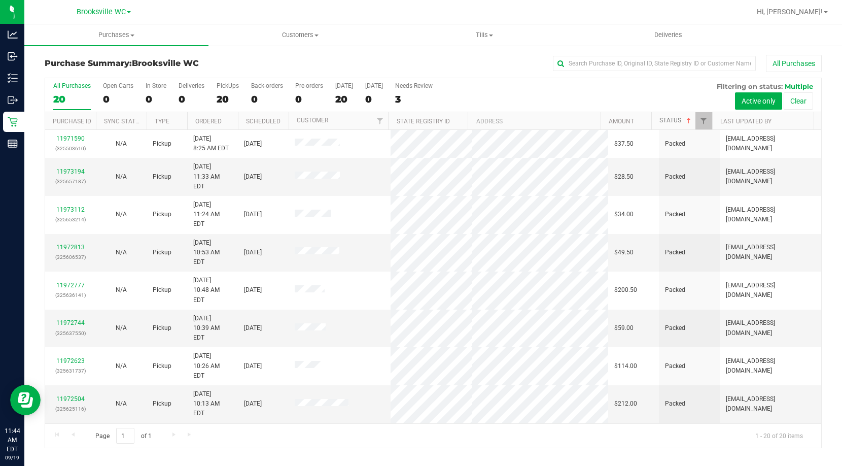
click at [689, 121] on span at bounding box center [689, 121] width 8 height 8
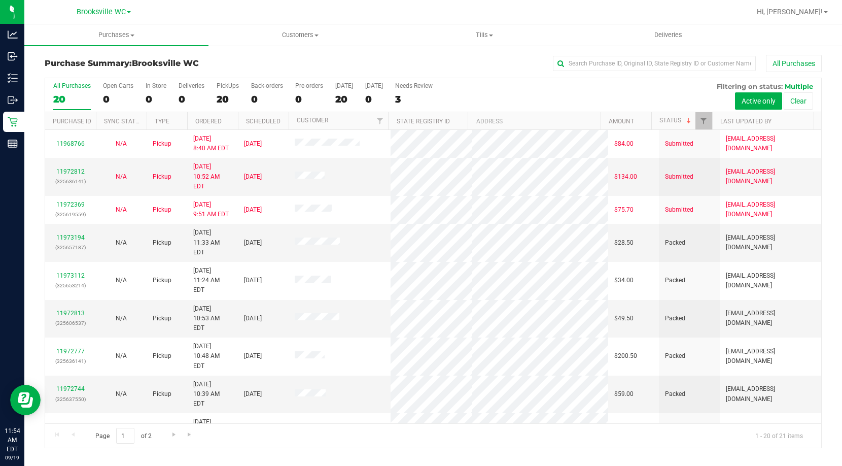
click at [236, 69] on div "Purchase Summary: Brooksville WC All Purchases" at bounding box center [433, 66] width 777 height 22
click at [689, 117] on span at bounding box center [689, 121] width 8 height 8
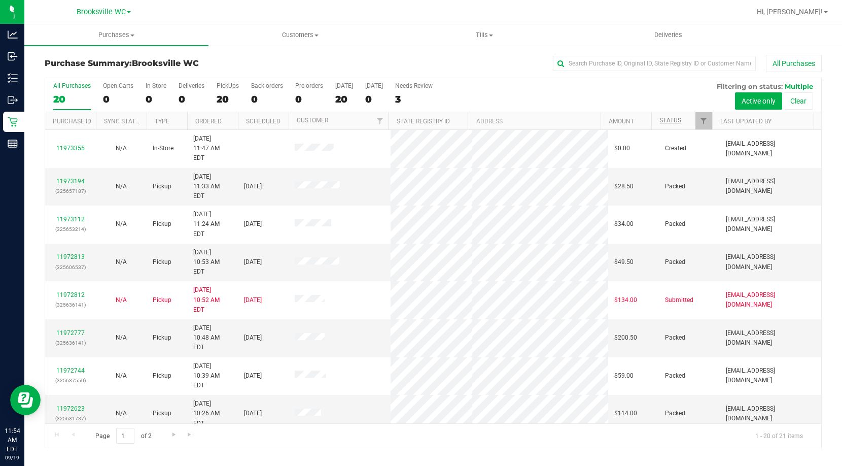
click at [687, 120] on th "Status" at bounding box center [681, 121] width 61 height 18
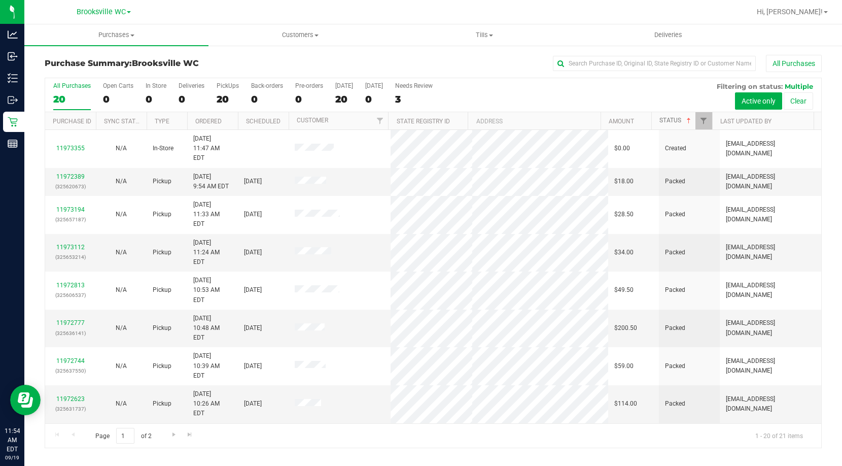
click at [687, 120] on span at bounding box center [689, 121] width 8 height 8
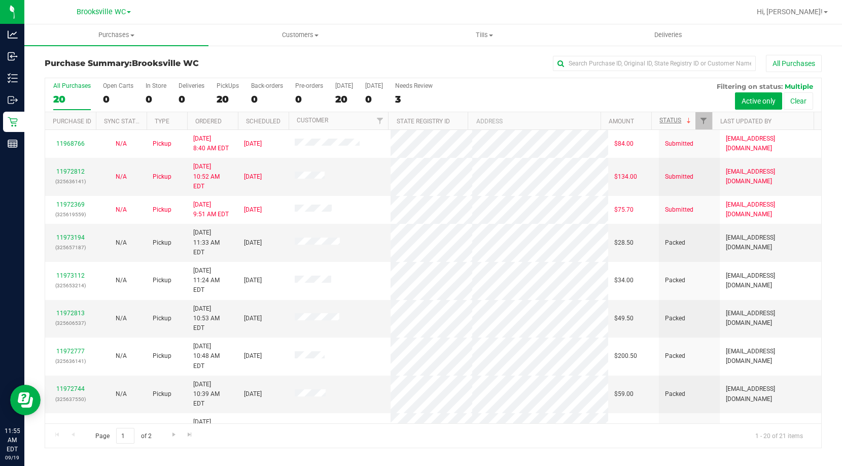
click at [231, 63] on h3 "Purchase Summary: Brooksville WC" at bounding box center [174, 63] width 259 height 9
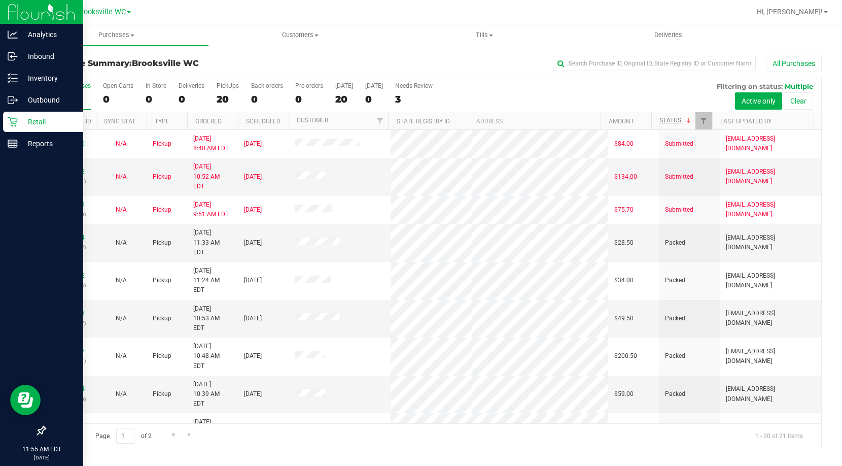
click at [42, 117] on p "Retail" at bounding box center [48, 122] width 61 height 12
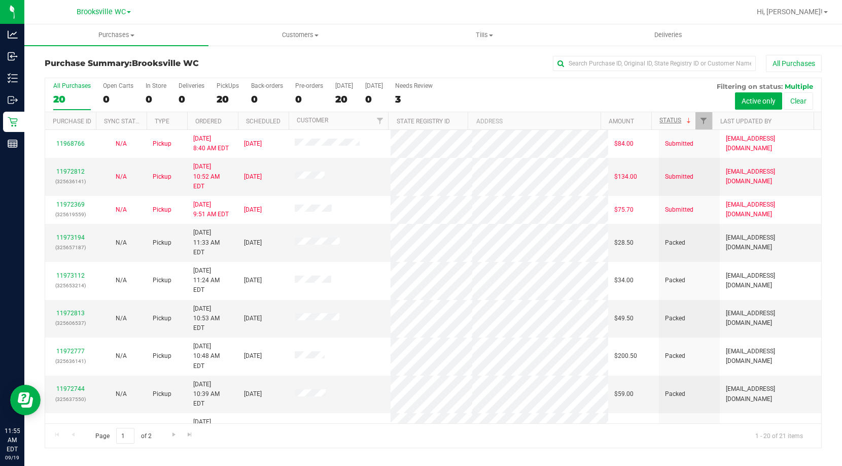
click at [318, 60] on div "All Purchases" at bounding box center [563, 63] width 518 height 17
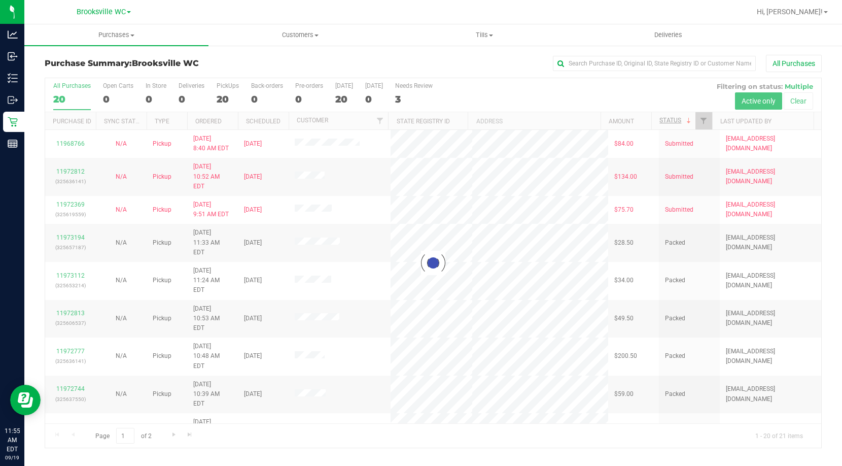
click at [209, 63] on h3 "Purchase Summary: Brooksville WC" at bounding box center [174, 63] width 259 height 9
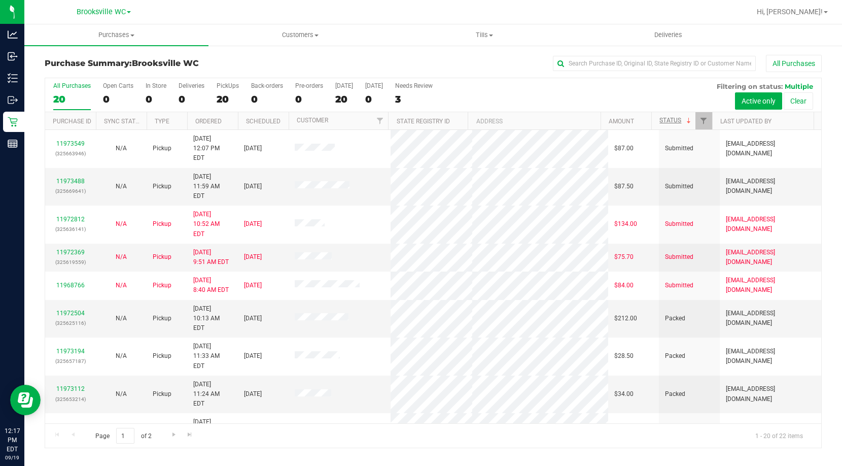
click at [223, 51] on div "Purchase Summary: Brooksville WC All Purchases All Purchases 20 Open Carts 0 In…" at bounding box center [433, 252] width 818 height 414
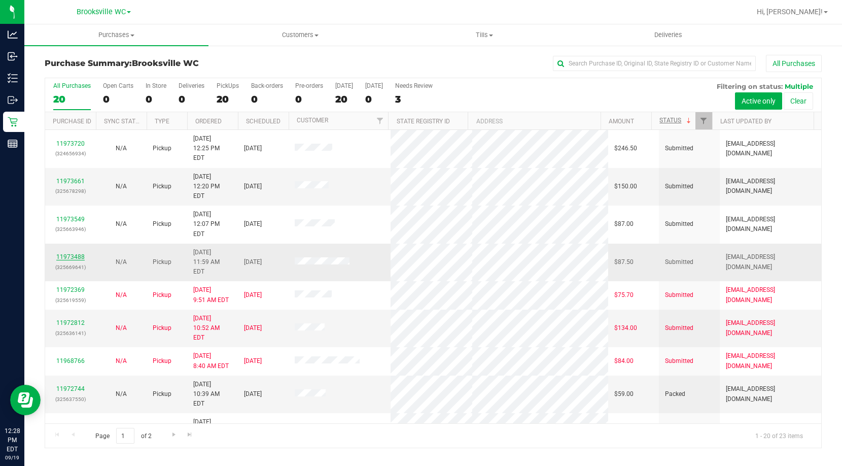
click at [77, 253] on link "11973488" at bounding box center [70, 256] width 28 height 7
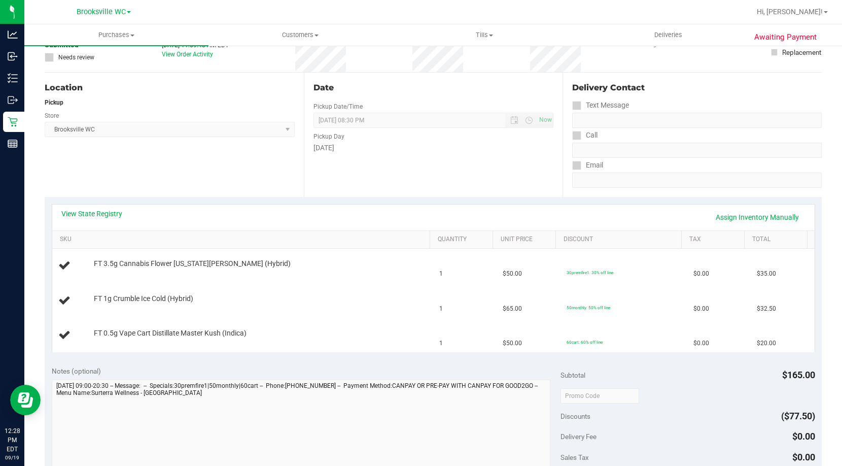
scroll to position [101, 0]
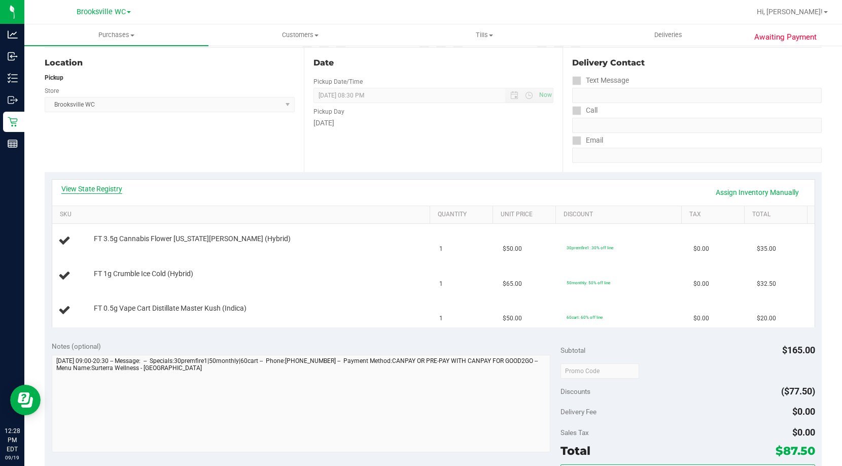
click at [90, 185] on link "View State Registry" at bounding box center [91, 189] width 61 height 10
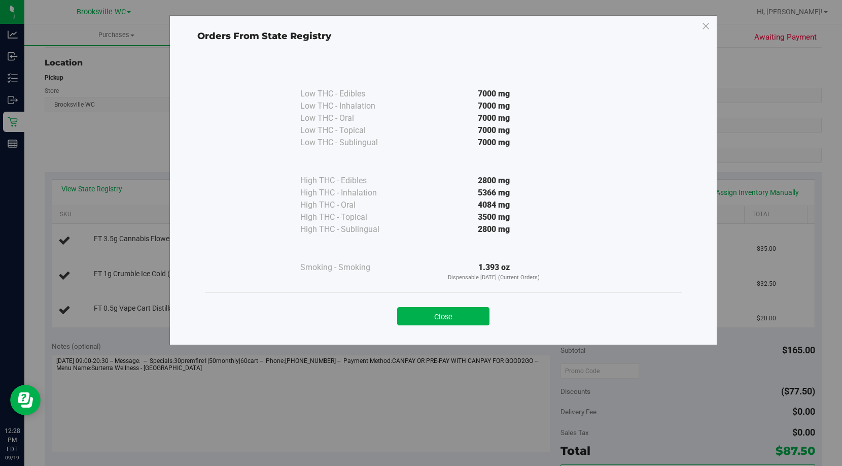
click at [436, 305] on div "Close" at bounding box center [444, 312] width 462 height 25
click at [446, 299] on div "Close" at bounding box center [443, 312] width 477 height 41
click at [451, 319] on button "Close" at bounding box center [443, 316] width 92 height 18
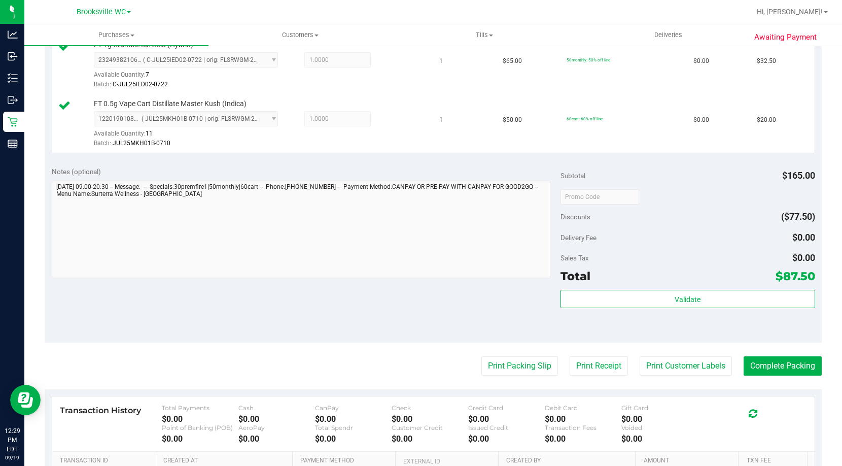
scroll to position [355, 0]
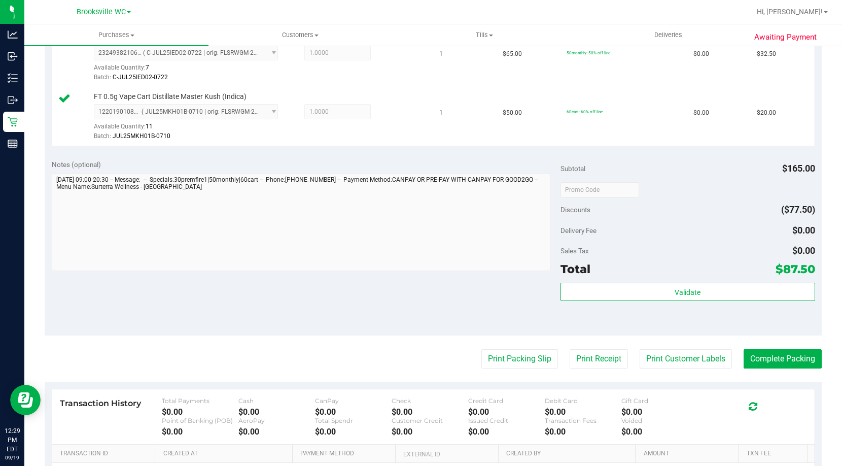
click at [673, 281] on div "Subtotal $165.00 Discounts ($77.50) Delivery Fee $0.00 Sales Tax $0.00 Total $8…" at bounding box center [688, 243] width 255 height 169
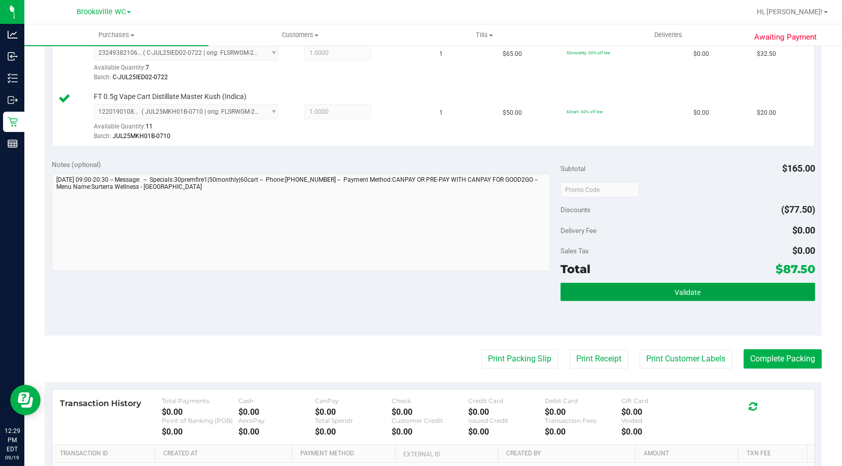
click at [681, 285] on button "Validate" at bounding box center [688, 292] width 255 height 18
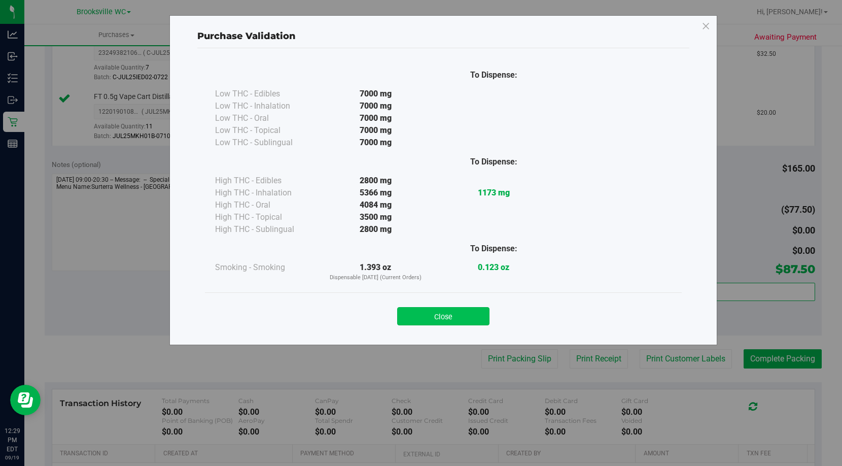
click at [488, 316] on button "Close" at bounding box center [443, 316] width 92 height 18
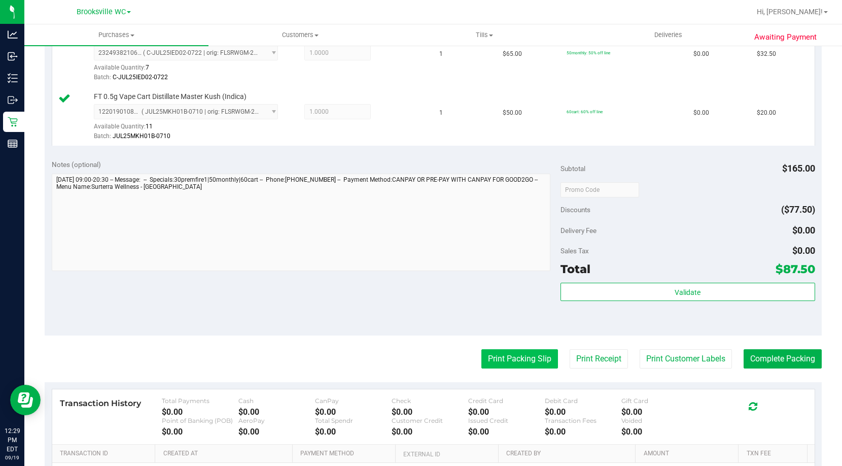
click at [492, 362] on button "Print Packing Slip" at bounding box center [519, 358] width 77 height 19
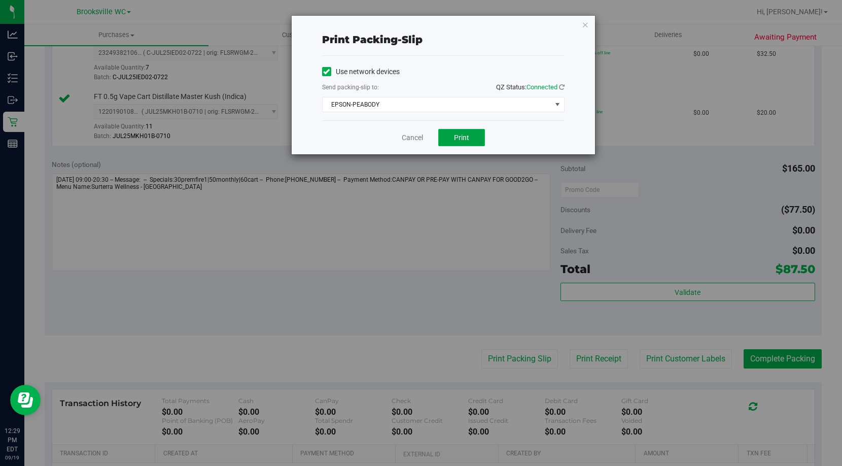
click at [474, 131] on button "Print" at bounding box center [461, 137] width 47 height 17
click at [412, 142] on link "Cancel" at bounding box center [412, 137] width 21 height 11
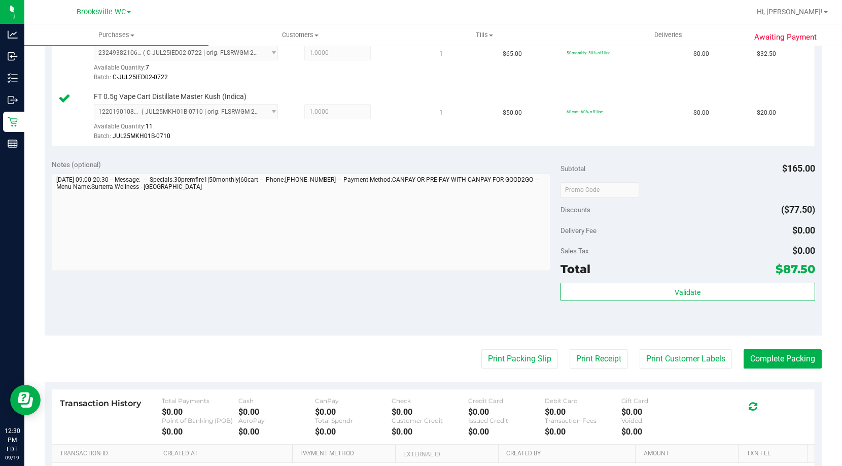
click at [778, 317] on div "Validate" at bounding box center [688, 306] width 255 height 46
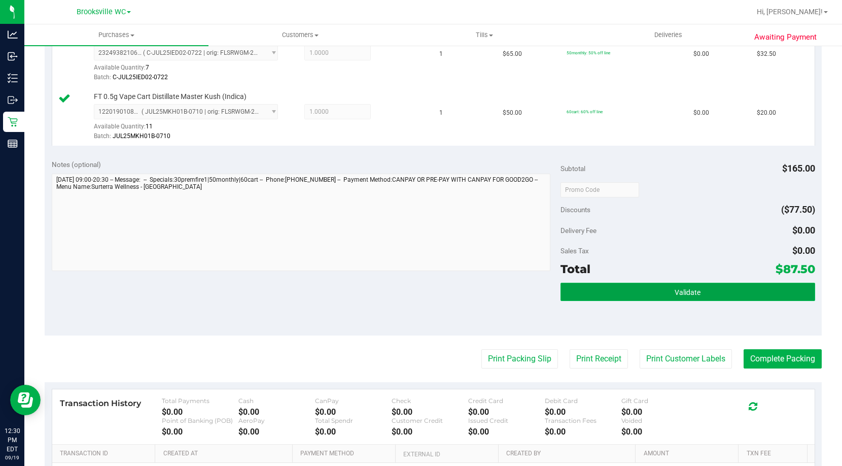
click at [745, 300] on button "Validate" at bounding box center [688, 292] width 255 height 18
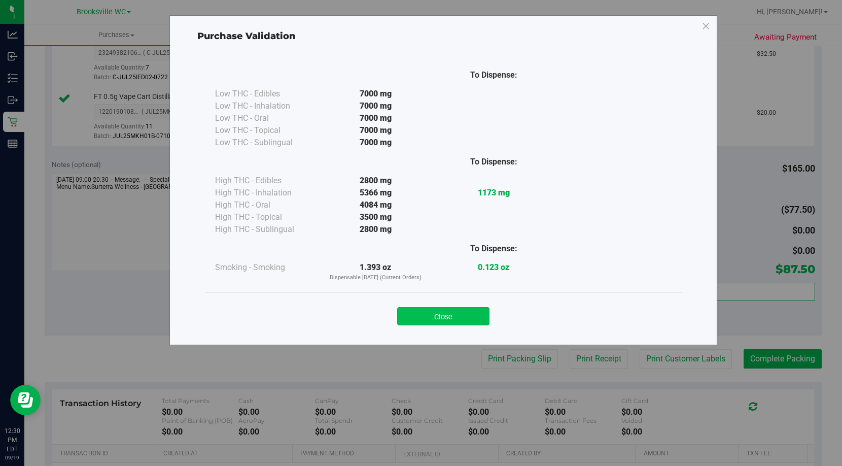
click at [462, 319] on button "Close" at bounding box center [443, 316] width 92 height 18
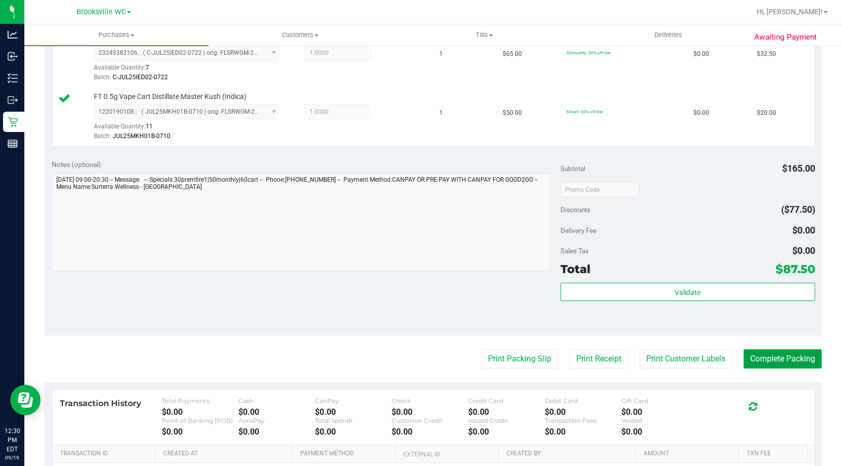
click at [769, 350] on button "Complete Packing" at bounding box center [783, 358] width 78 height 19
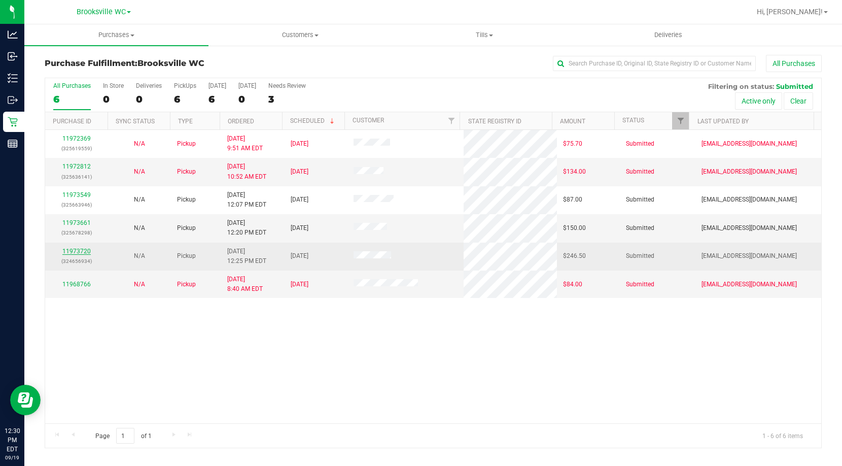
click at [77, 254] on link "11973720" at bounding box center [76, 251] width 28 height 7
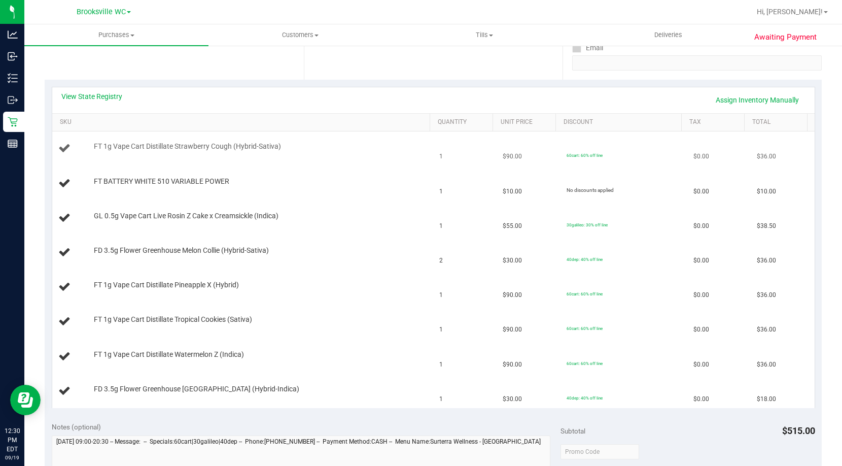
scroll to position [203, 0]
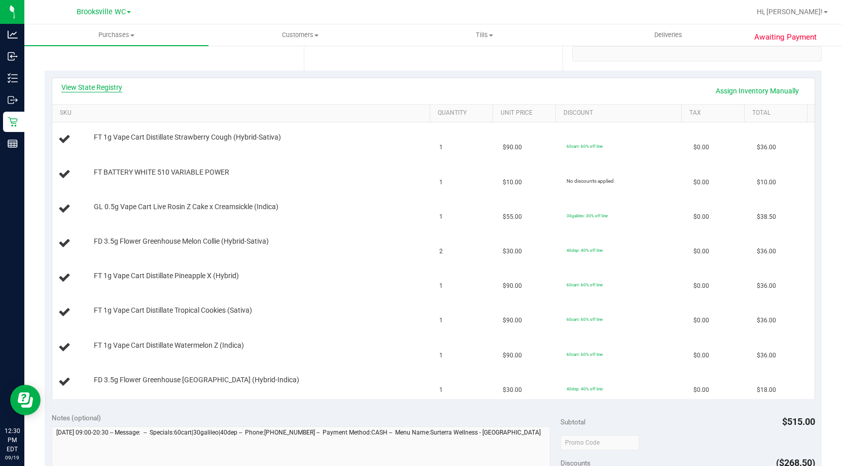
click at [83, 89] on link "View State Registry" at bounding box center [91, 87] width 61 height 10
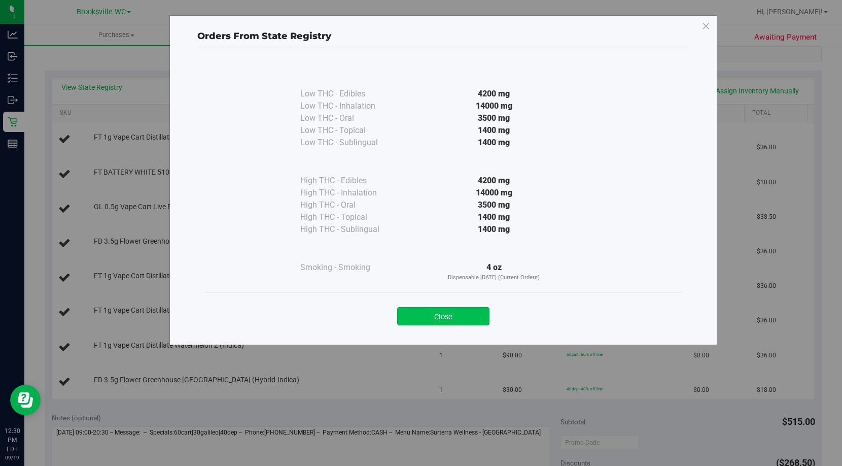
click at [474, 319] on button "Close" at bounding box center [443, 316] width 92 height 18
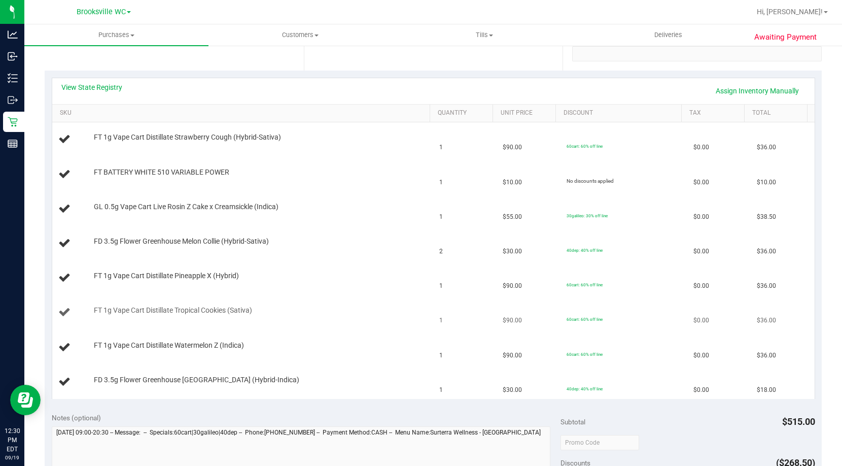
scroll to position [406, 0]
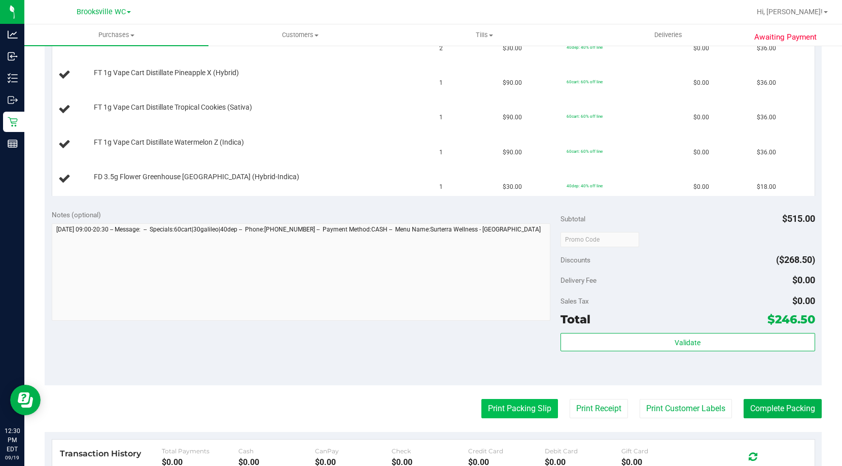
click at [515, 409] on button "Print Packing Slip" at bounding box center [519, 408] width 77 height 19
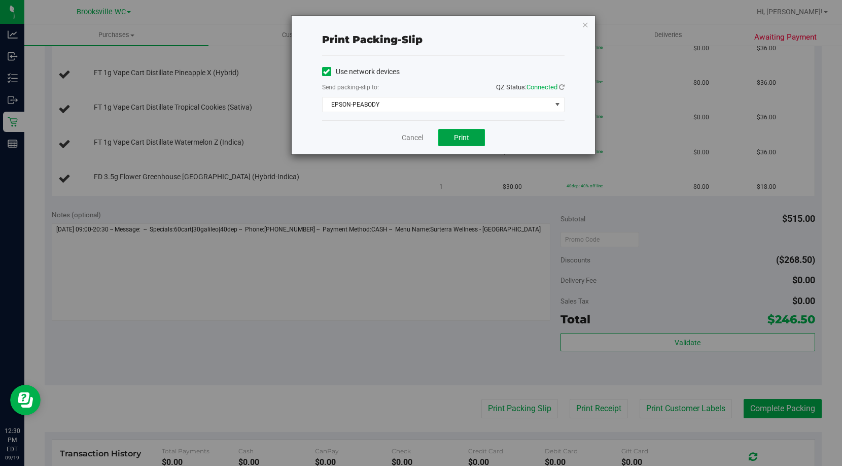
click at [475, 138] on button "Print" at bounding box center [461, 137] width 47 height 17
click at [407, 139] on link "Cancel" at bounding box center [412, 137] width 21 height 11
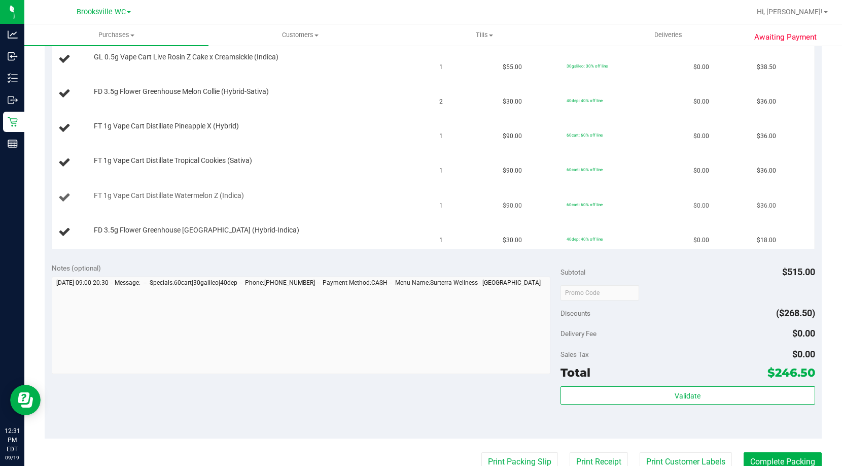
scroll to position [203, 0]
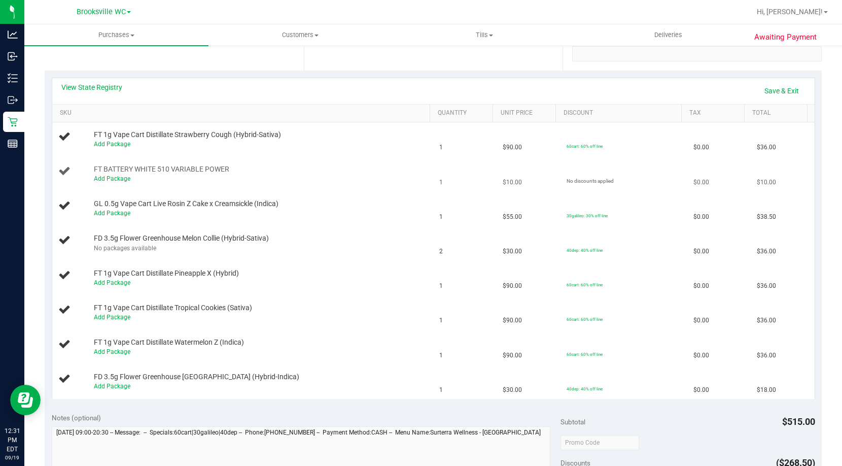
click at [111, 182] on div "Add Package" at bounding box center [260, 179] width 332 height 10
click at [120, 179] on link "Add Package" at bounding box center [112, 178] width 37 height 7
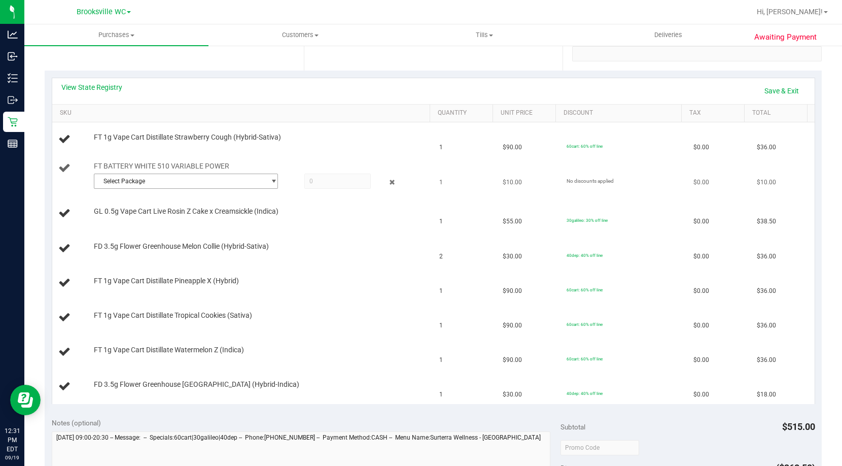
click at [167, 185] on span "Select Package" at bounding box center [179, 181] width 170 height 14
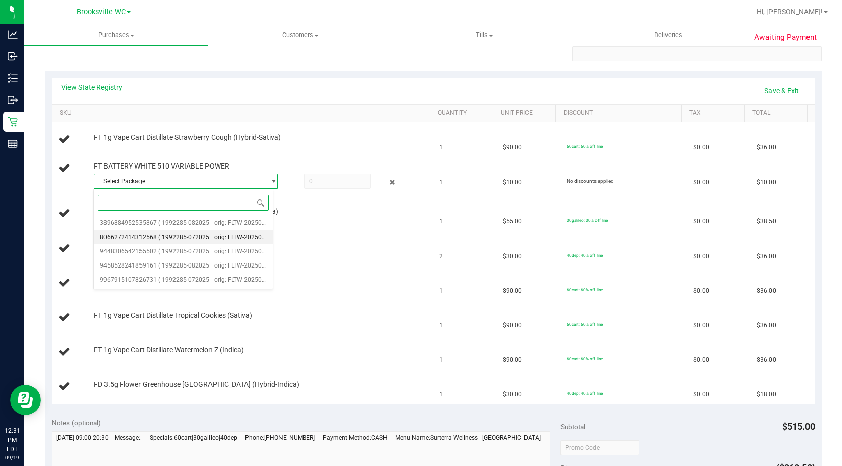
click at [184, 240] on span "( 1992285-072025 | orig: FLTW-20250808-014 )" at bounding box center [223, 236] width 130 height 7
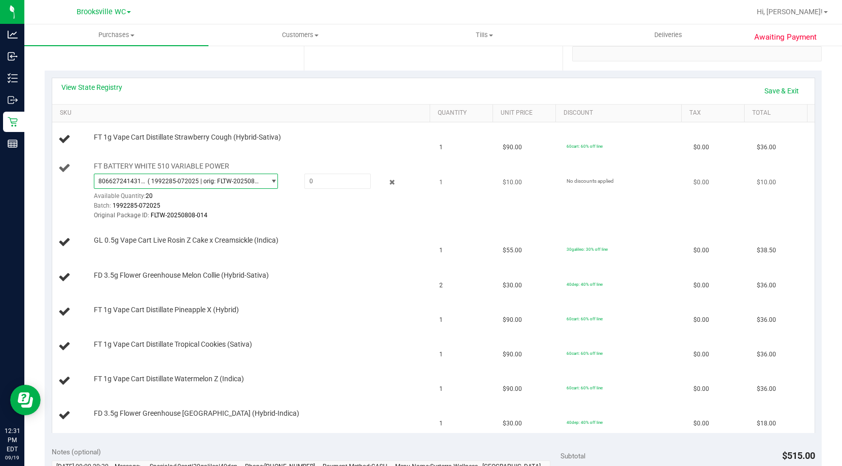
click at [227, 181] on span "( 1992285-072025 | orig: FLTW-20250808-014 )" at bounding box center [204, 181] width 113 height 7
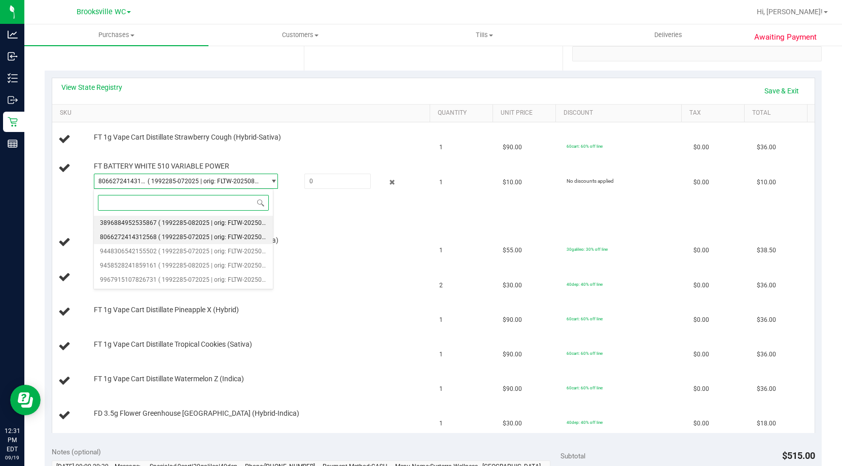
click at [220, 222] on span "( 1992285-082025 | orig: FLTW-20250917-020 )" at bounding box center [223, 222] width 130 height 7
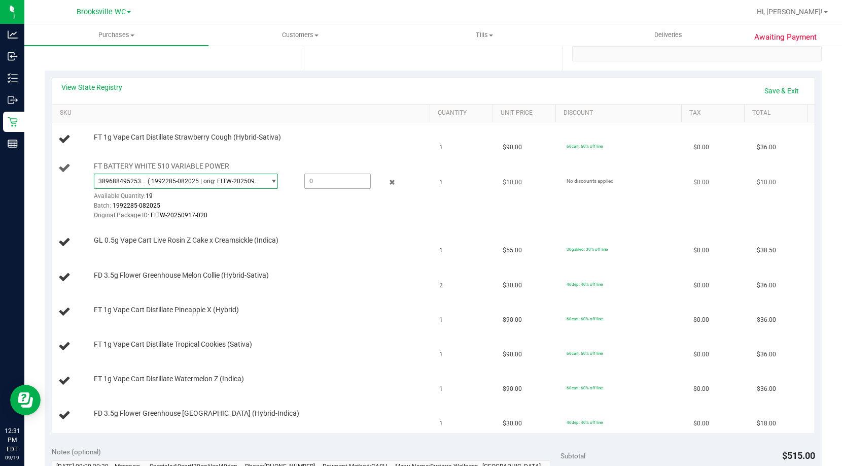
click at [338, 178] on span at bounding box center [337, 181] width 66 height 15
type input "1"
type input "1.0000"
click at [439, 94] on div "View State Registry Save & Exit" at bounding box center [433, 90] width 744 height 17
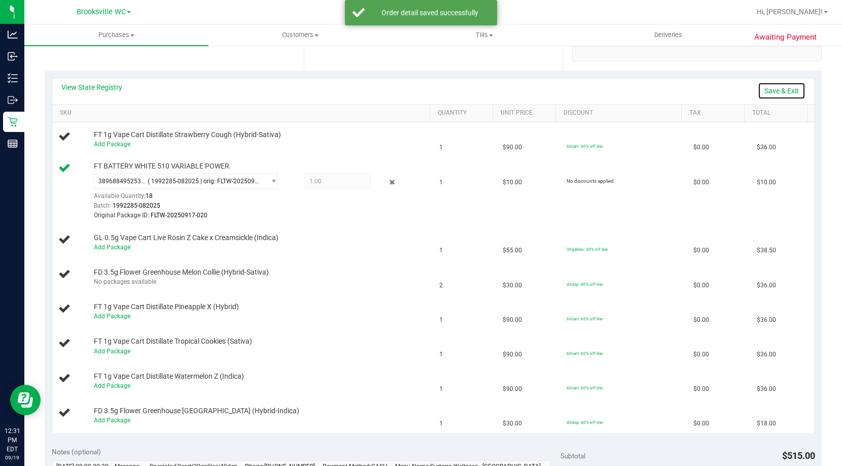
click at [766, 93] on link "Save & Exit" at bounding box center [782, 90] width 48 height 17
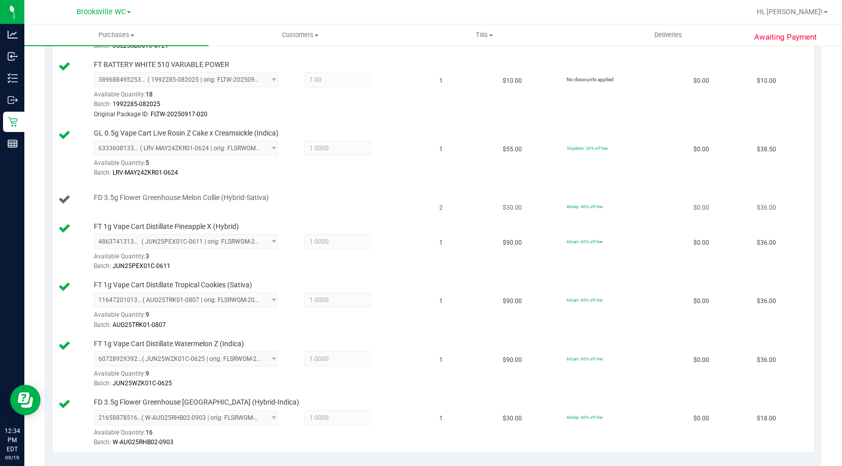
scroll to position [406, 0]
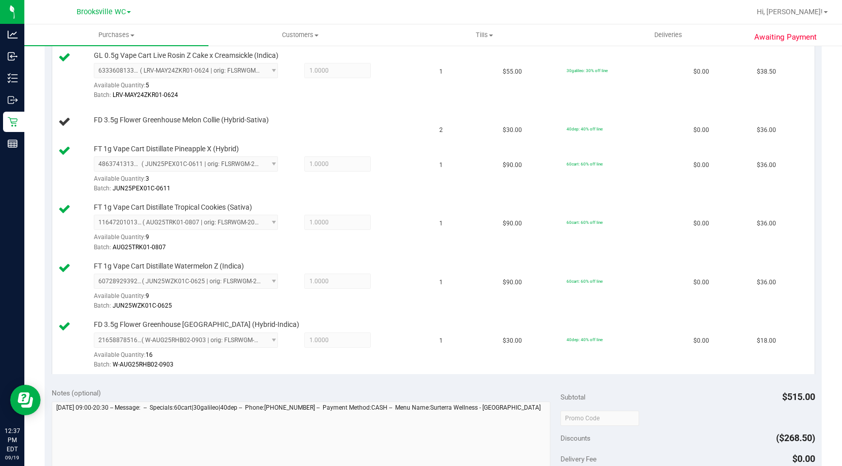
click at [219, 388] on div "Notes (optional)" at bounding box center [306, 393] width 509 height 10
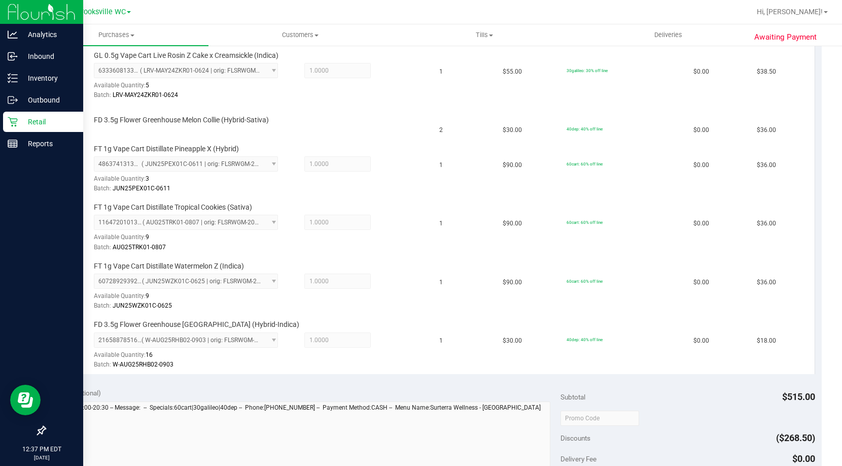
click at [20, 122] on p "Retail" at bounding box center [48, 122] width 61 height 12
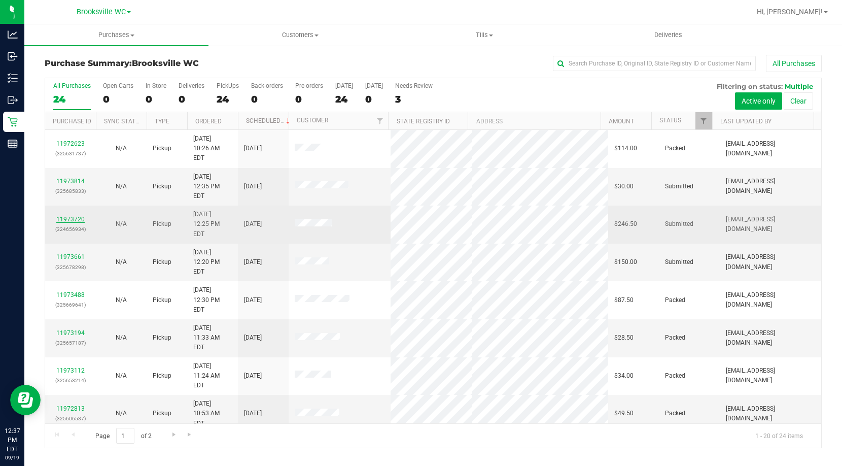
click at [64, 216] on link "11973720" at bounding box center [70, 219] width 28 height 7
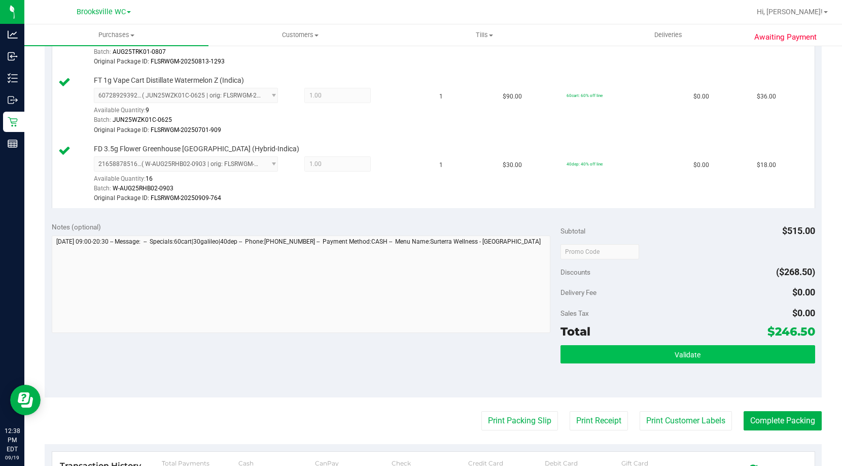
scroll to position [710, 0]
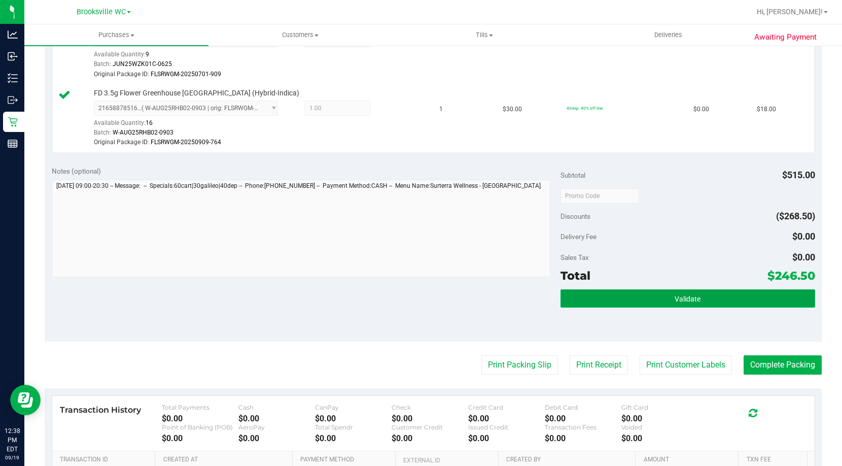
click at [721, 293] on button "Validate" at bounding box center [688, 298] width 255 height 18
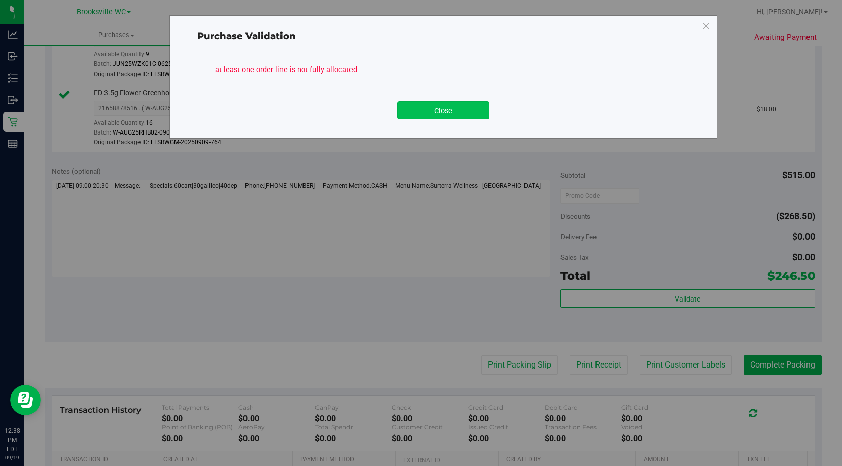
click at [446, 104] on button "Close" at bounding box center [443, 110] width 92 height 18
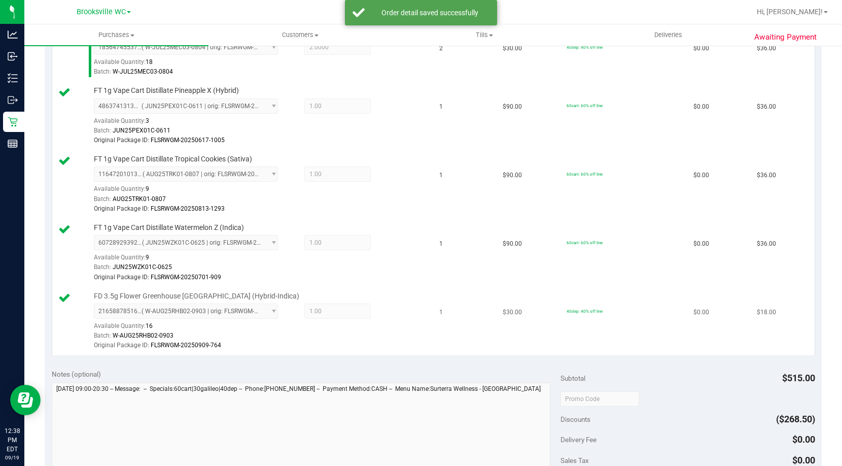
scroll to position [660, 0]
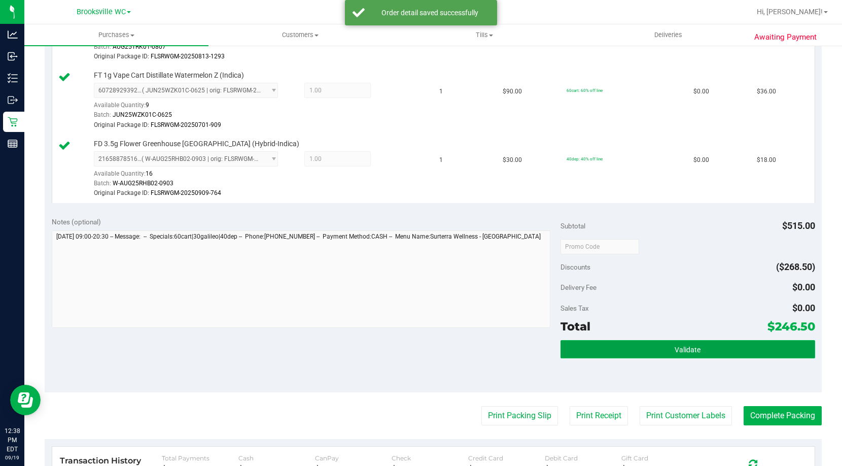
click at [704, 345] on button "Validate" at bounding box center [688, 349] width 255 height 18
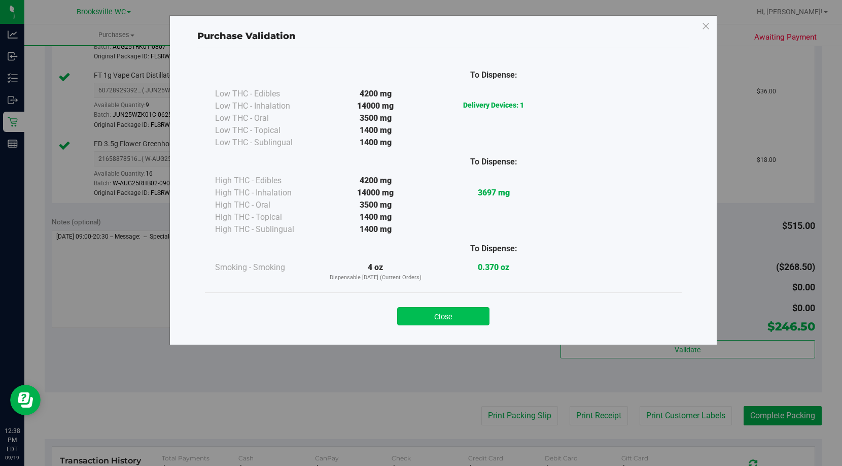
click at [434, 315] on button "Close" at bounding box center [443, 316] width 92 height 18
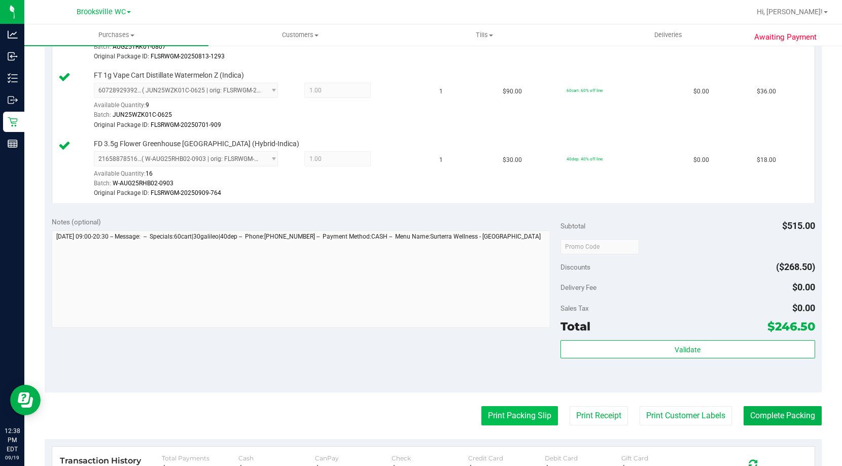
click at [503, 424] on button "Print Packing Slip" at bounding box center [519, 415] width 77 height 19
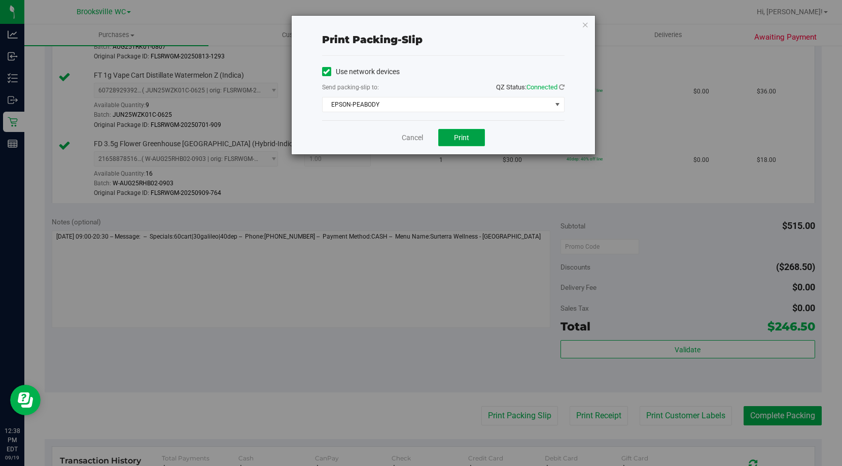
click at [473, 143] on button "Print" at bounding box center [461, 137] width 47 height 17
click at [414, 142] on link "Cancel" at bounding box center [412, 137] width 21 height 11
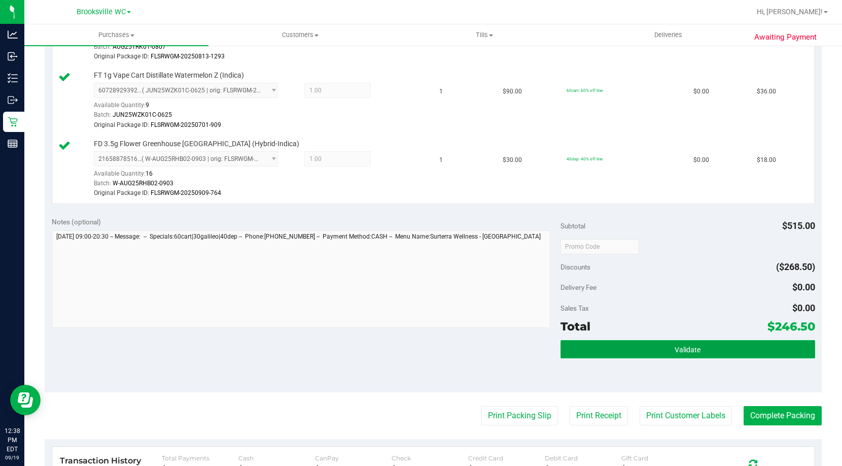
click at [717, 358] on button "Validate" at bounding box center [688, 349] width 255 height 18
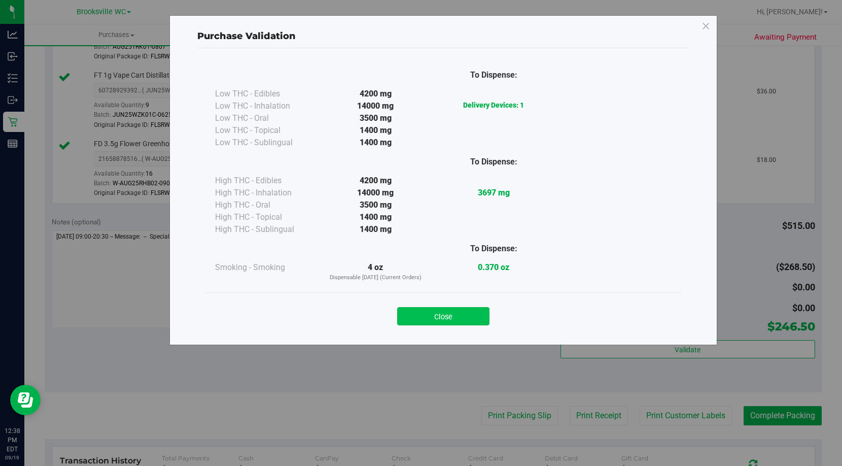
click at [476, 316] on button "Close" at bounding box center [443, 316] width 92 height 18
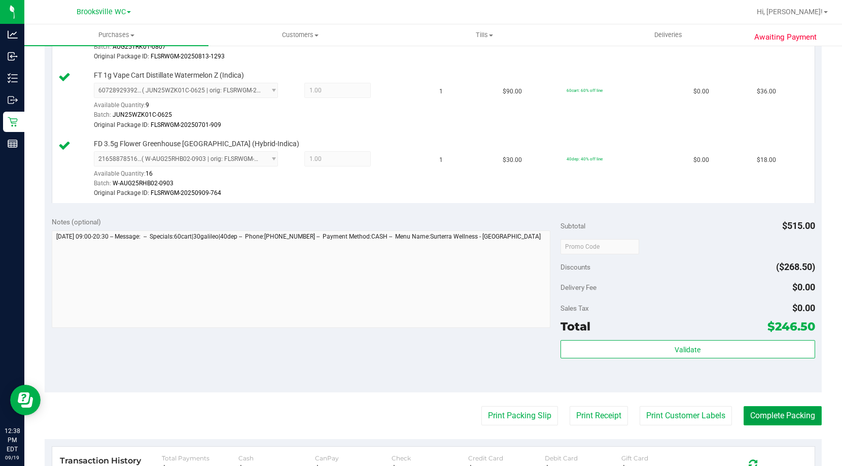
click at [803, 425] on button "Complete Packing" at bounding box center [783, 415] width 78 height 19
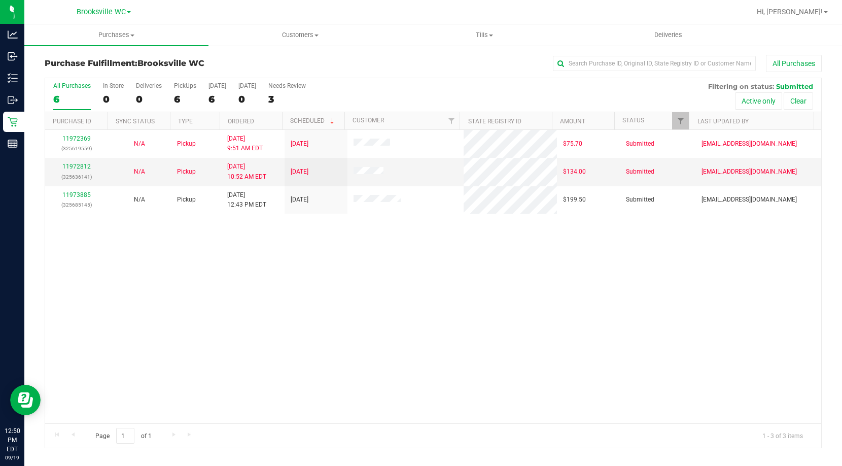
click at [112, 294] on div "11972369 (325619559) N/A Pickup 9/19/2025 9:51 AM EDT 9/19/2025 $75.70 Submitte…" at bounding box center [433, 276] width 776 height 293
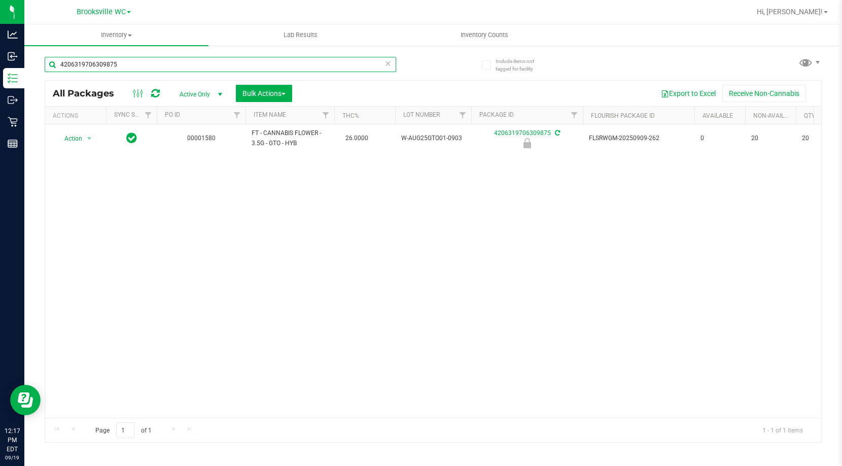
click at [154, 68] on input "4206319706309875" at bounding box center [221, 64] width 352 height 15
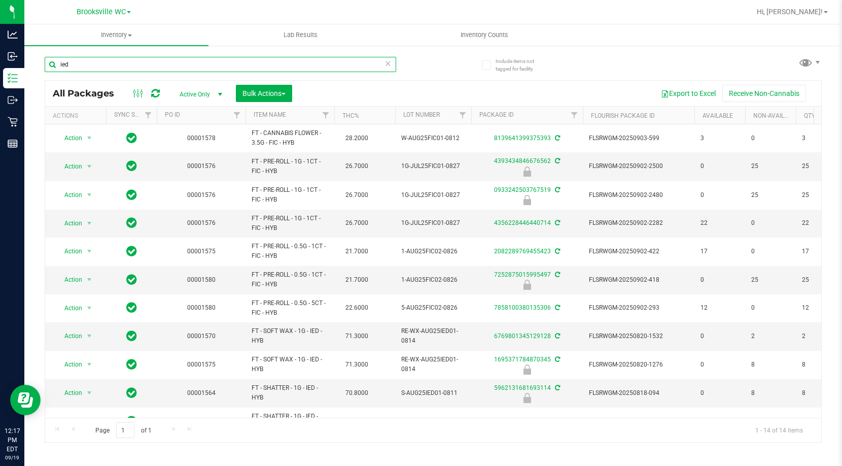
click at [181, 62] on input "ied" at bounding box center [221, 64] width 352 height 15
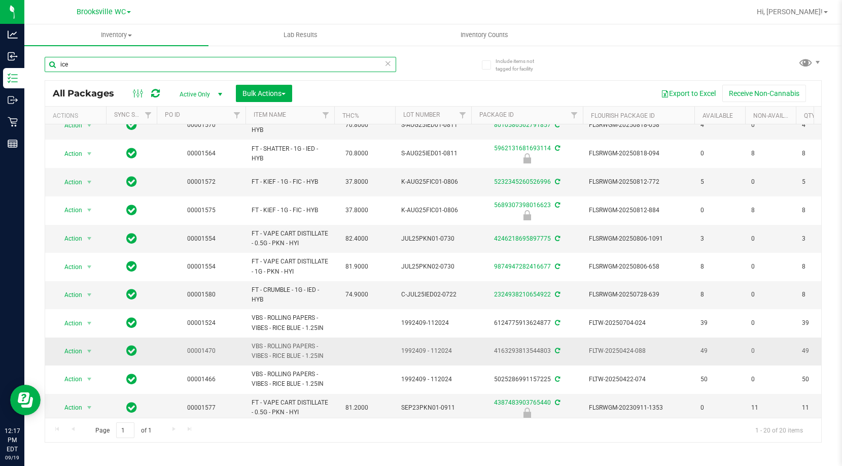
scroll to position [274, 0]
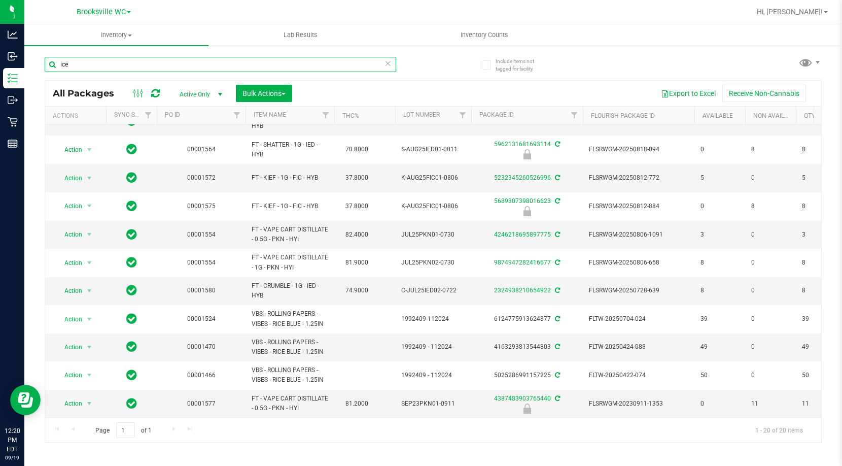
click at [162, 64] on input "ice" at bounding box center [221, 64] width 352 height 15
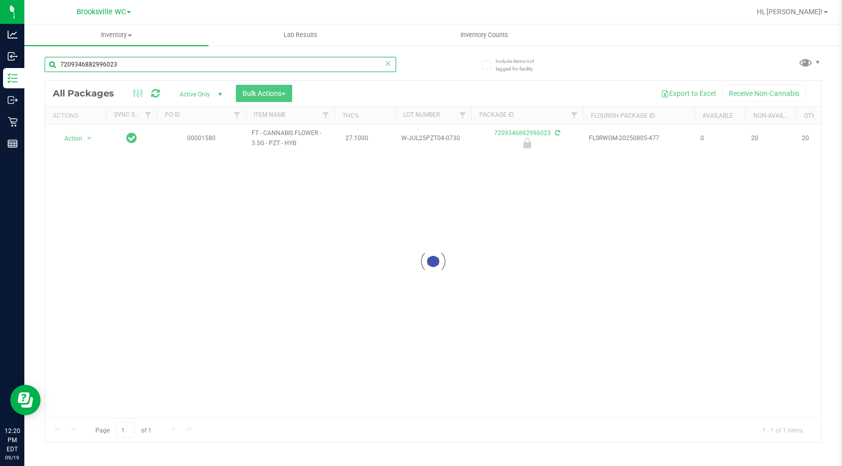
type input "7209346882996023"
click at [80, 131] on div at bounding box center [433, 261] width 776 height 361
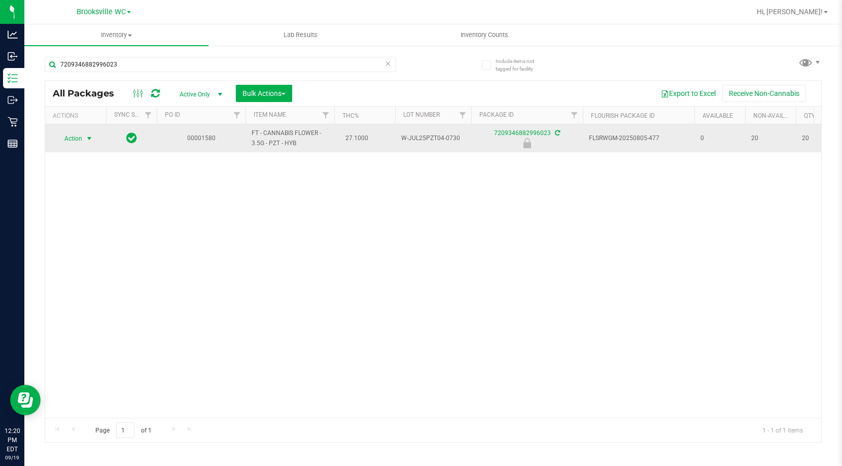
click at [79, 140] on span "Action" at bounding box center [68, 138] width 27 height 14
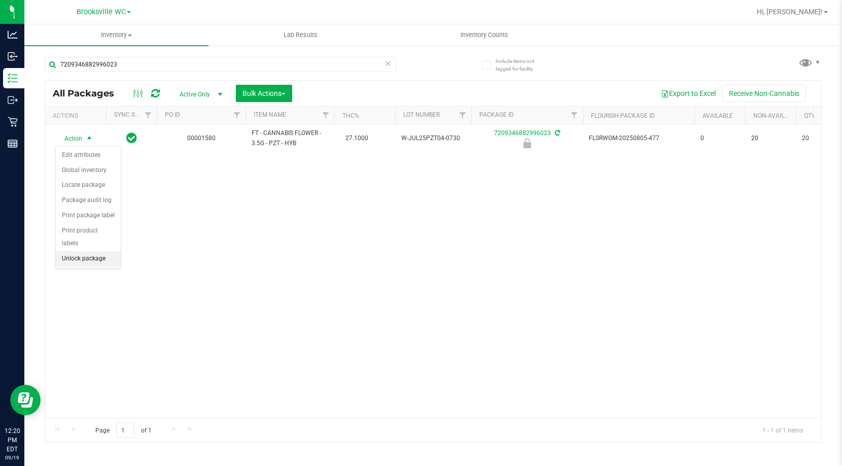
click at [87, 251] on li "Unlock package" at bounding box center [88, 258] width 65 height 15
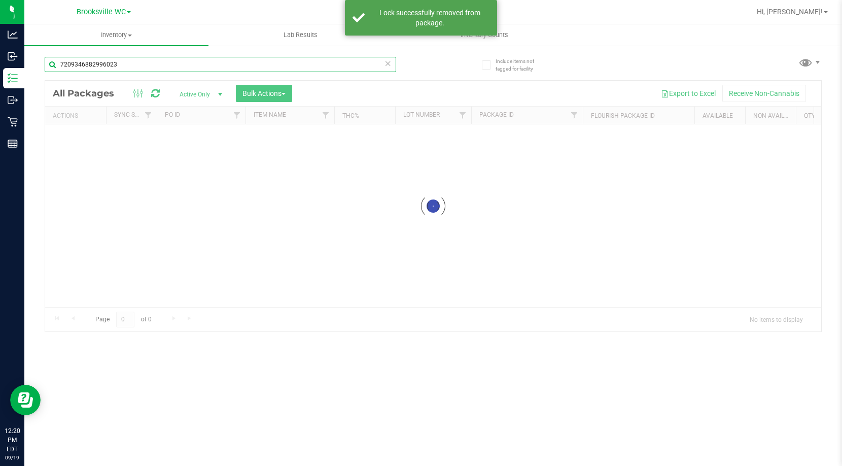
click at [139, 66] on input "7209346882996023" at bounding box center [221, 64] width 352 height 15
click at [139, 65] on input "7209346882996023" at bounding box center [221, 64] width 352 height 15
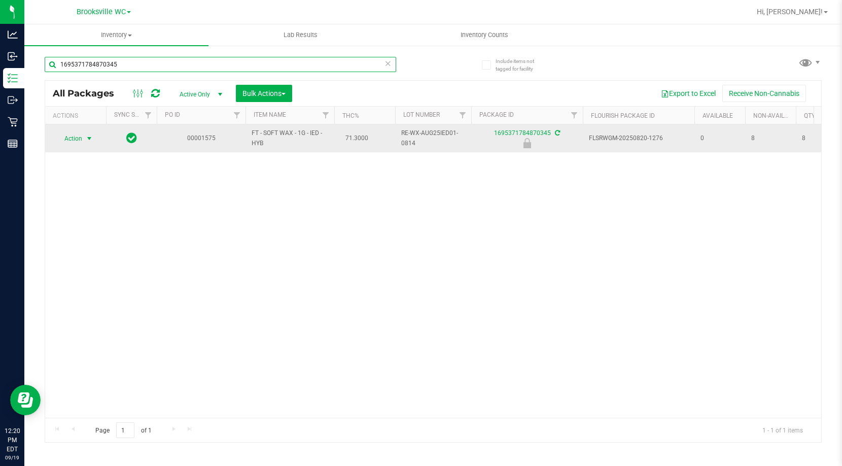
type input "1695371784870345"
click at [74, 141] on span "Action" at bounding box center [68, 138] width 27 height 14
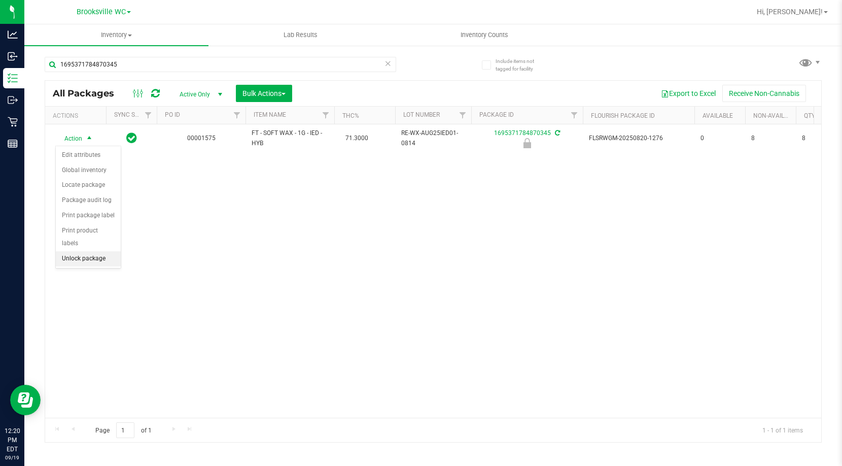
click at [98, 251] on li "Unlock package" at bounding box center [88, 258] width 65 height 15
click at [224, 252] on div "Action Action Adjust qty Create package Edit attributes Global inventory Locate…" at bounding box center [433, 270] width 776 height 293
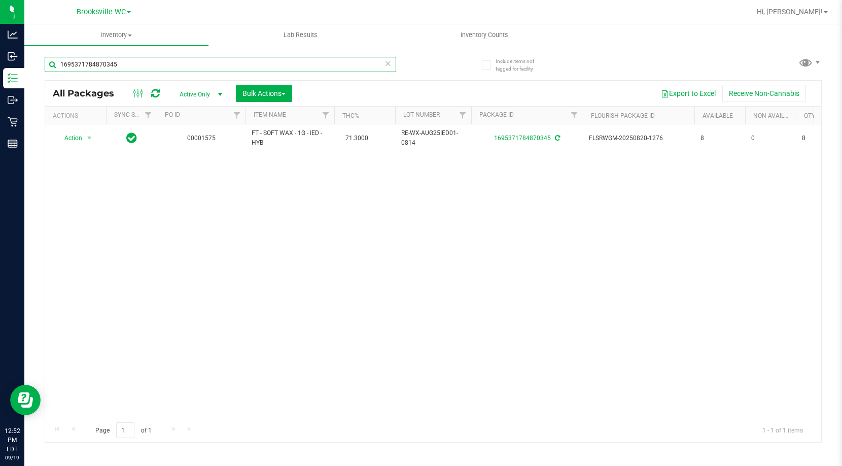
click at [141, 66] on input "1695371784870345" at bounding box center [221, 64] width 352 height 15
click at [143, 61] on input "1695371784870345" at bounding box center [221, 64] width 352 height 15
click at [150, 66] on input "1695371784870345" at bounding box center [221, 64] width 352 height 15
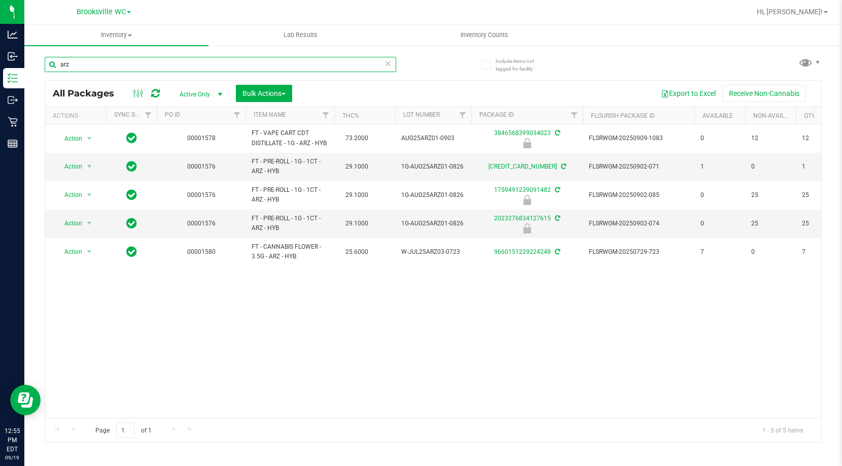
click at [182, 65] on input "arz" at bounding box center [221, 64] width 352 height 15
click at [182, 67] on input "arz" at bounding box center [221, 64] width 352 height 15
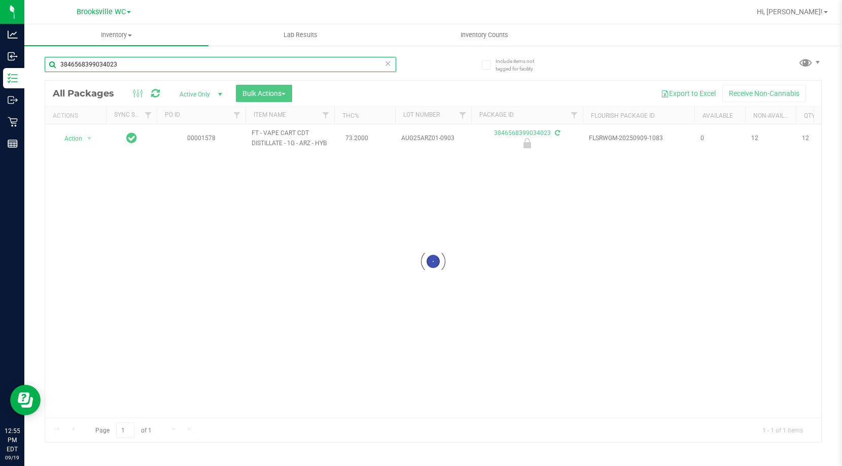
type input "3846568399034023"
click at [65, 141] on div at bounding box center [433, 261] width 776 height 361
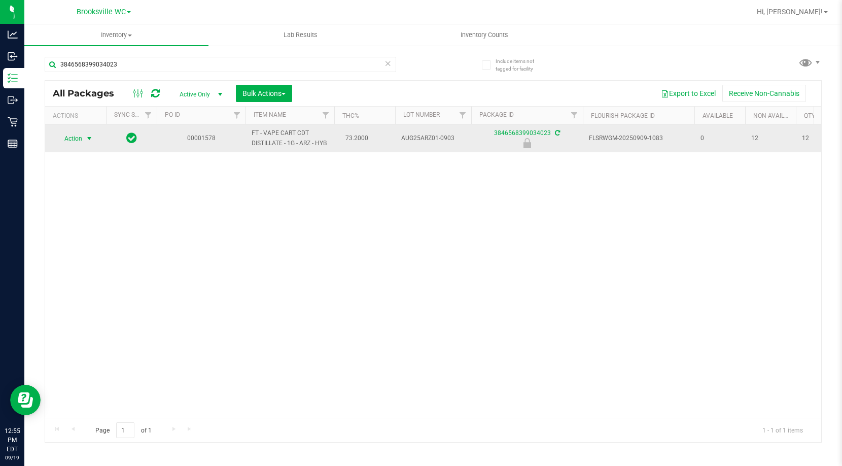
click at [73, 135] on span "Action" at bounding box center [68, 138] width 27 height 14
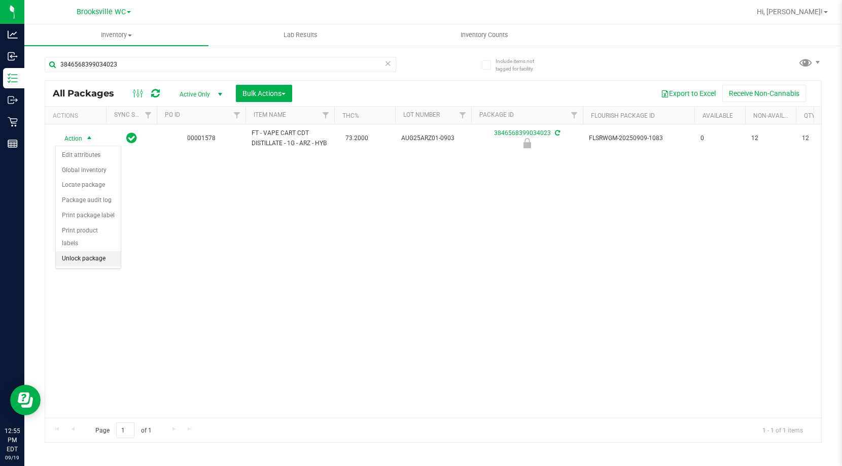
click at [106, 251] on li "Unlock package" at bounding box center [88, 258] width 65 height 15
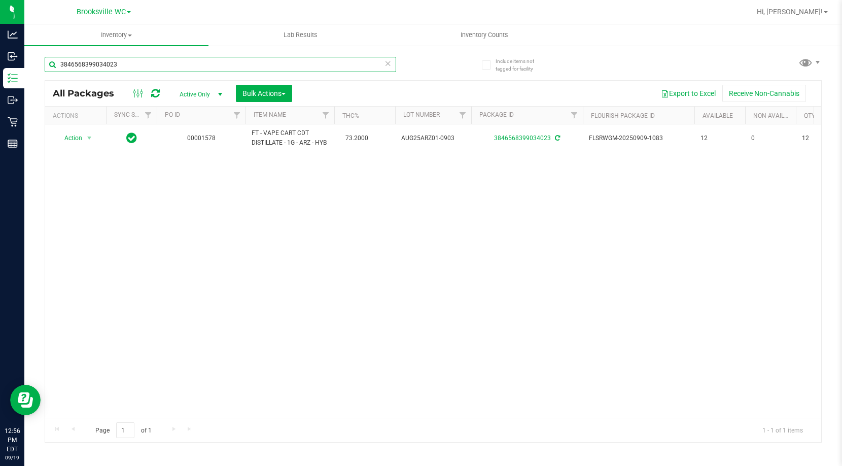
click at [149, 67] on input "3846568399034023" at bounding box center [221, 64] width 352 height 15
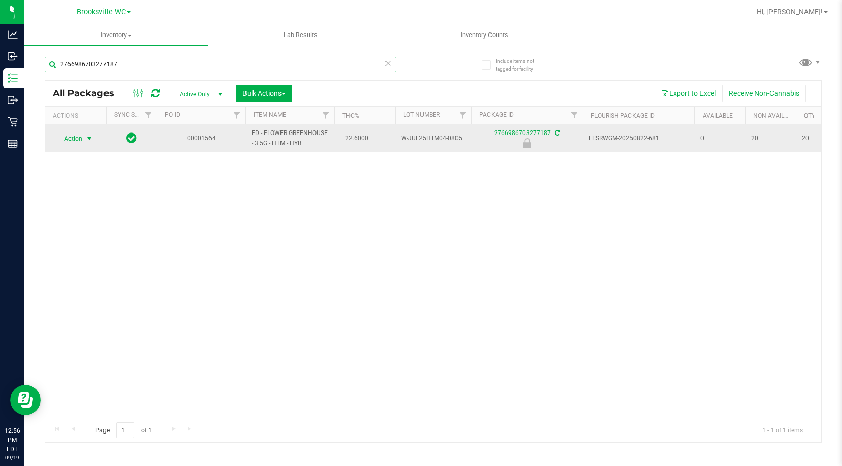
type input "2766986703277187"
click at [81, 137] on span "Action" at bounding box center [68, 138] width 27 height 14
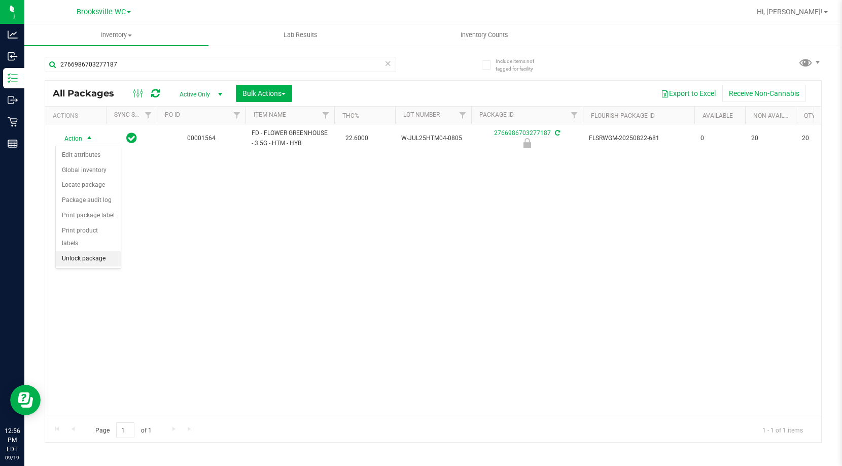
click at [95, 251] on li "Unlock package" at bounding box center [88, 258] width 65 height 15
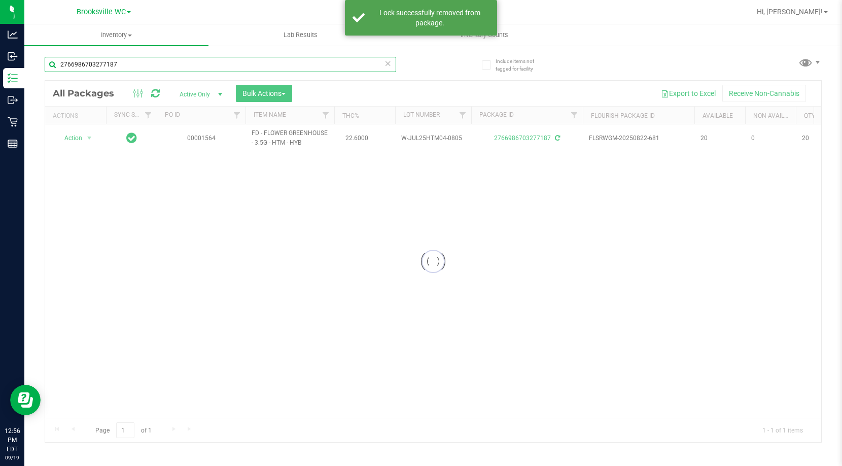
click at [239, 63] on input "2766986703277187" at bounding box center [221, 64] width 352 height 15
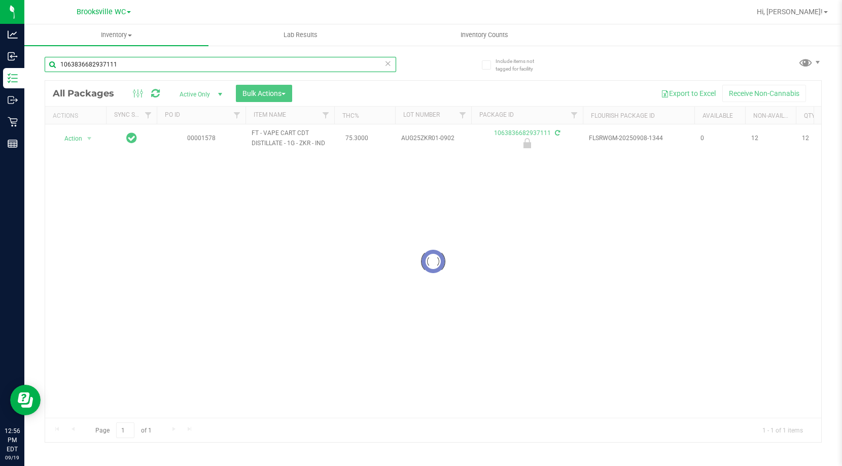
type input "1063836682937111"
click at [70, 140] on div at bounding box center [433, 261] width 776 height 361
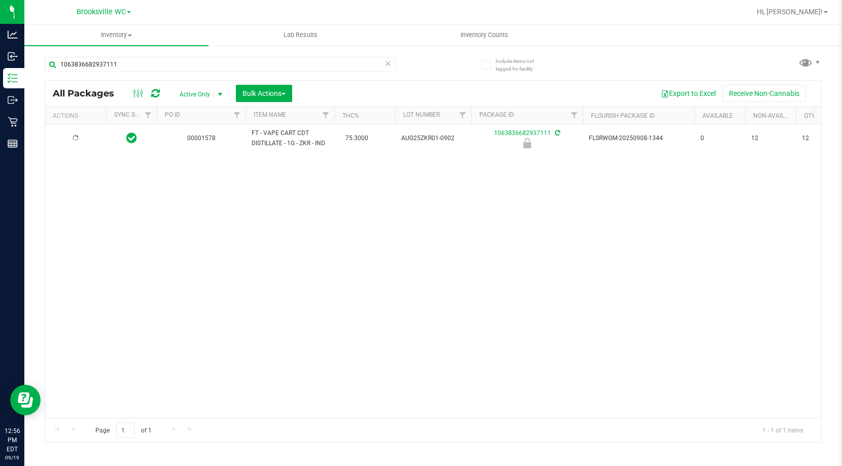
click at [70, 140] on div at bounding box center [75, 138] width 49 height 10
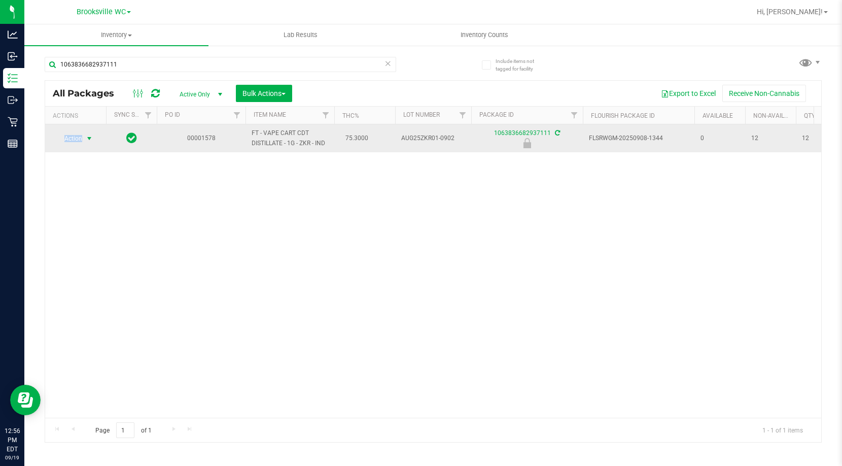
click at [70, 139] on span "Action" at bounding box center [68, 138] width 27 height 14
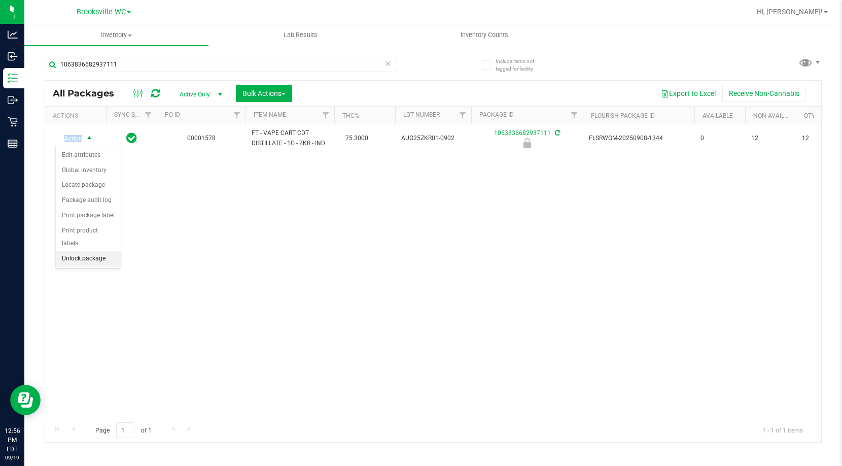
click at [92, 251] on li "Unlock package" at bounding box center [88, 258] width 65 height 15
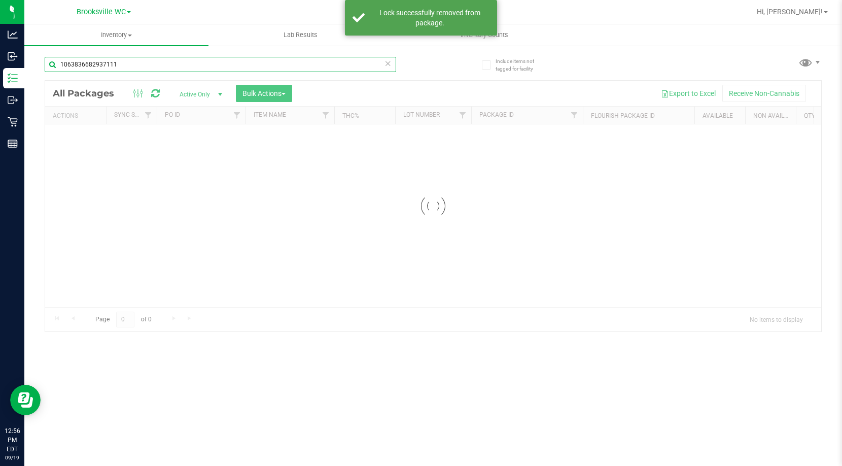
click at [135, 63] on input "1063836682937111" at bounding box center [221, 64] width 352 height 15
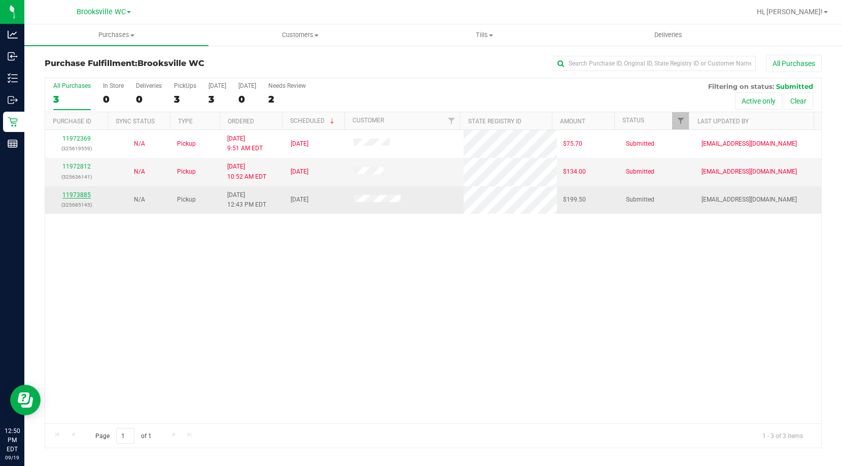
click at [89, 194] on link "11973885" at bounding box center [76, 194] width 28 height 7
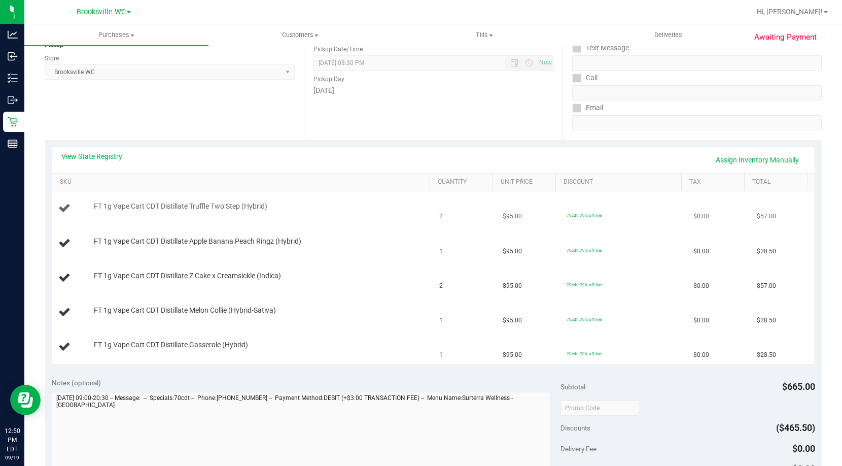
scroll to position [152, 0]
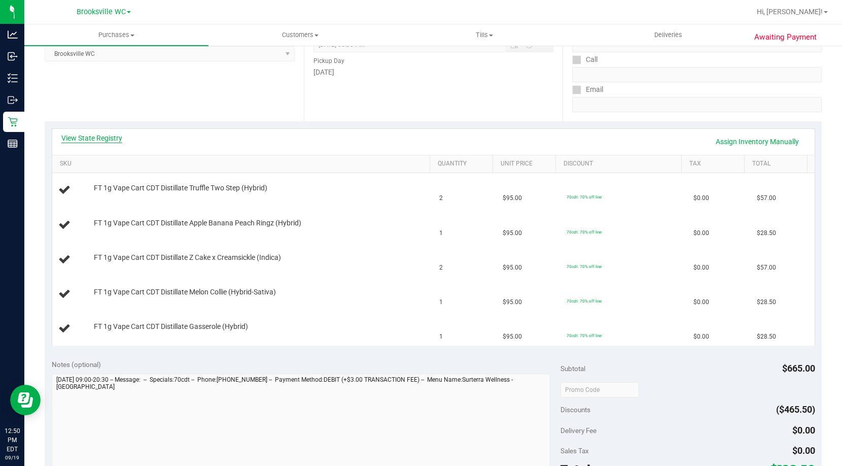
click at [102, 140] on link "View State Registry" at bounding box center [91, 138] width 61 height 10
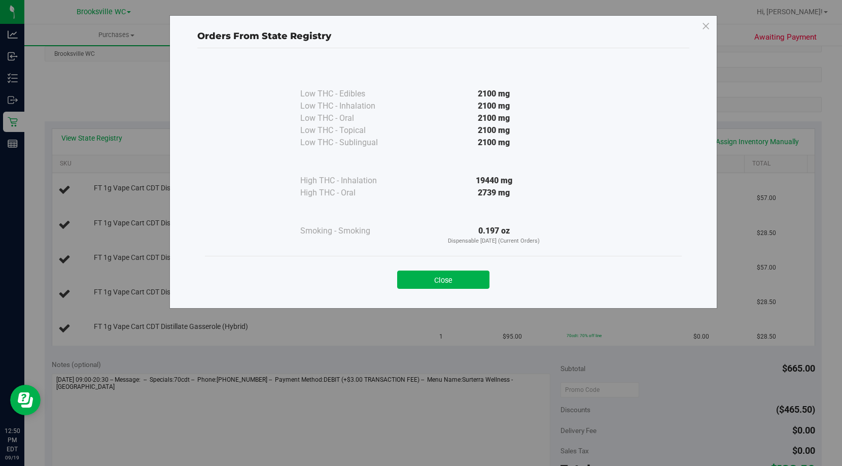
click at [434, 268] on div "Close" at bounding box center [444, 276] width 462 height 25
click at [424, 277] on button "Close" at bounding box center [443, 279] width 92 height 18
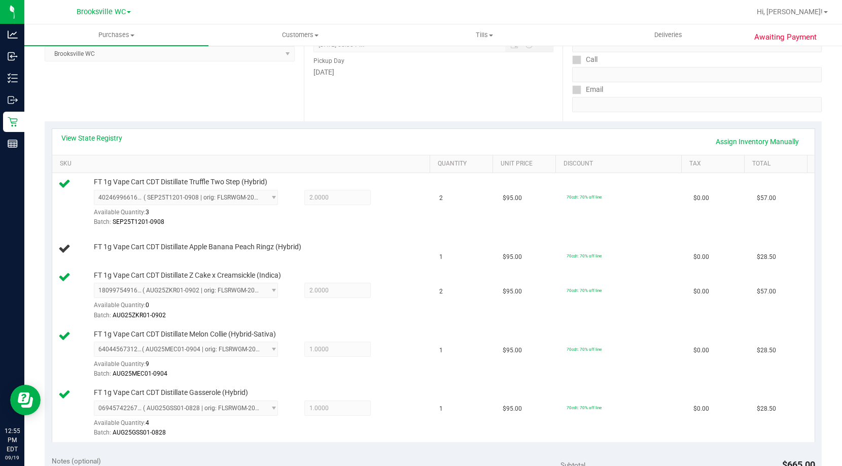
click at [307, 136] on div "View State Registry Assign Inventory Manually" at bounding box center [433, 141] width 744 height 17
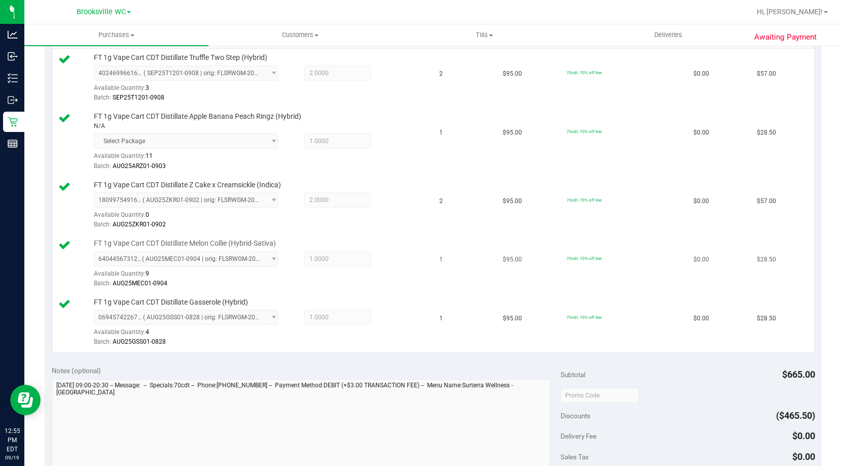
scroll to position [457, 0]
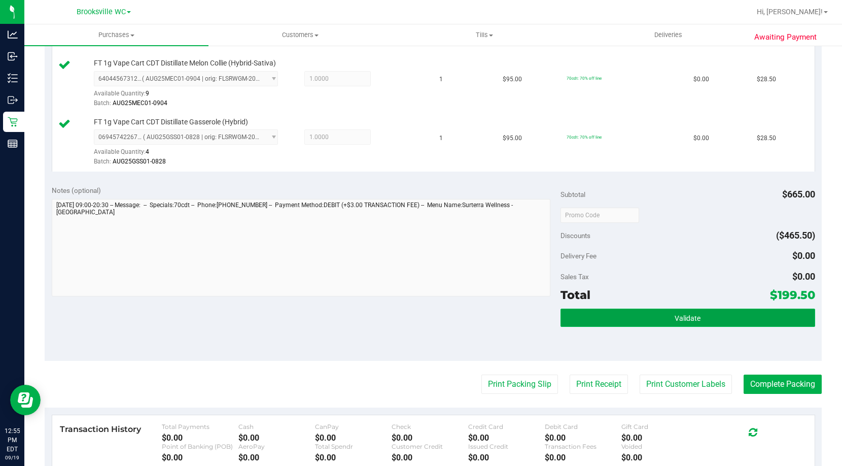
click at [676, 308] on button "Validate" at bounding box center [688, 317] width 255 height 18
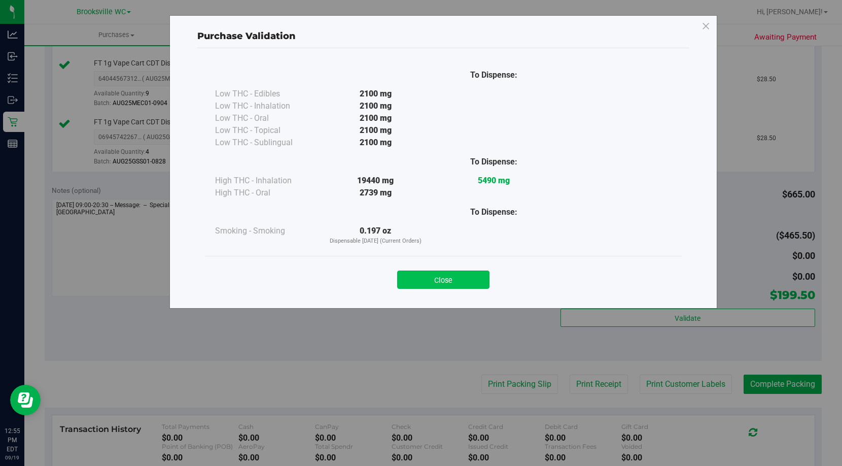
click at [470, 272] on button "Close" at bounding box center [443, 279] width 92 height 18
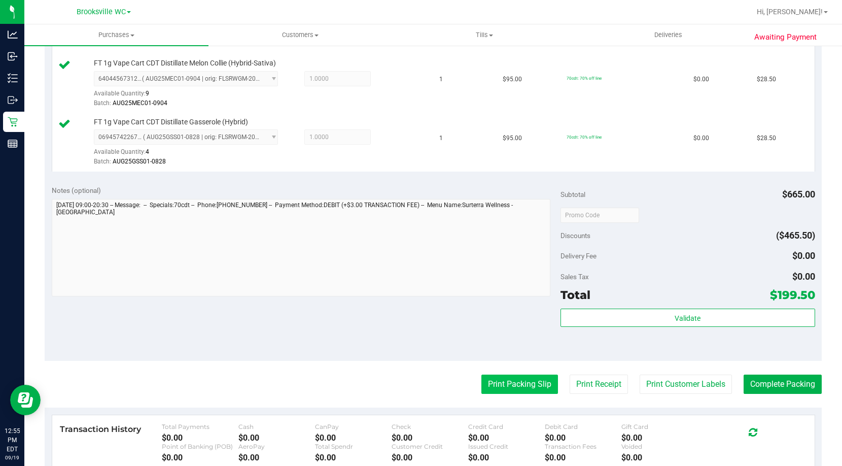
click at [509, 380] on button "Print Packing Slip" at bounding box center [519, 383] width 77 height 19
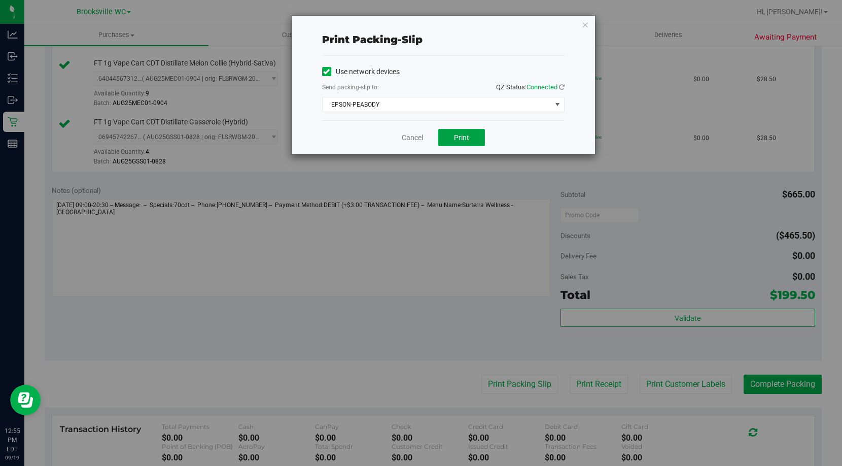
click at [474, 137] on button "Print" at bounding box center [461, 137] width 47 height 17
click at [420, 137] on link "Cancel" at bounding box center [412, 137] width 21 height 11
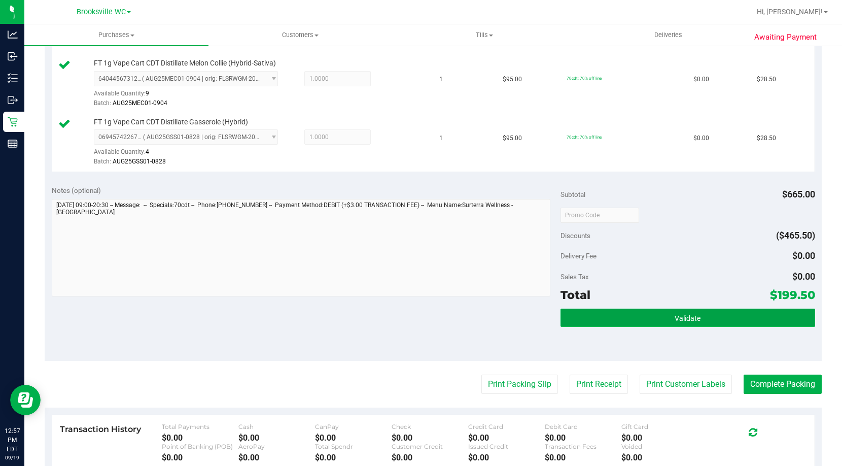
click at [683, 320] on span "Validate" at bounding box center [688, 318] width 26 height 8
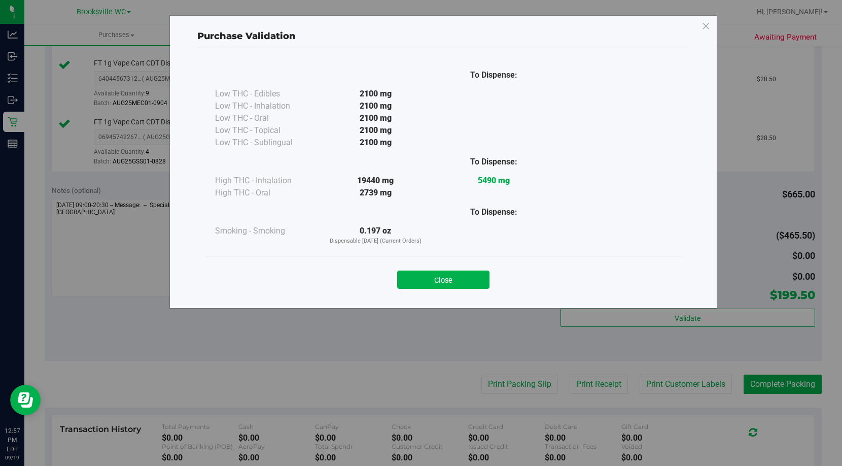
drag, startPoint x: 470, startPoint y: 277, endPoint x: 468, endPoint y: 265, distance: 11.3
click at [468, 272] on button "Close" at bounding box center [443, 279] width 92 height 18
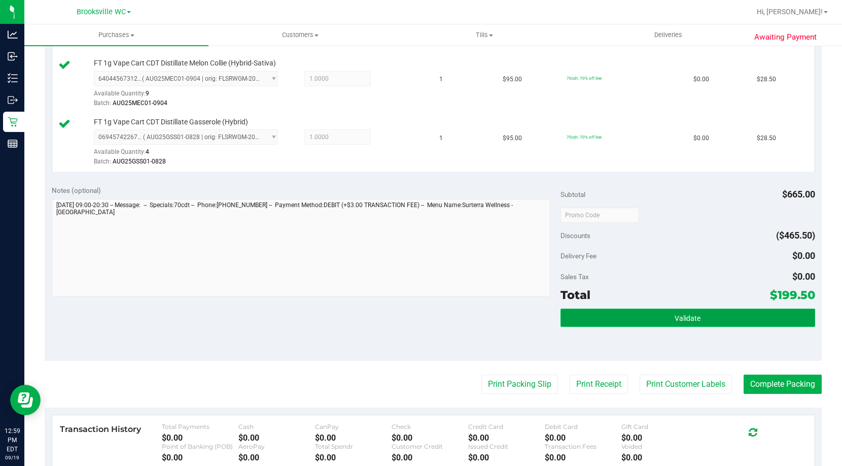
click at [703, 324] on button "Validate" at bounding box center [688, 317] width 255 height 18
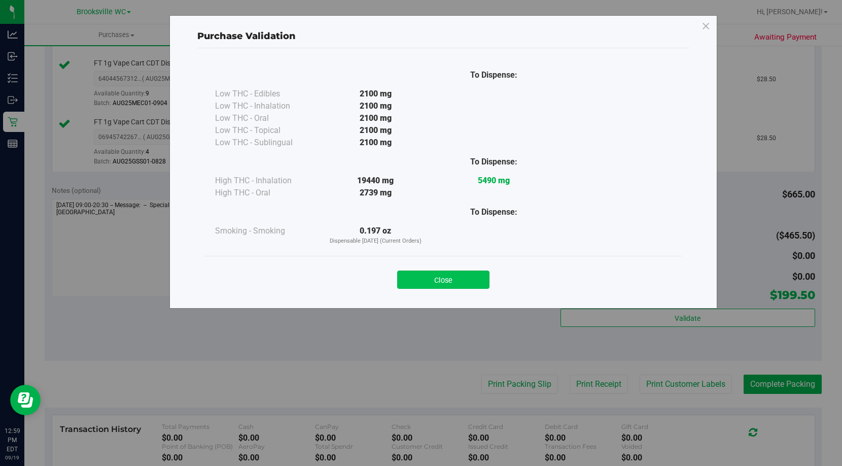
click at [484, 286] on button "Close" at bounding box center [443, 279] width 92 height 18
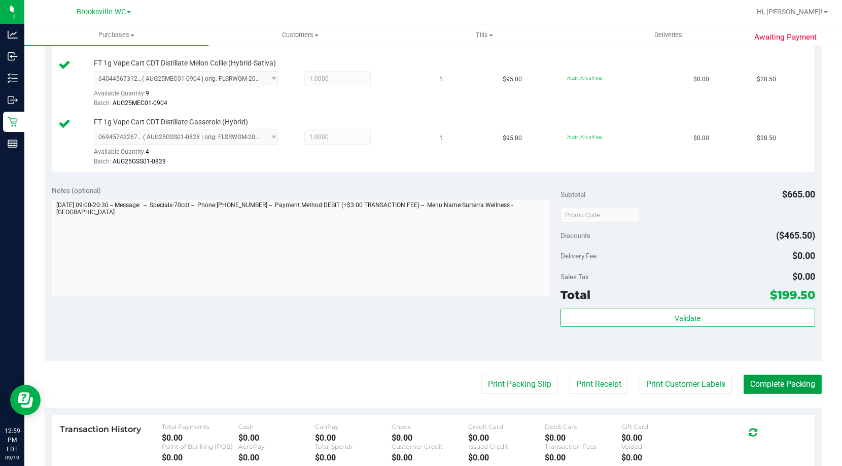
click at [784, 377] on button "Complete Packing" at bounding box center [783, 383] width 78 height 19
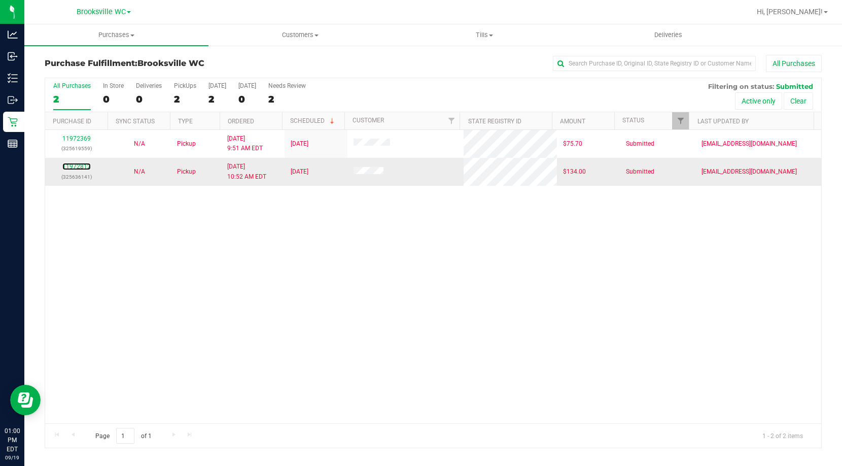
click at [80, 162] on div "11972812 (325636141)" at bounding box center [76, 171] width 51 height 19
click at [79, 170] on div "11972812 (325636141)" at bounding box center [76, 171] width 51 height 19
click at [79, 166] on link "11972812" at bounding box center [76, 166] width 28 height 7
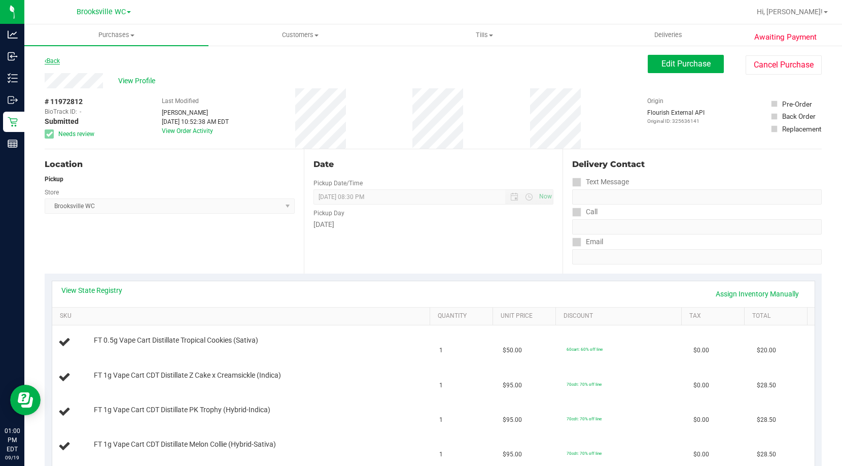
click at [52, 62] on link "Back" at bounding box center [52, 60] width 15 height 7
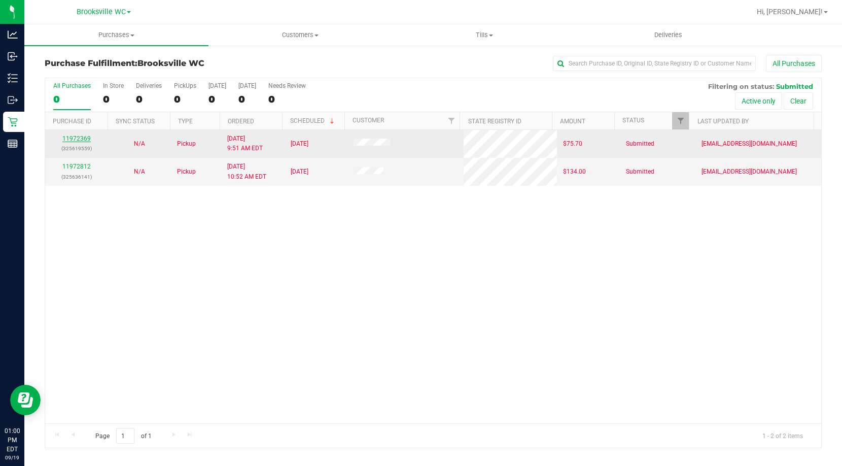
click at [77, 139] on link "11972369" at bounding box center [76, 138] width 28 height 7
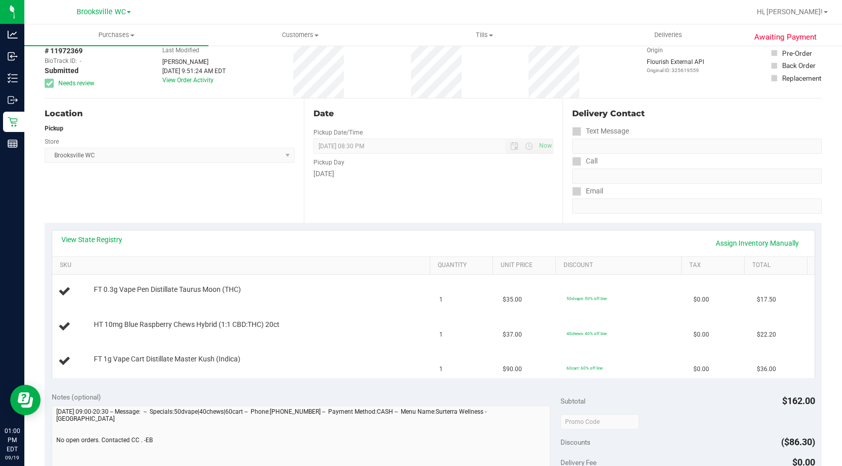
scroll to position [152, 0]
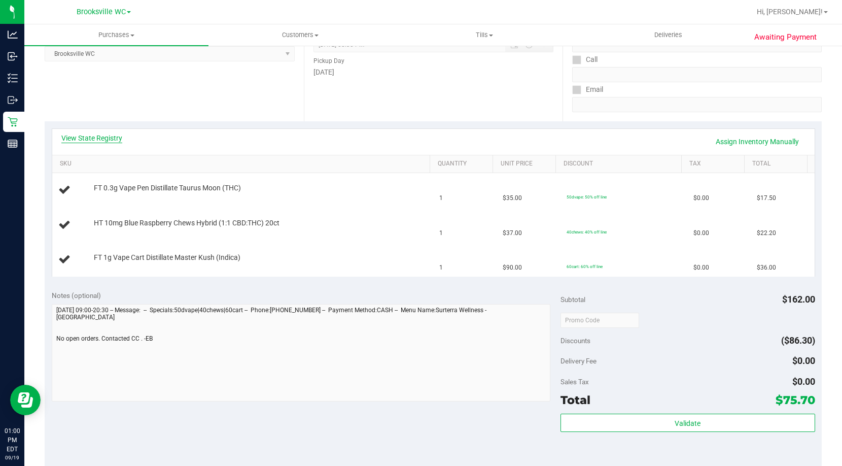
click at [102, 139] on link "View State Registry" at bounding box center [91, 138] width 61 height 10
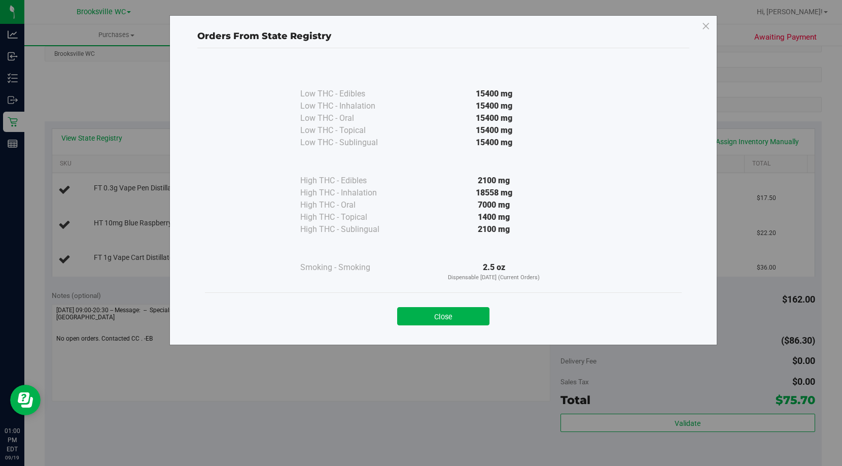
click at [434, 316] on button "Close" at bounding box center [443, 316] width 92 height 18
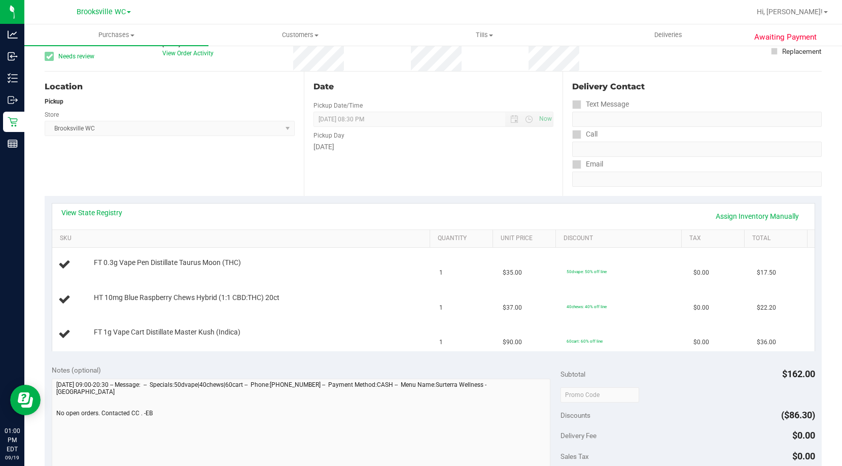
scroll to position [0, 0]
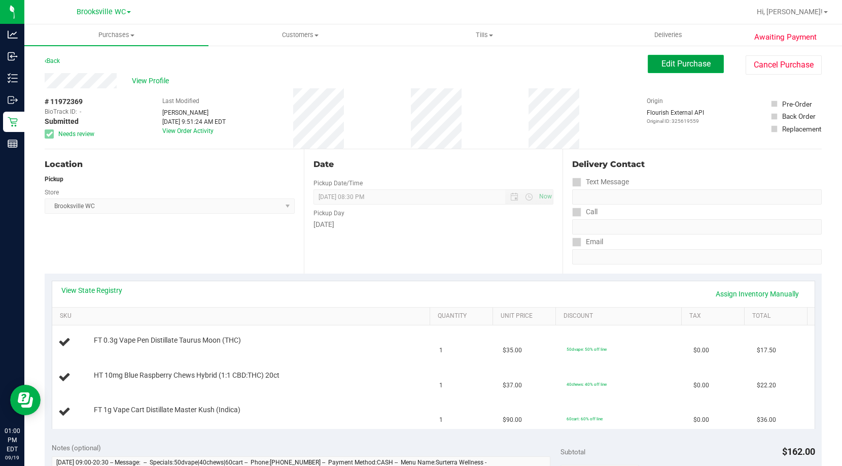
click at [659, 70] on button "Edit Purchase" at bounding box center [686, 64] width 76 height 18
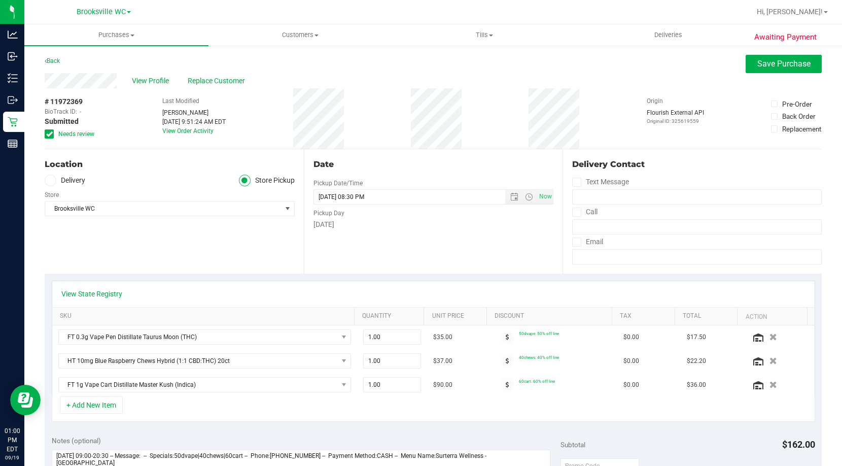
click at [48, 134] on icon at bounding box center [49, 134] width 7 height 0
click at [0, 0] on input "Needs review" at bounding box center [0, 0] width 0 height 0
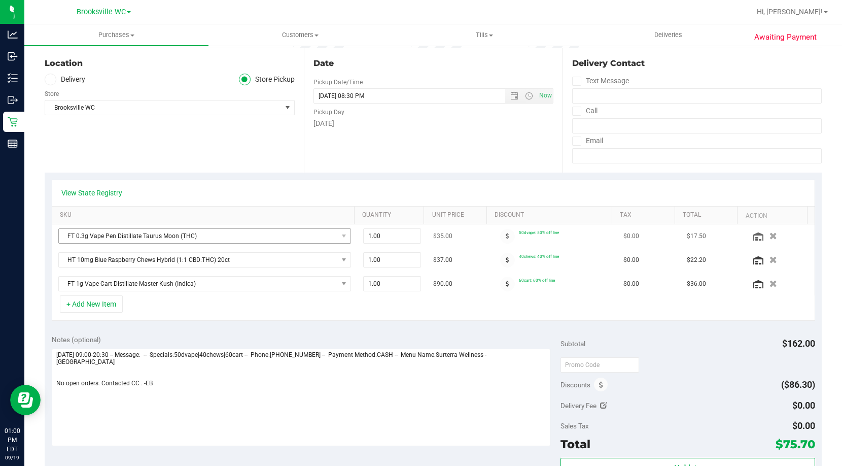
scroll to position [101, 0]
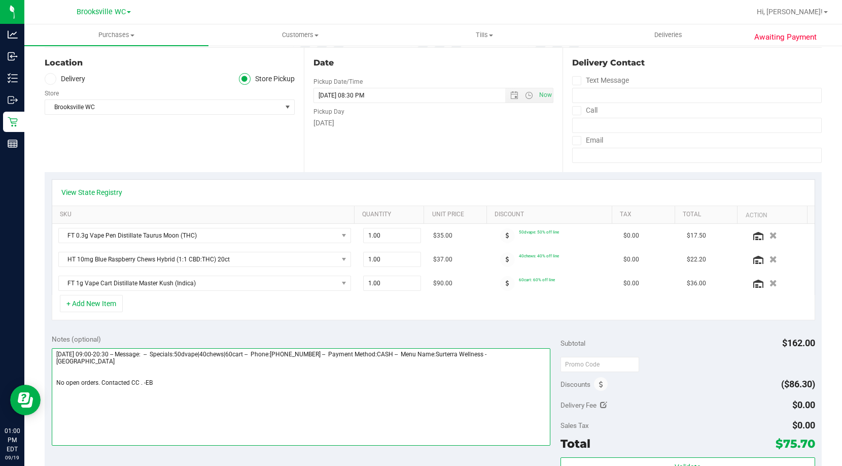
click at [199, 376] on textarea at bounding box center [301, 396] width 499 height 97
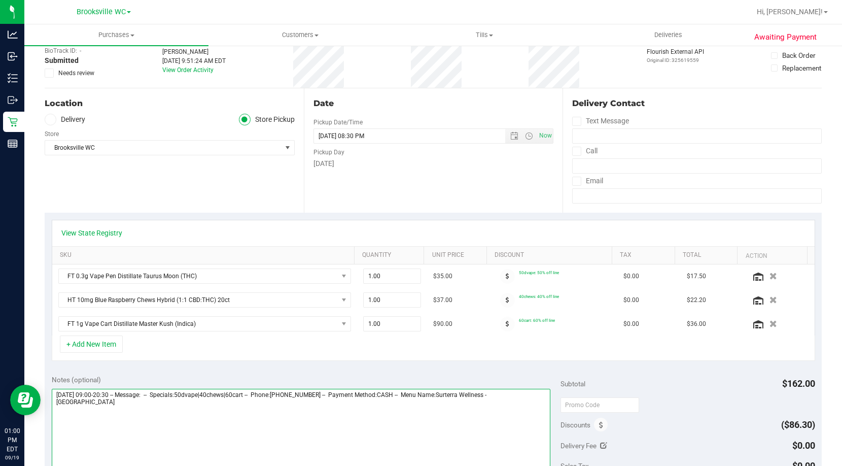
scroll to position [0, 0]
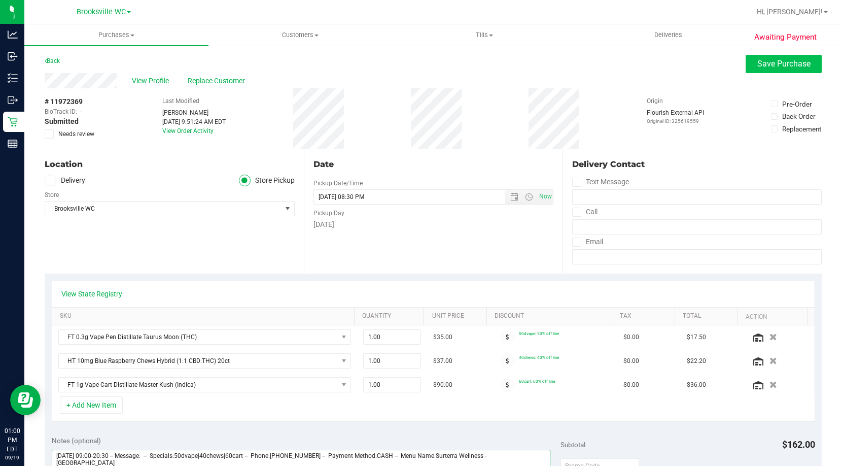
type textarea "[DATE] 09:00-20:30 -- Message: -- Specials:50dvape|40chews|60cart -- Phone:[PHO…"
click at [767, 64] on span "Save Purchase" at bounding box center [784, 64] width 53 height 10
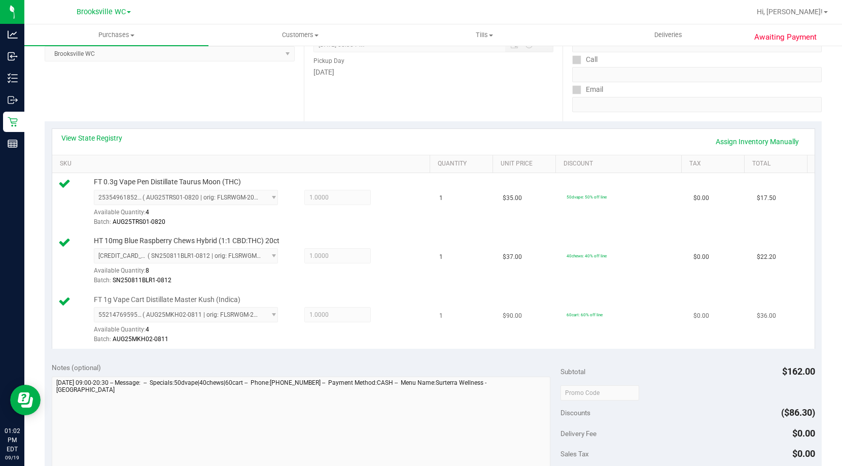
scroll to position [355, 0]
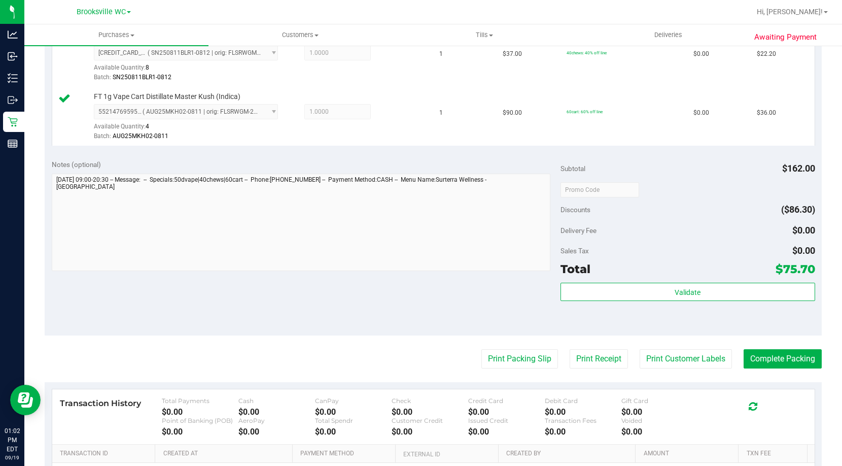
click at [672, 302] on div "Validate" at bounding box center [688, 306] width 255 height 46
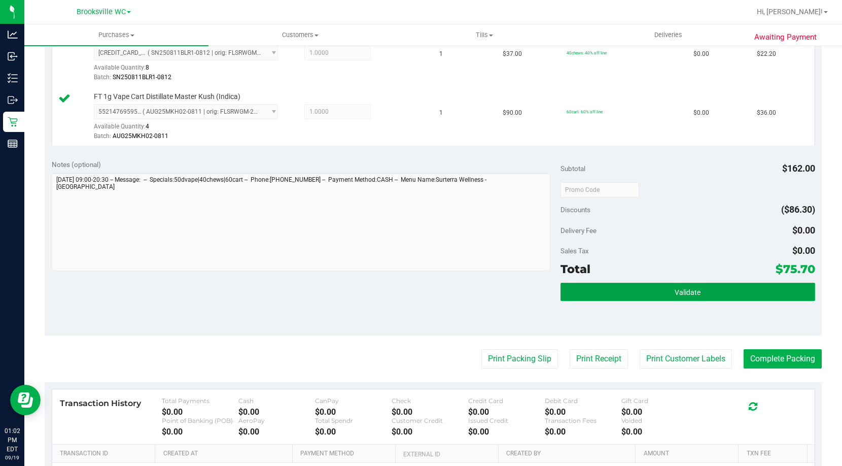
click at [677, 291] on span "Validate" at bounding box center [688, 292] width 26 height 8
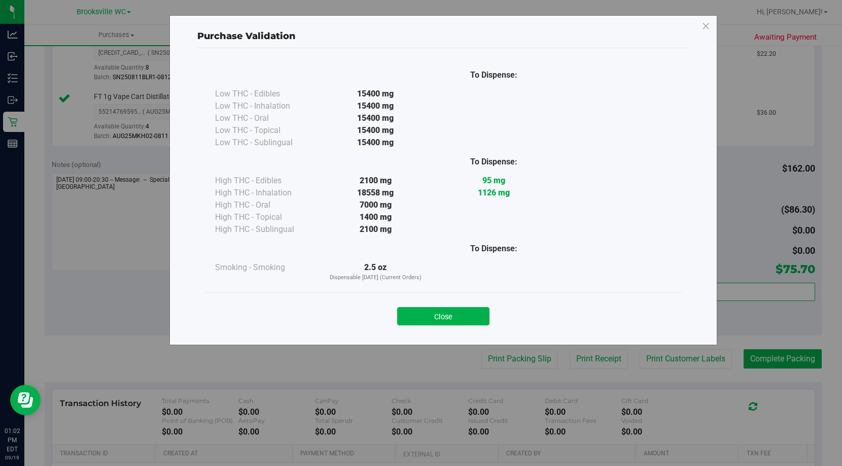
drag, startPoint x: 445, startPoint y: 315, endPoint x: 501, endPoint y: 319, distance: 56.0
click at [446, 316] on button "Close" at bounding box center [443, 316] width 92 height 18
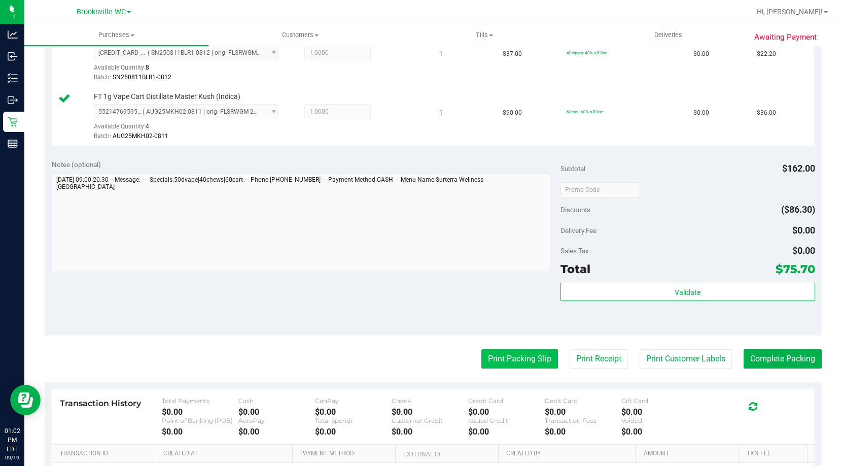
click at [532, 367] on button "Print Packing Slip" at bounding box center [519, 358] width 77 height 19
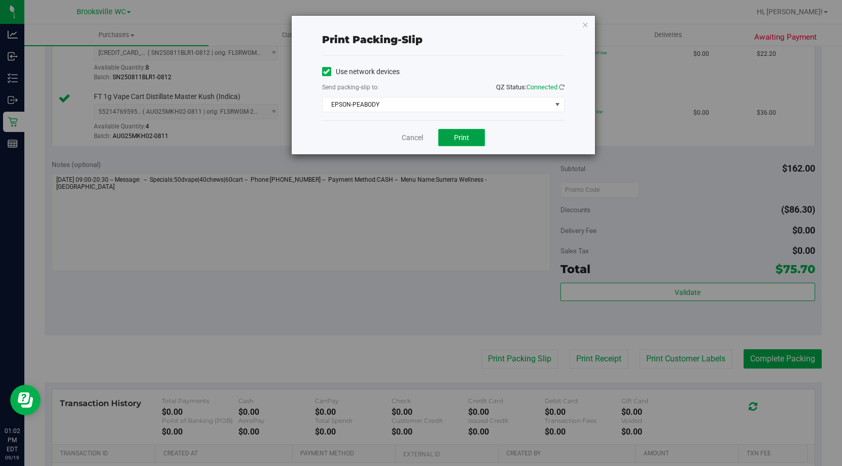
click at [480, 139] on button "Print" at bounding box center [461, 137] width 47 height 17
click at [412, 140] on link "Cancel" at bounding box center [412, 137] width 21 height 11
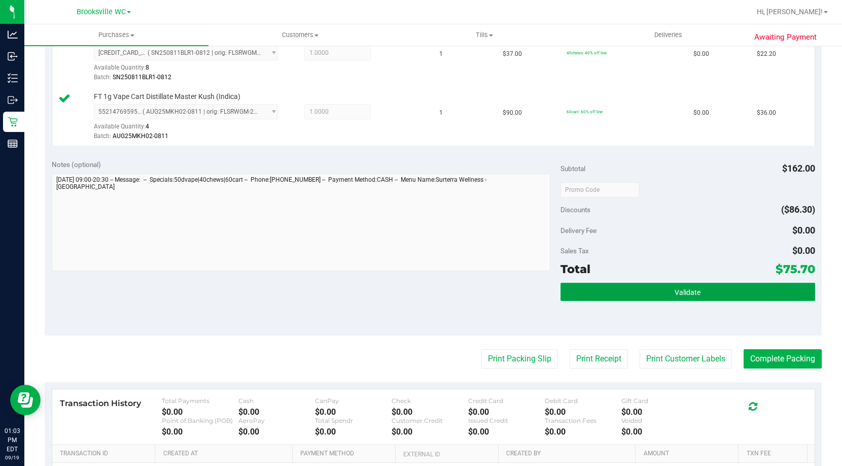
click at [705, 292] on button "Validate" at bounding box center [688, 292] width 255 height 18
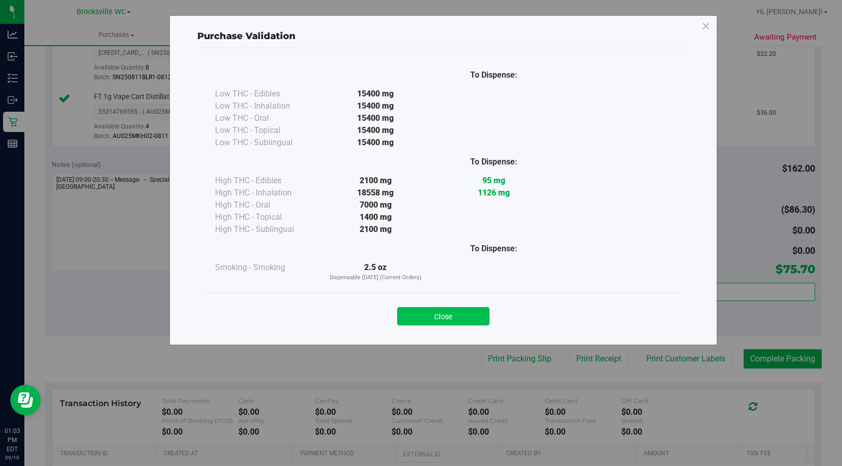
click at [447, 322] on button "Close" at bounding box center [443, 316] width 92 height 18
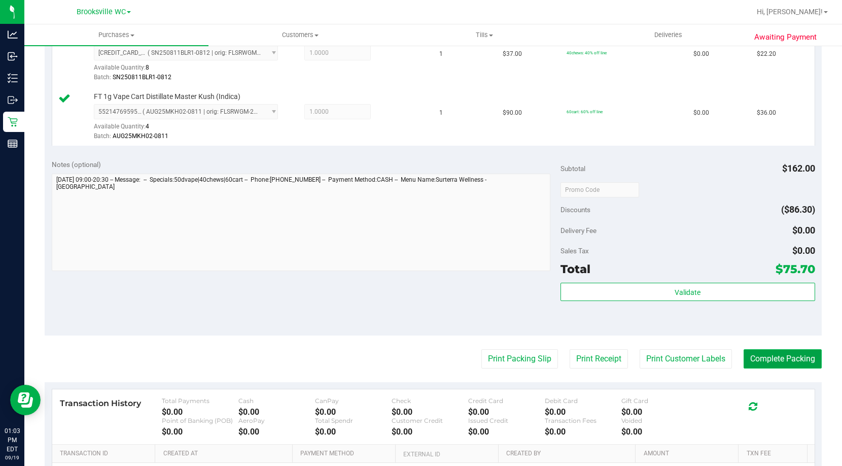
click at [776, 366] on button "Complete Packing" at bounding box center [783, 358] width 78 height 19
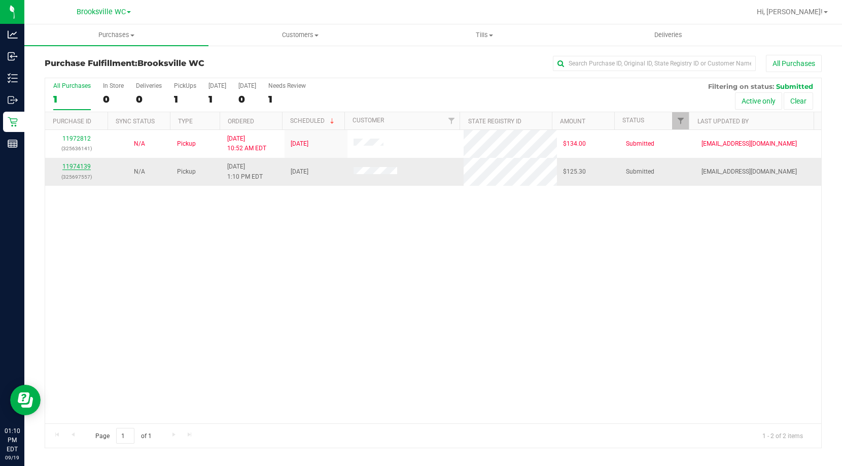
click at [82, 166] on link "11974139" at bounding box center [76, 166] width 28 height 7
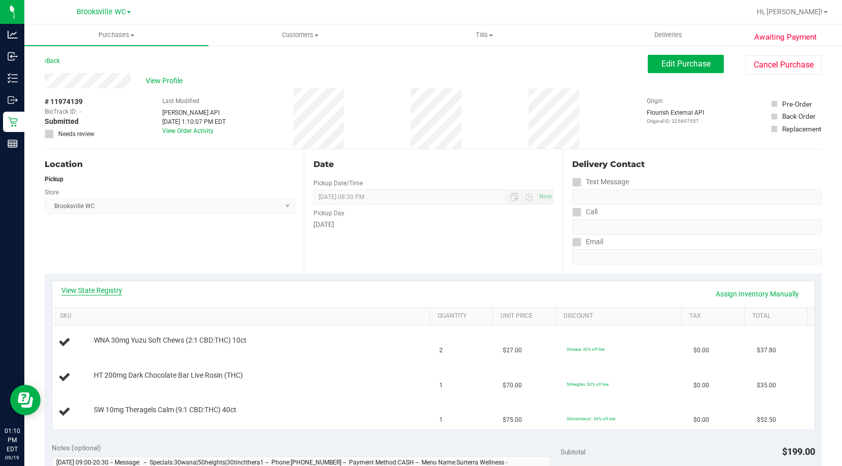
click at [95, 293] on link "View State Registry" at bounding box center [91, 290] width 61 height 10
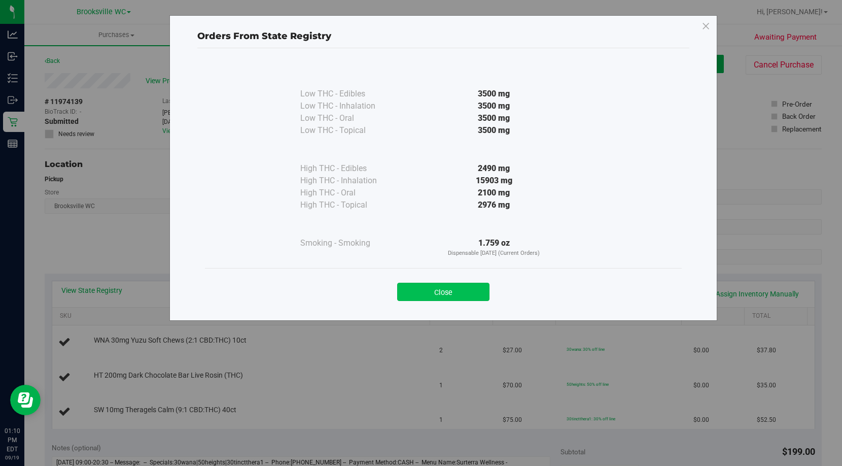
click at [469, 292] on button "Close" at bounding box center [443, 292] width 92 height 18
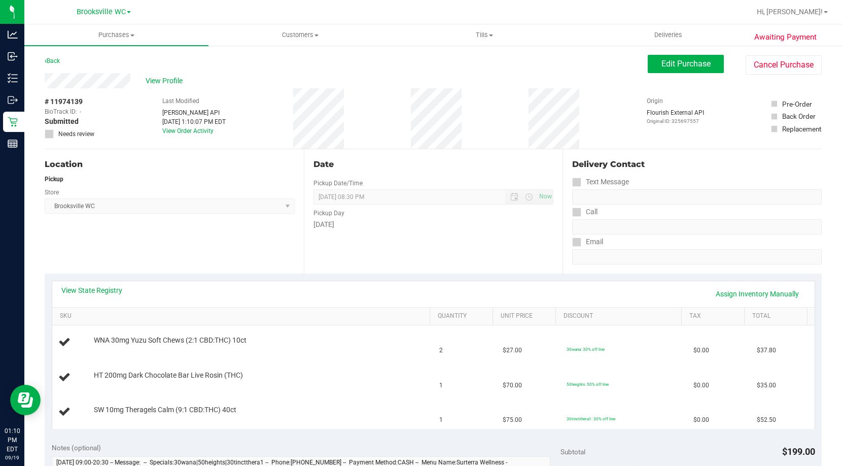
click at [453, 247] on div "Date Pickup Date/Time [DATE] Now [DATE] 08:30 PM Now Pickup Day [DATE]" at bounding box center [433, 211] width 259 height 124
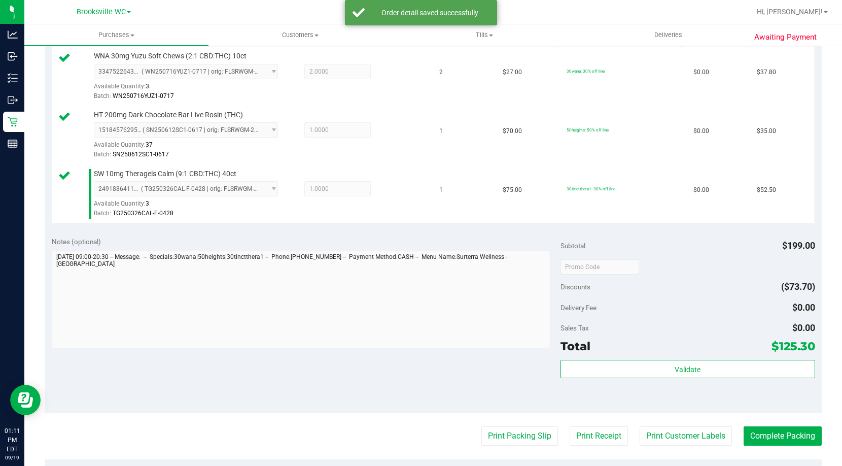
scroll to position [355, 0]
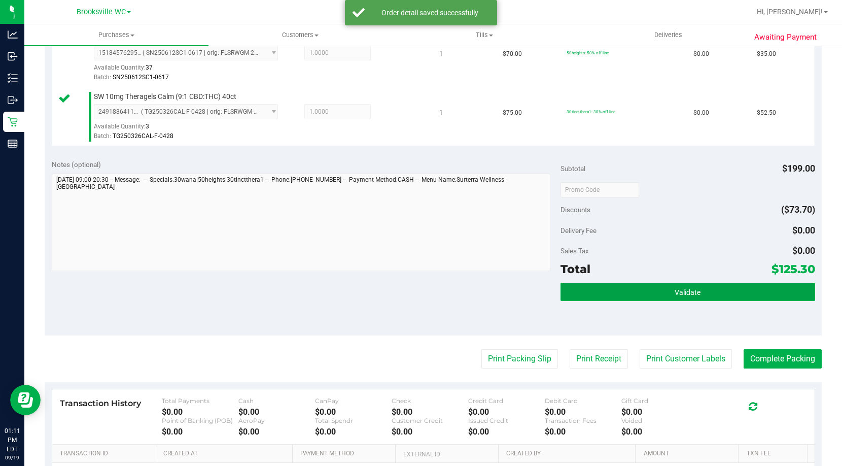
click at [595, 285] on button "Validate" at bounding box center [688, 292] width 255 height 18
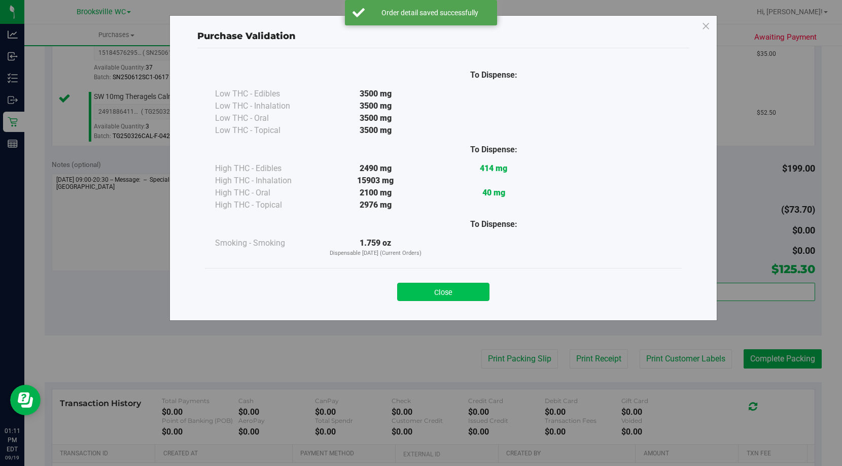
click at [445, 284] on button "Close" at bounding box center [443, 292] width 92 height 18
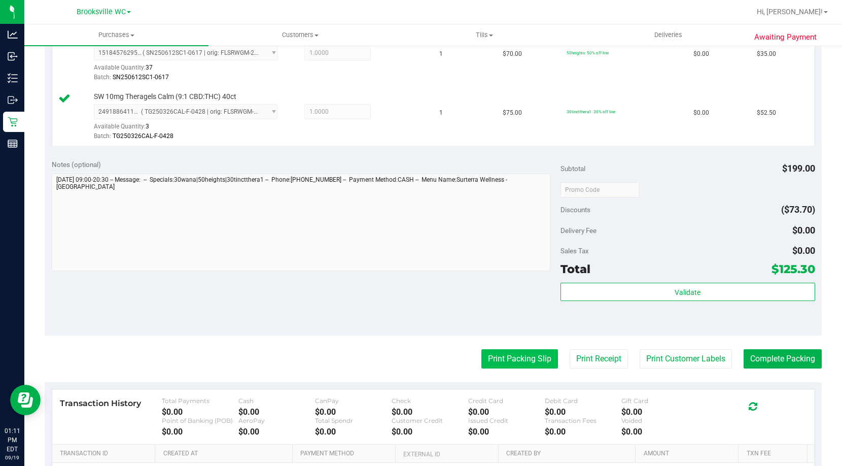
click at [502, 356] on button "Print Packing Slip" at bounding box center [519, 358] width 77 height 19
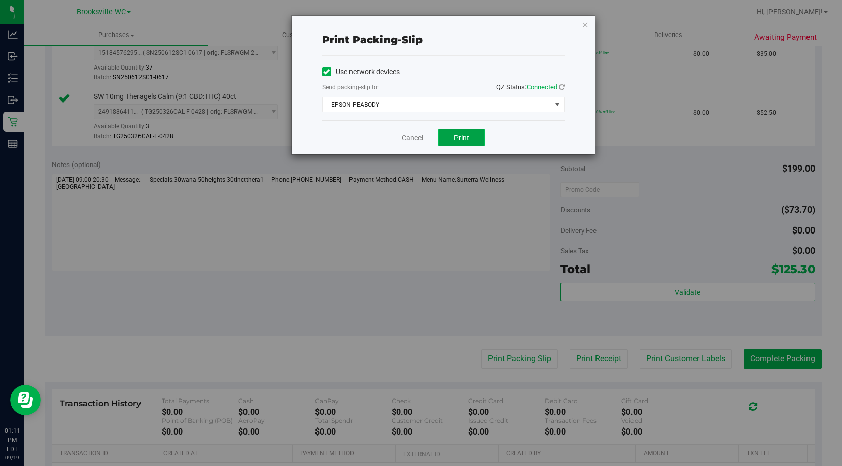
click at [457, 130] on button "Print" at bounding box center [461, 137] width 47 height 17
click at [409, 139] on link "Cancel" at bounding box center [412, 137] width 21 height 11
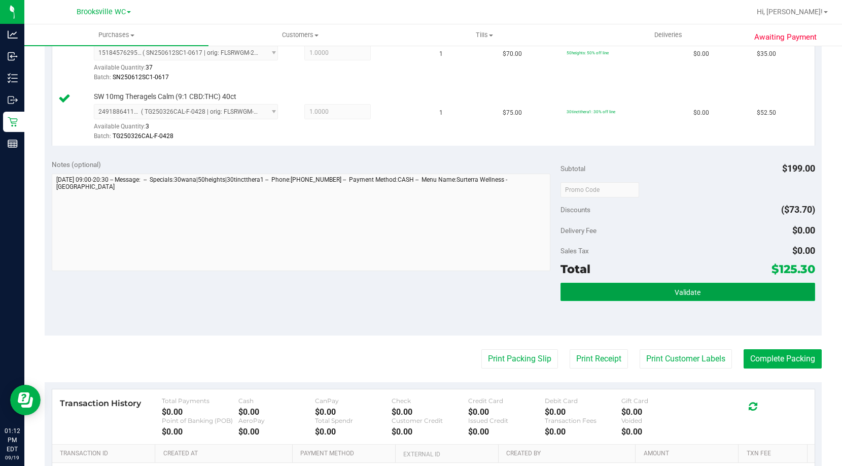
click at [714, 294] on button "Validate" at bounding box center [688, 292] width 255 height 18
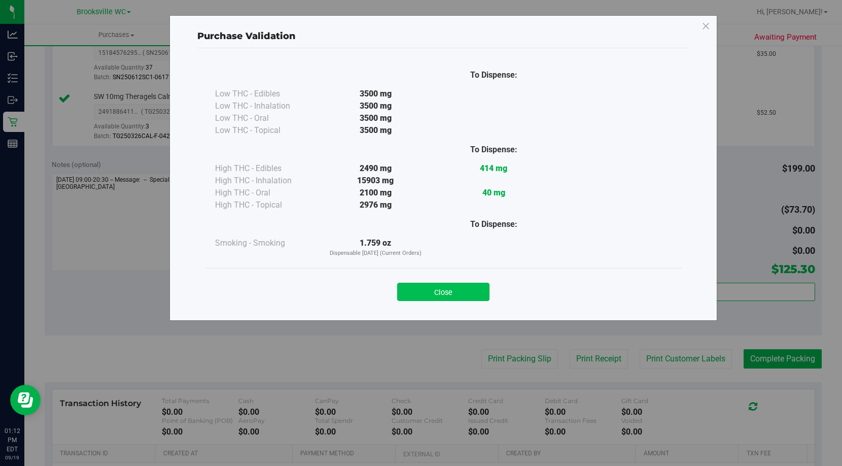
click at [462, 298] on button "Close" at bounding box center [443, 292] width 92 height 18
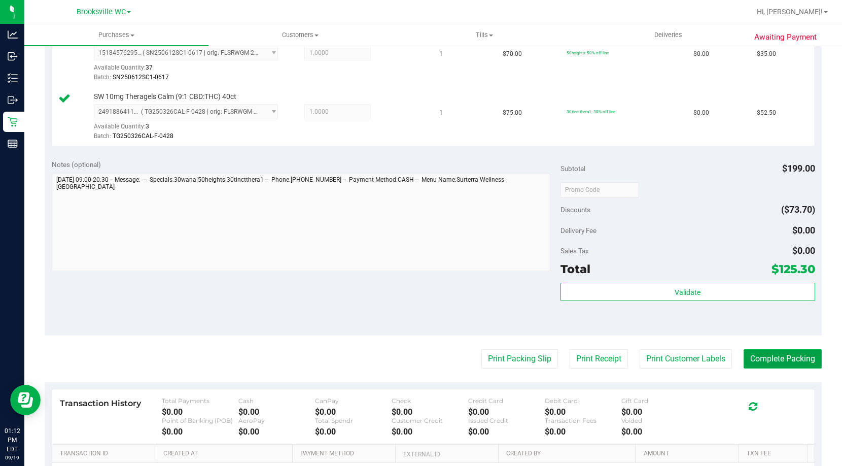
click at [790, 366] on button "Complete Packing" at bounding box center [783, 358] width 78 height 19
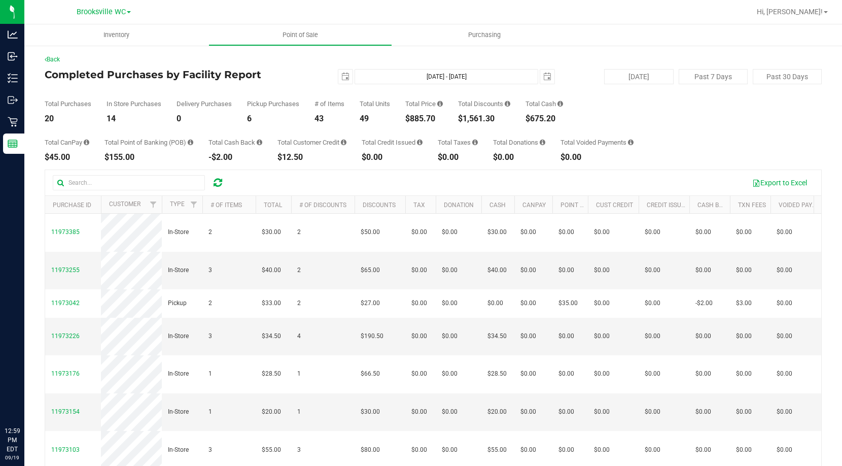
click at [315, 76] on div "2025-09-19 Sep 19, 2025 - Sep 19, 2025 2025-09-19" at bounding box center [429, 76] width 267 height 15
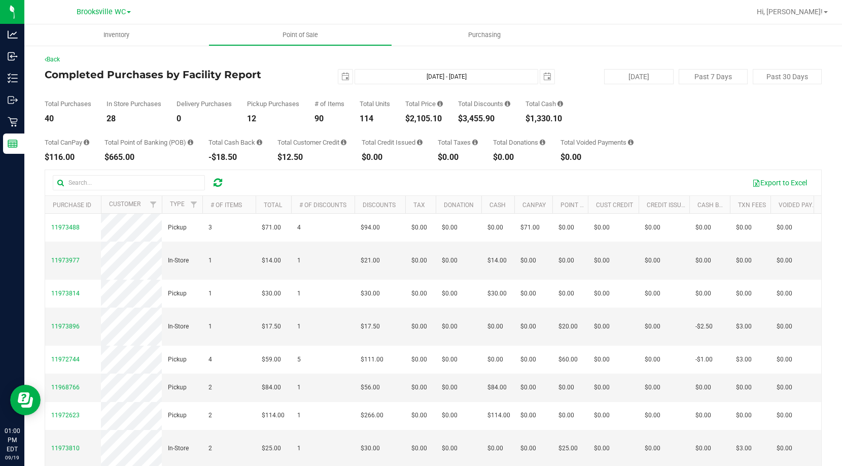
click at [125, 102] on div "In Store Purchases" at bounding box center [134, 103] width 55 height 7
